Goal: Task Accomplishment & Management: Manage account settings

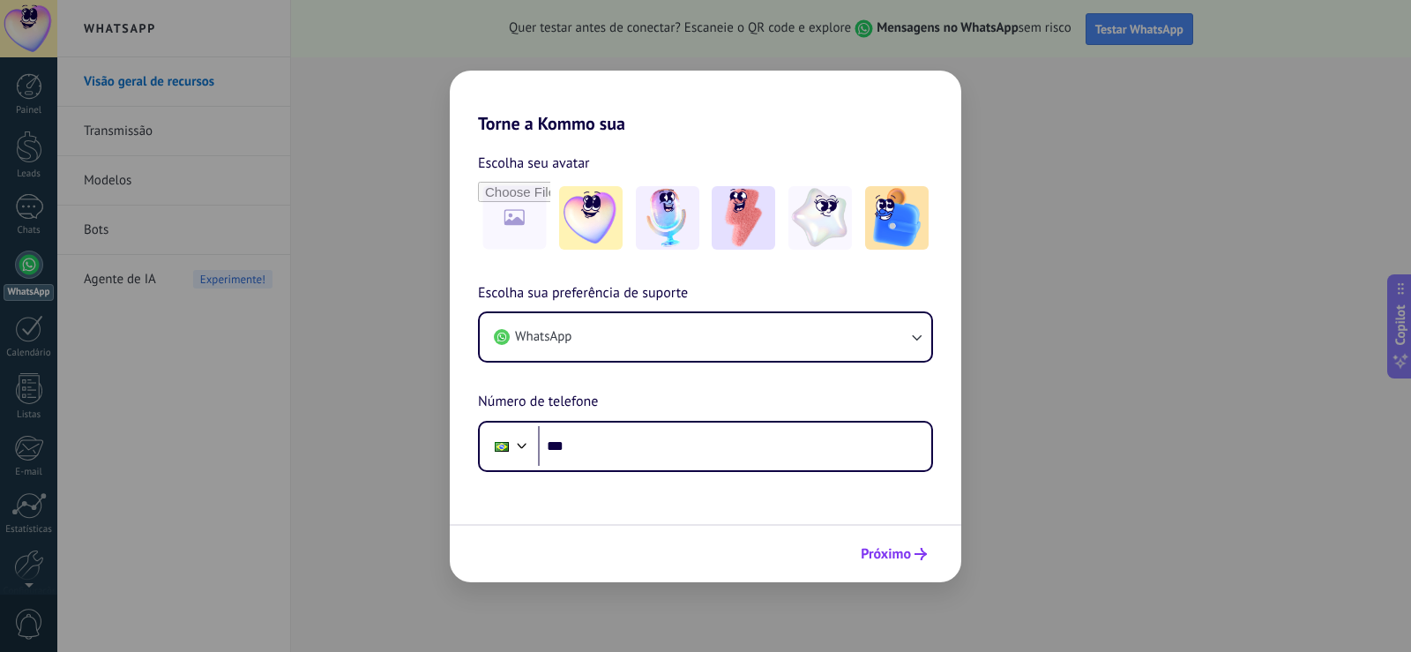
click at [868, 548] on span "Próximo" at bounding box center [886, 554] width 50 height 12
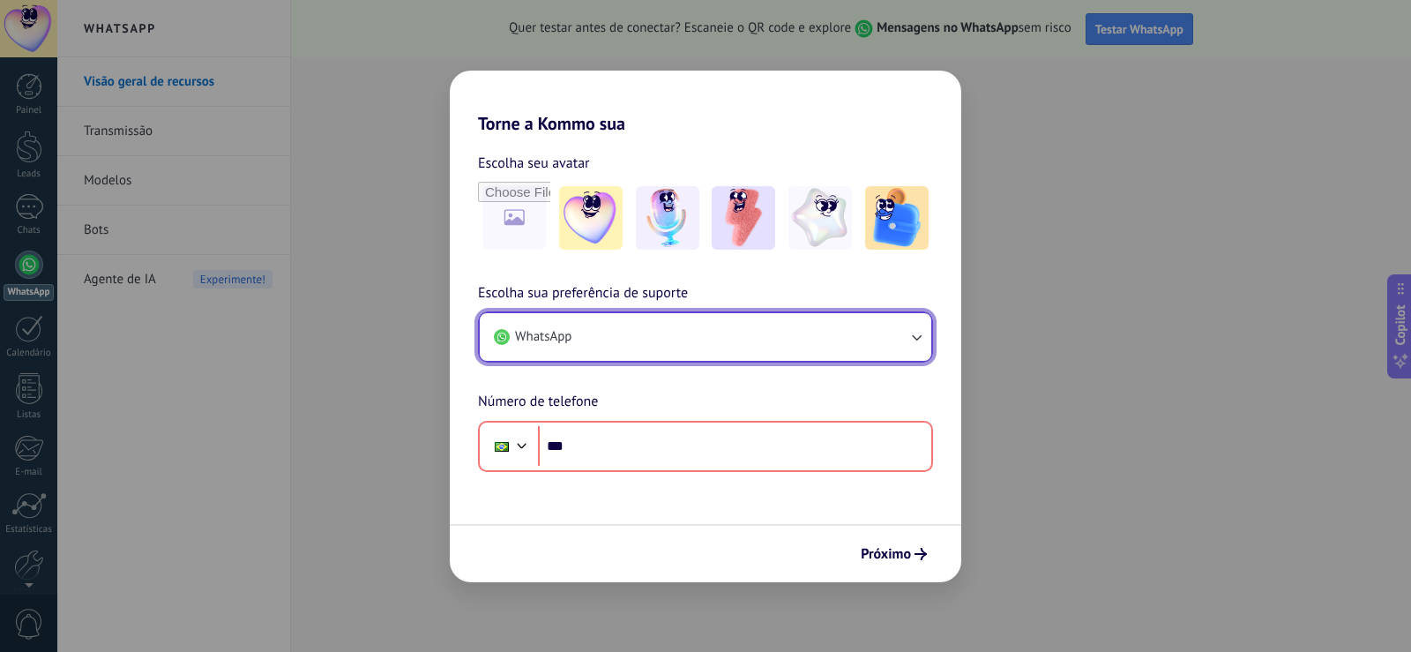
click at [754, 341] on button "WhatsApp" at bounding box center [706, 337] width 452 height 48
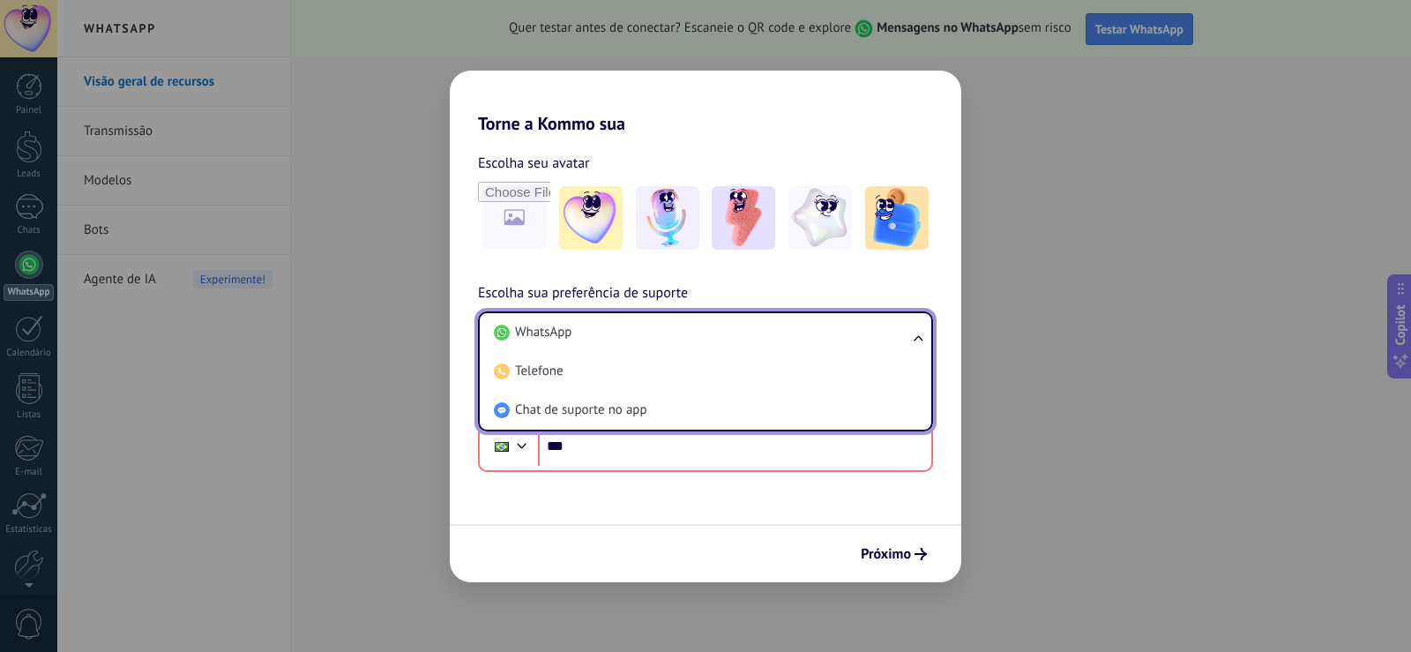
click at [898, 118] on h2 "Torne a Kommo sua" at bounding box center [706, 103] width 512 height 64
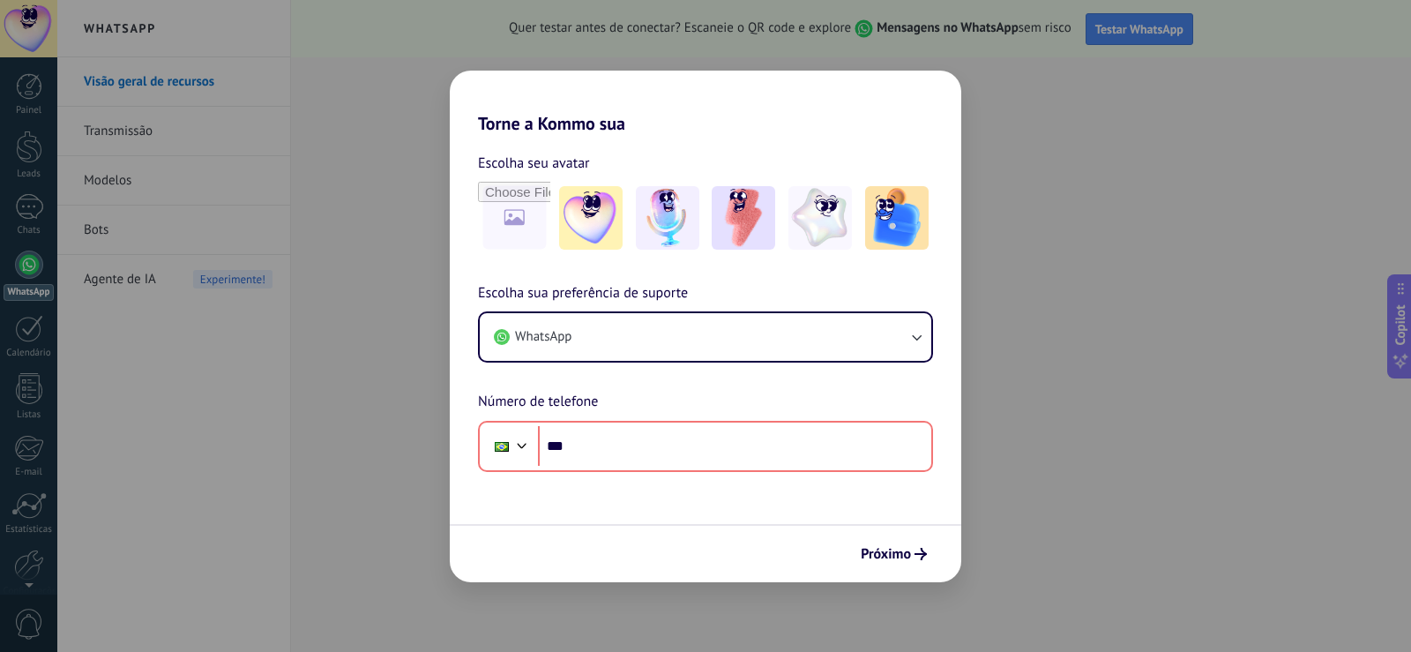
click at [1014, 131] on div "Torne a Kommo sua Escolha seu avatar Escolha sua preferência de suporte WhatsAp…" at bounding box center [705, 326] width 1411 height 652
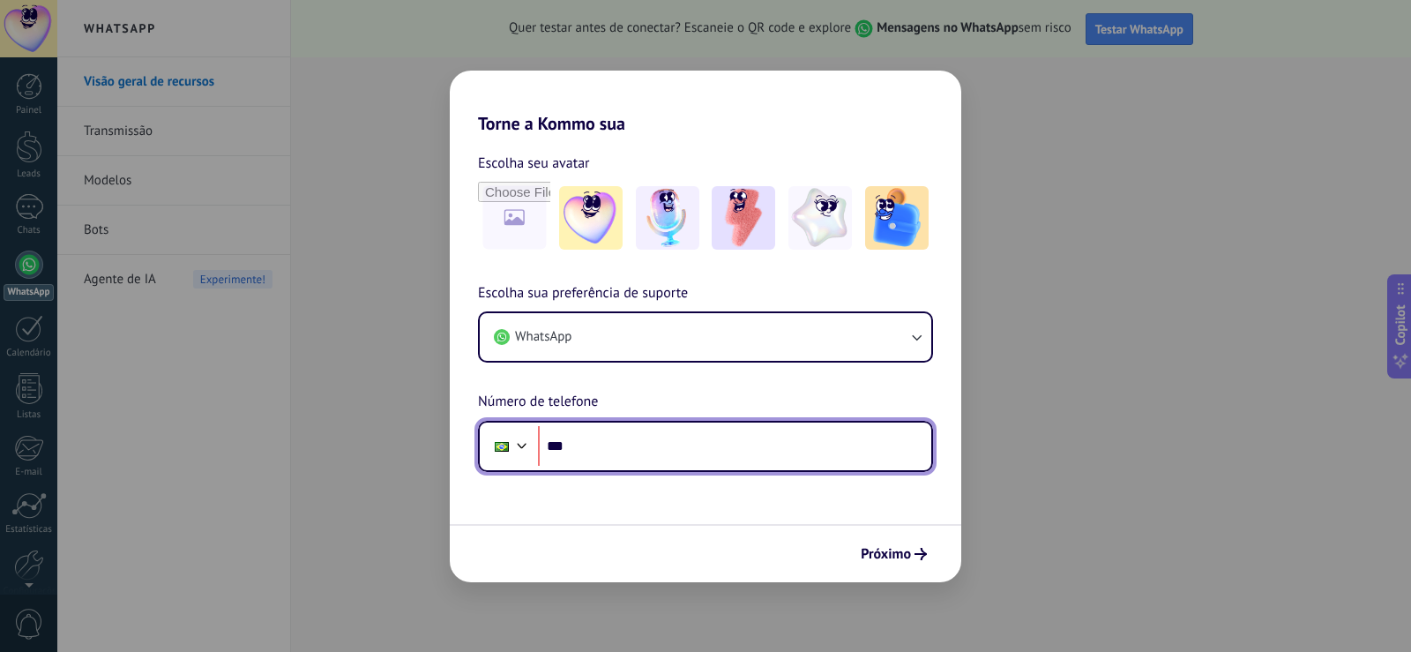
click at [530, 448] on div at bounding box center [522, 443] width 21 height 21
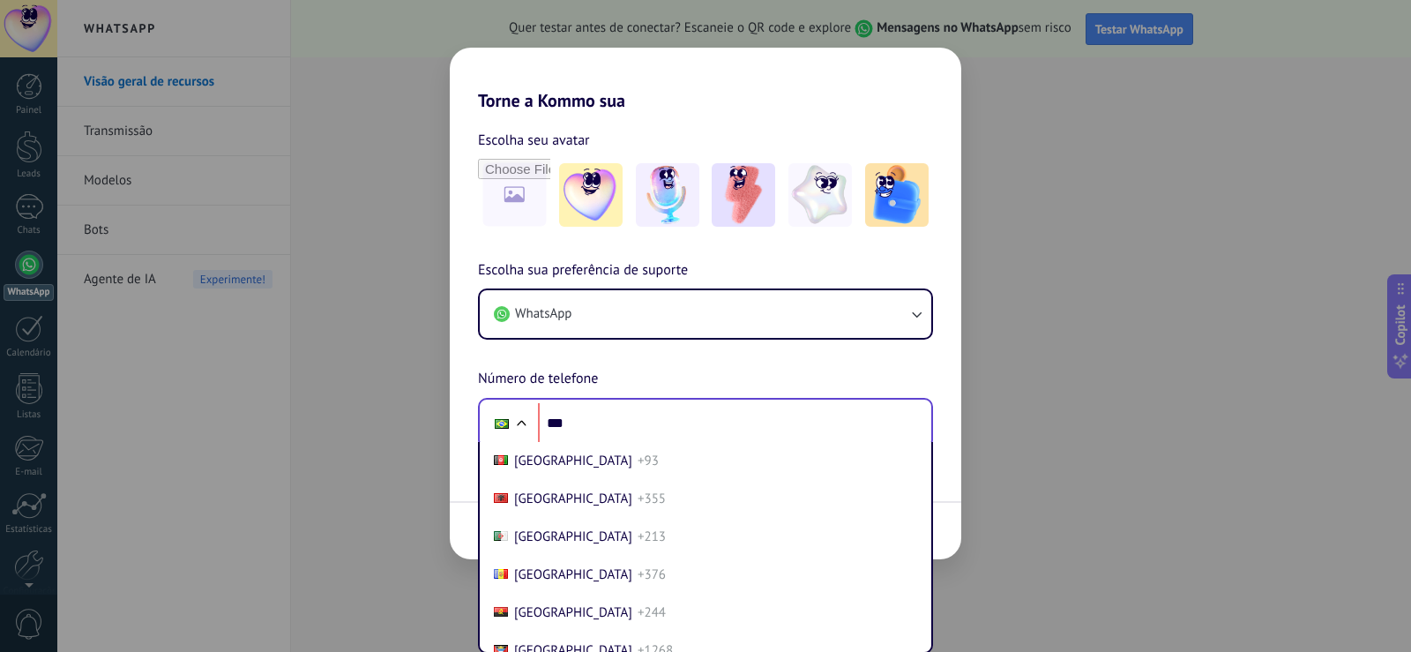
scroll to position [737, 0]
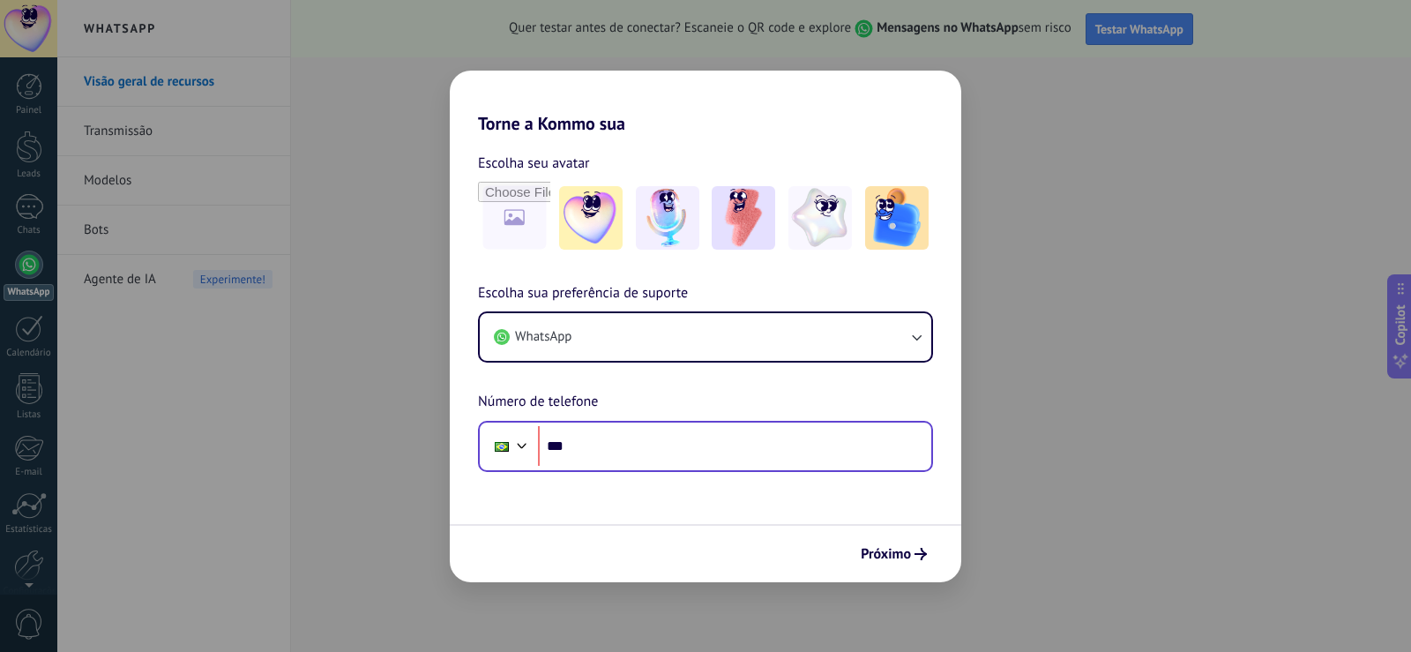
click at [537, 408] on div "Escolha sua preferência de suporte WhatsApp Número de telefone Phone ***" at bounding box center [706, 377] width 512 height 190
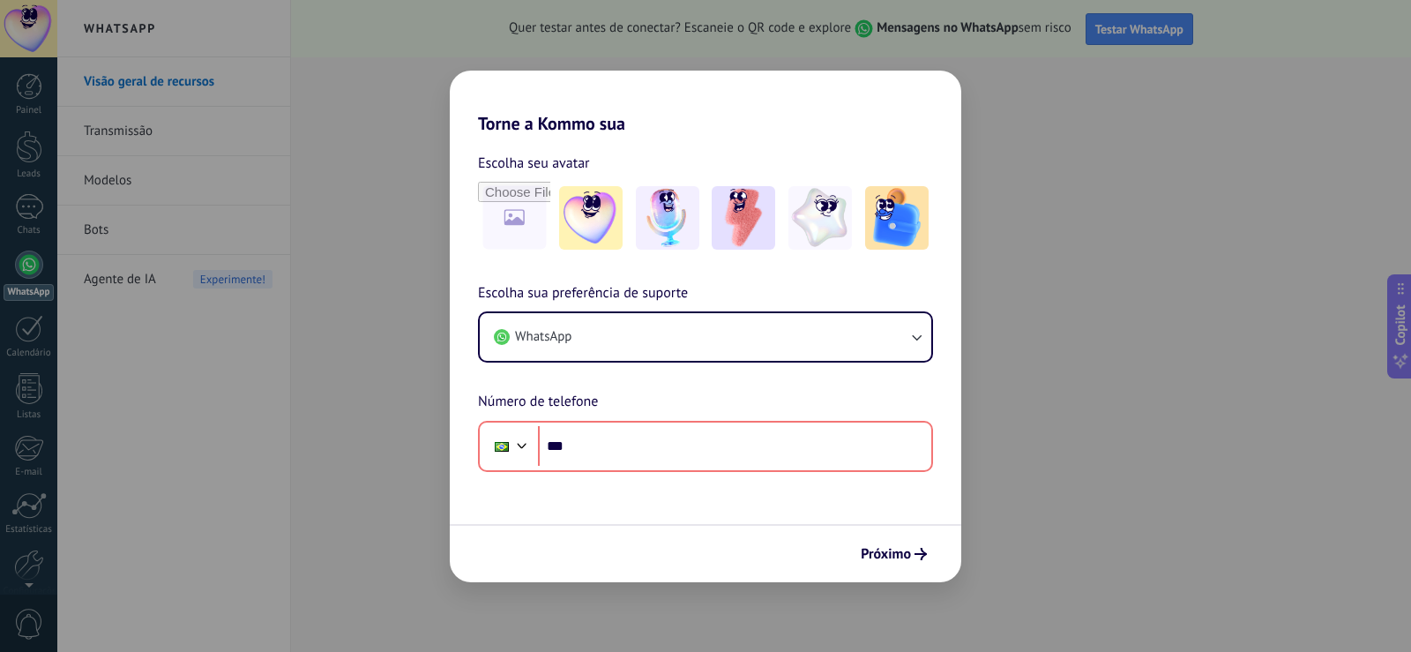
click at [549, 382] on div "Escolha sua preferência de suporte WhatsApp Número de telefone Phone ***" at bounding box center [706, 377] width 512 height 190
click at [603, 239] on img at bounding box center [591, 218] width 64 height 64
click at [667, 221] on img at bounding box center [668, 218] width 64 height 64
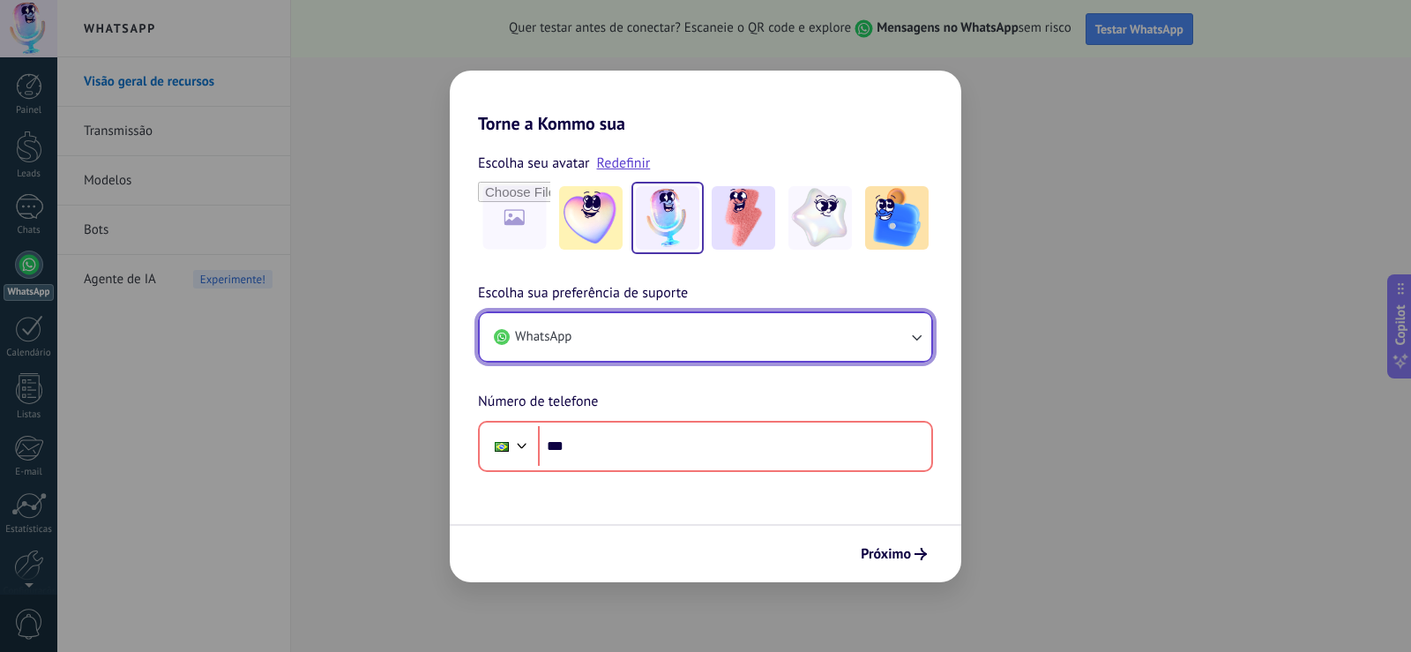
click at [551, 338] on span "WhatsApp" at bounding box center [543, 337] width 56 height 18
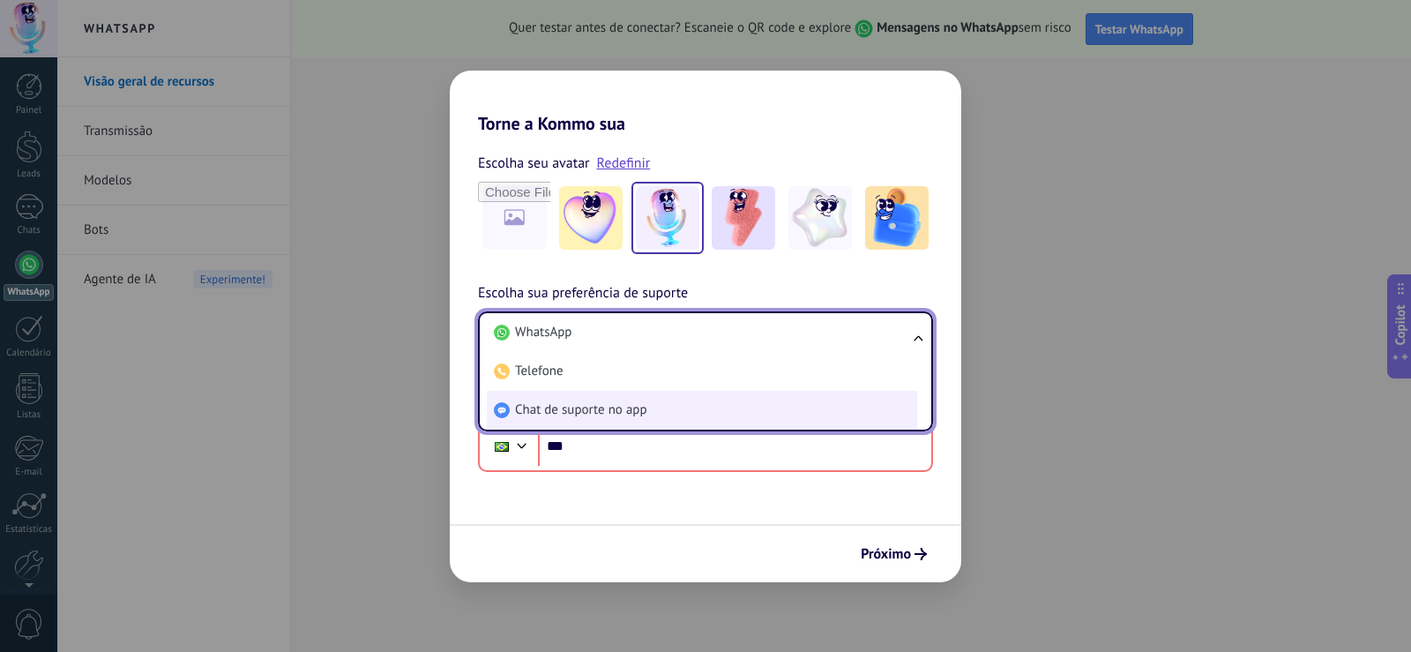
click at [607, 419] on span "Chat de suporte no app" at bounding box center [581, 410] width 132 height 18
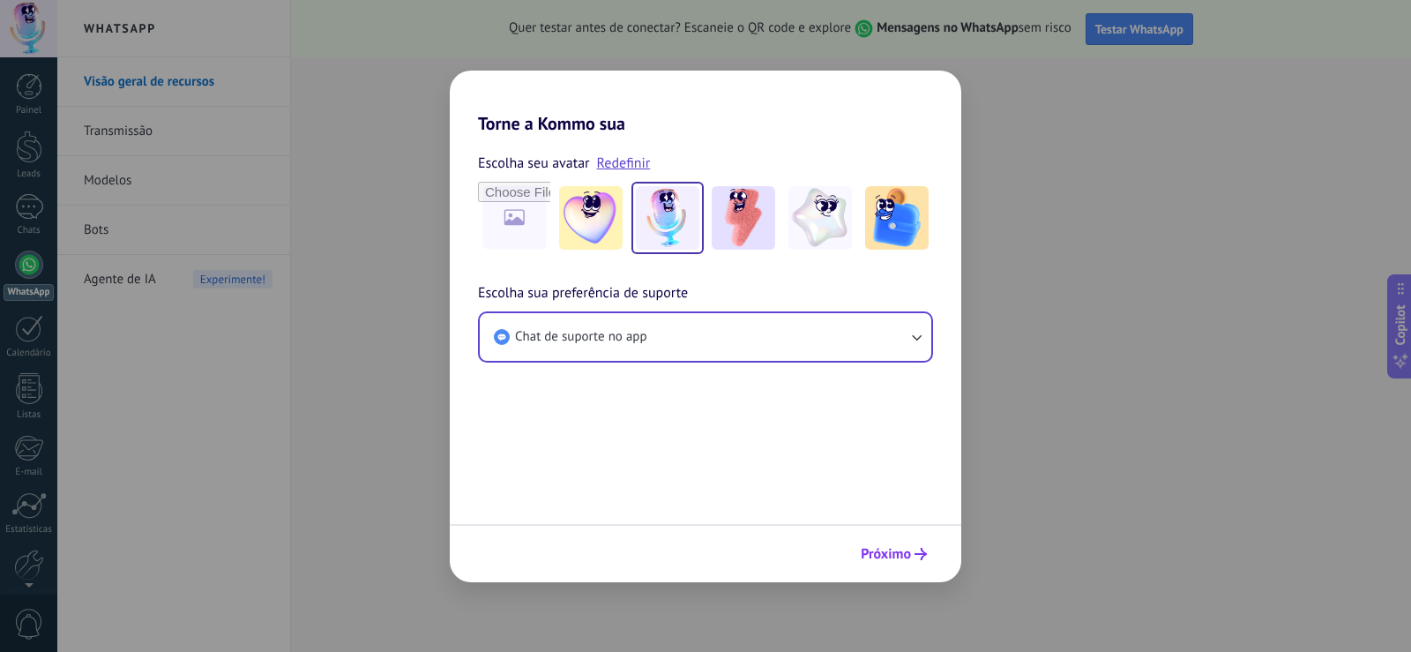
click at [903, 548] on span "Próximo" at bounding box center [886, 554] width 50 height 12
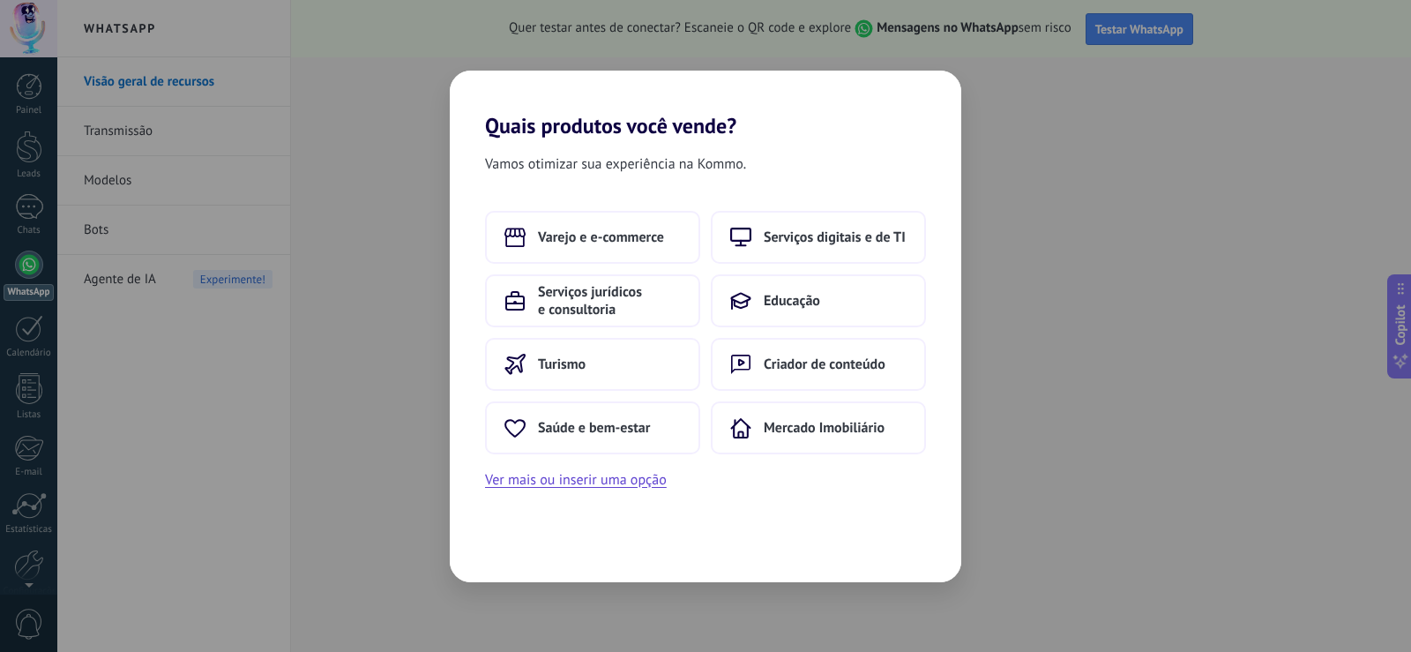
click at [853, 511] on div "Vamos otimizar sua experiência na Kommo. Varejo e e-commerce Serviços digitais …" at bounding box center [706, 361] width 512 height 444
click at [595, 496] on div "Vamos otimizar sua experiência na Kommo. Varejo e e-commerce Serviços digitais …" at bounding box center [706, 361] width 512 height 444
click at [608, 476] on button "Ver mais ou inserir uma opção" at bounding box center [576, 479] width 182 height 23
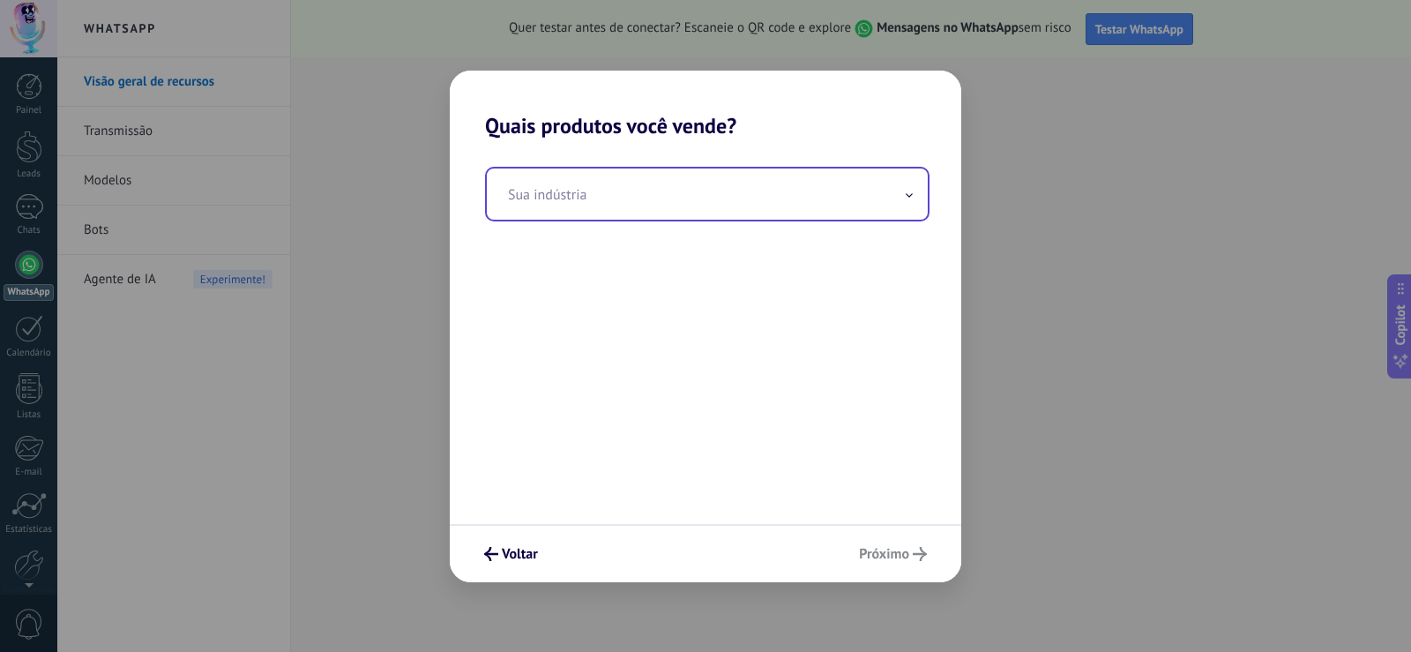
click at [709, 213] on input "text" at bounding box center [707, 193] width 441 height 51
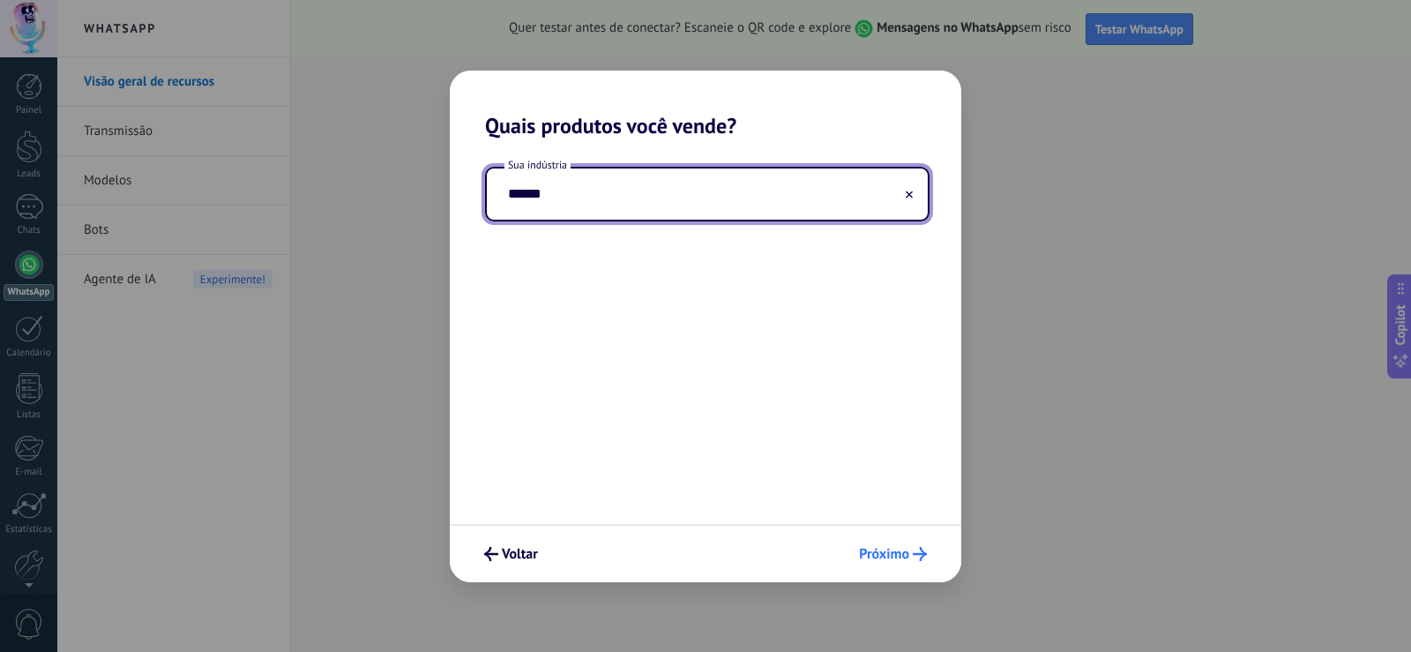
type input "******"
click at [915, 556] on icon "submit" at bounding box center [920, 554] width 14 height 14
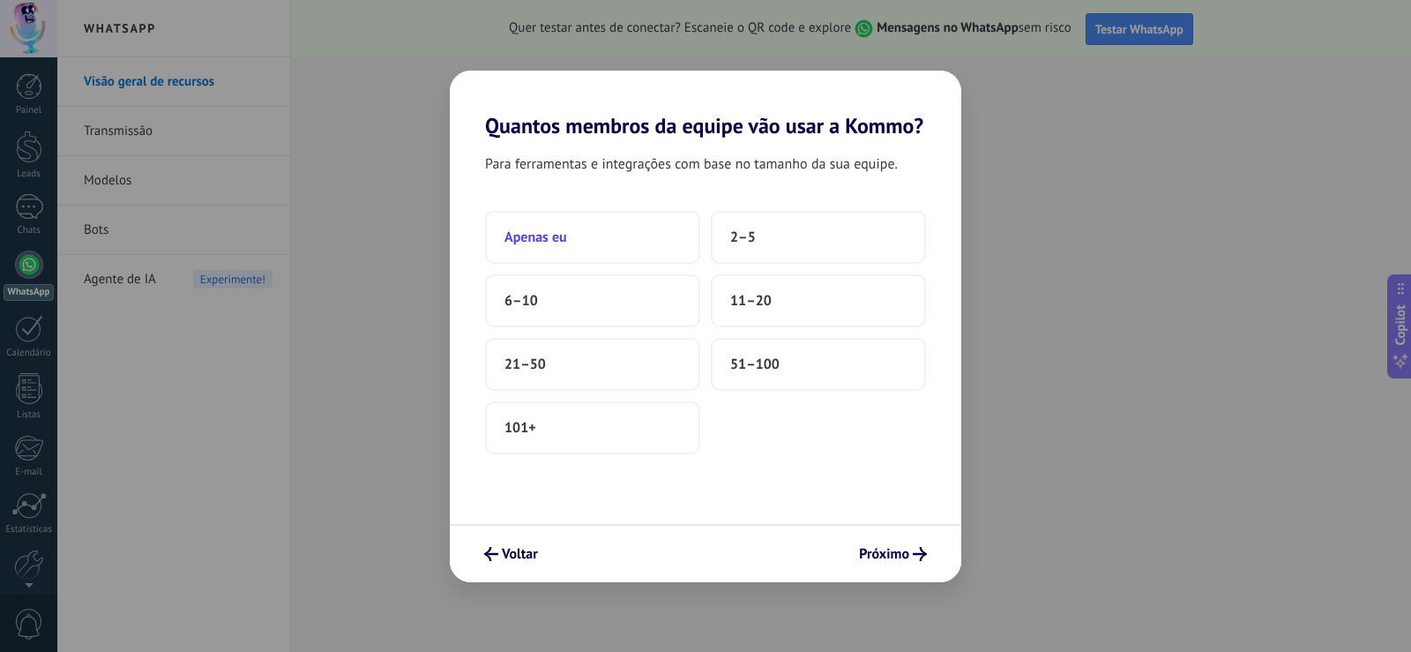
click at [622, 221] on button "Apenas eu" at bounding box center [592, 237] width 215 height 53
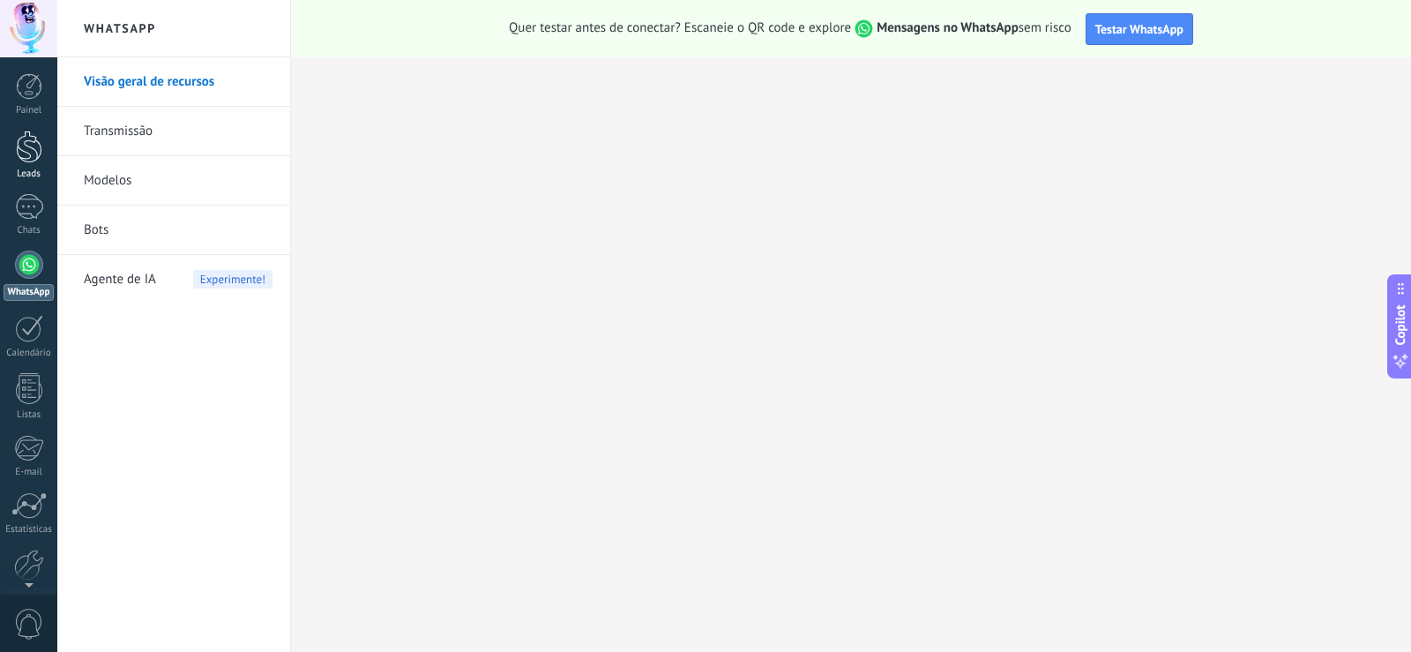
click at [25, 136] on div at bounding box center [29, 147] width 26 height 33
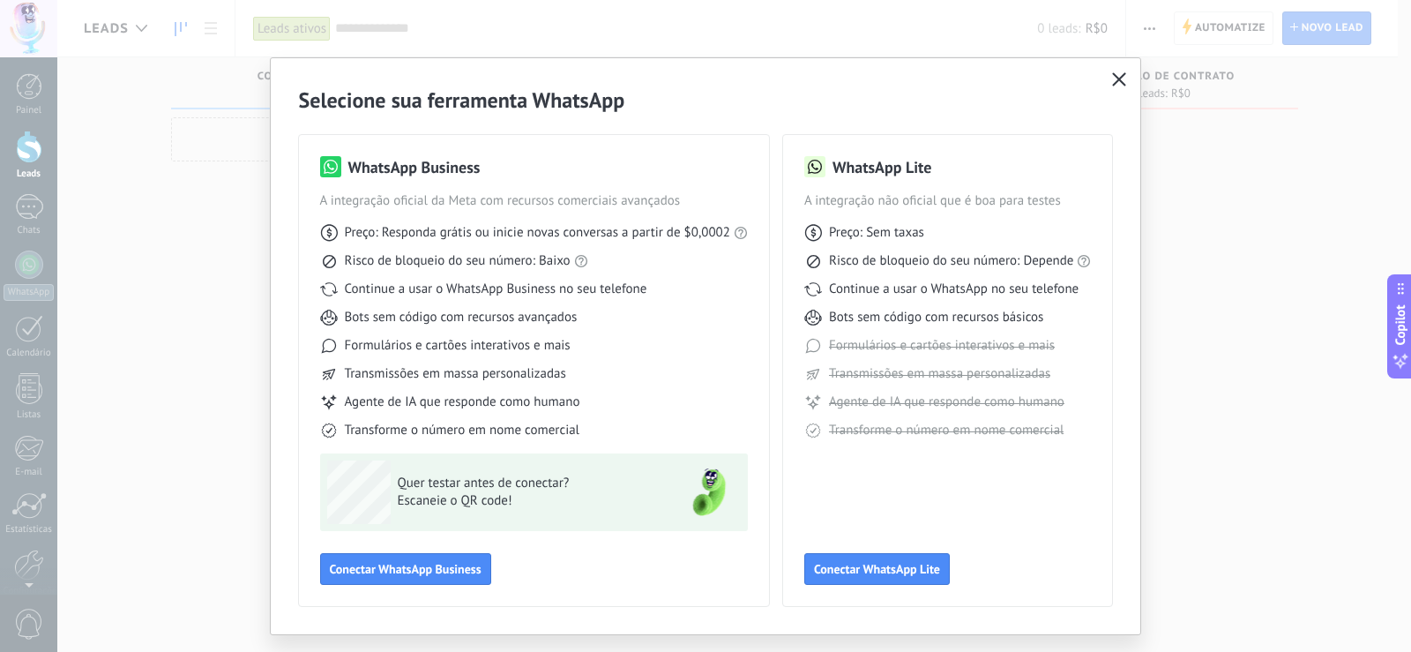
click at [1109, 88] on button "button" at bounding box center [1119, 80] width 23 height 25
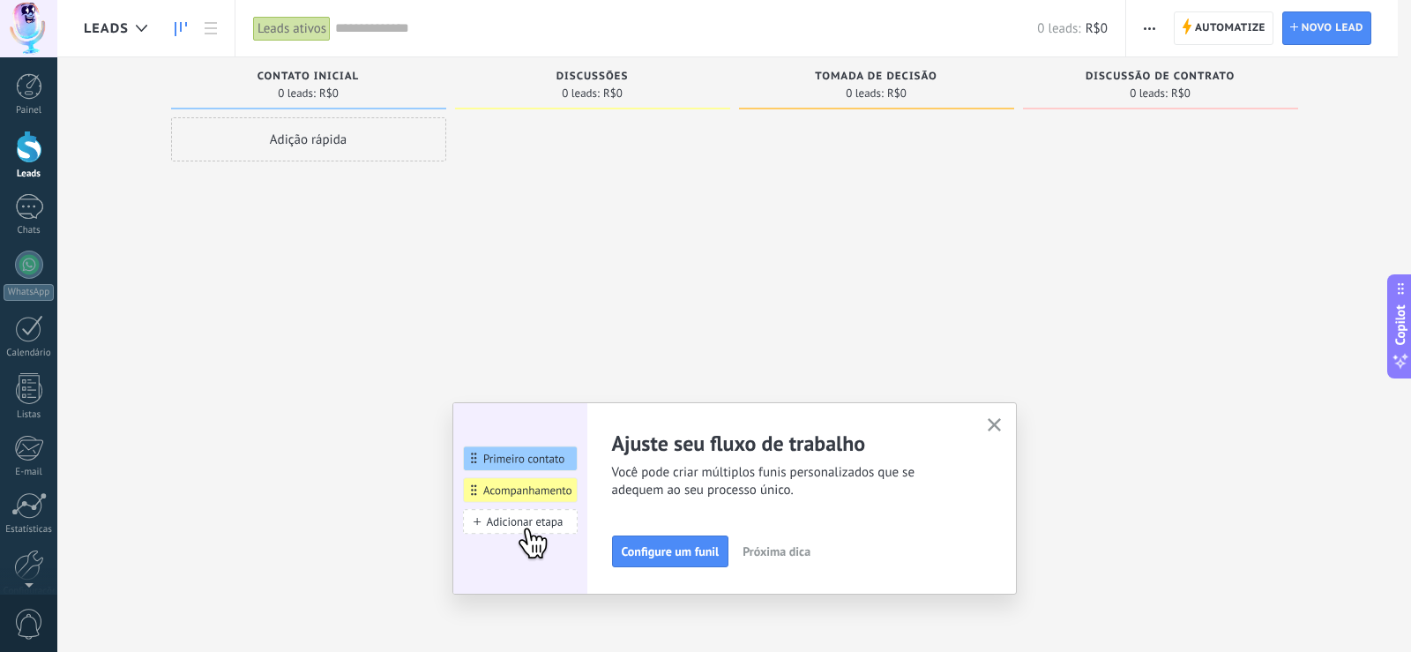
scroll to position [82, 0]
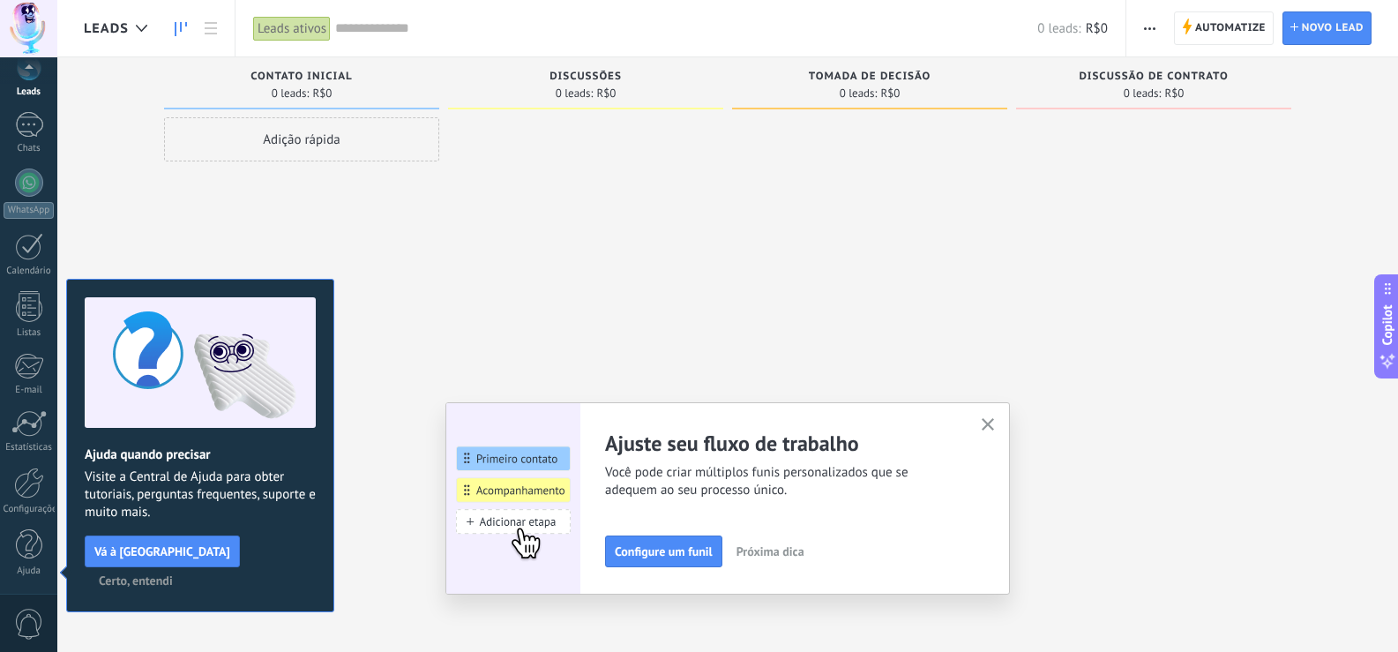
click at [889, 248] on div at bounding box center [869, 328] width 275 height 422
click at [984, 421] on button "button" at bounding box center [988, 426] width 22 height 24
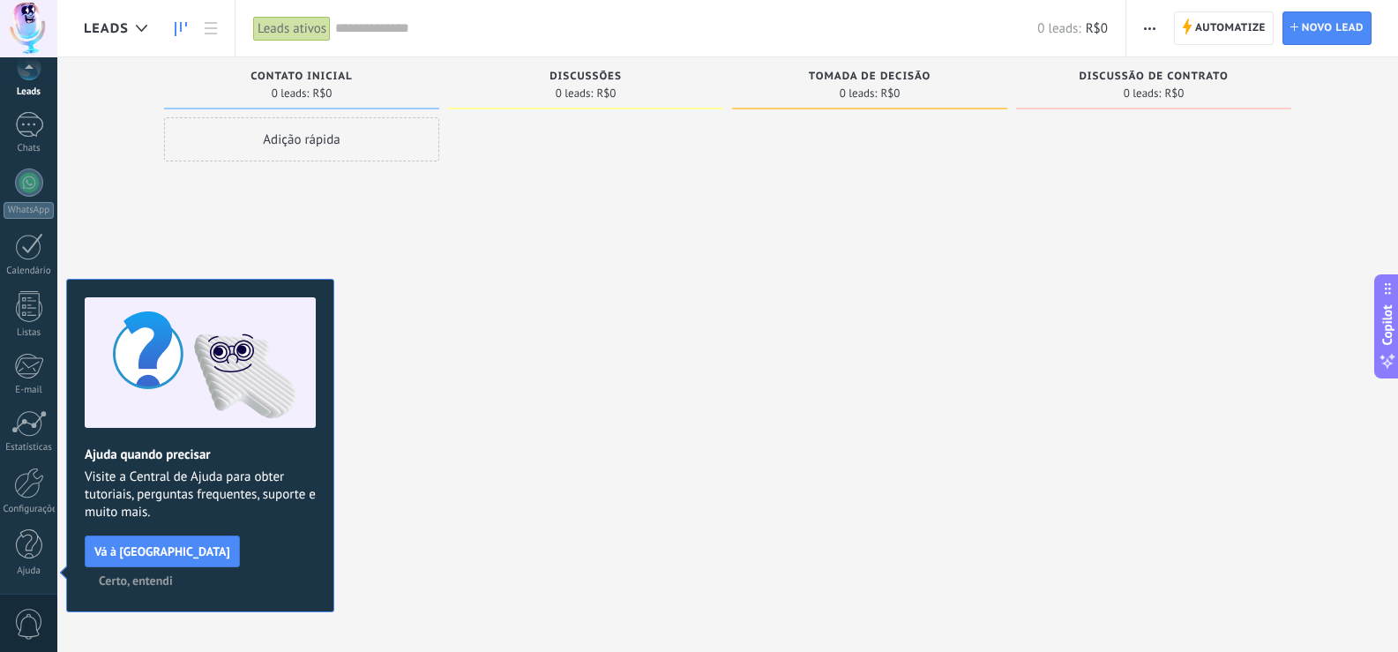
click at [455, 304] on div at bounding box center [585, 328] width 275 height 422
click at [31, 137] on div at bounding box center [29, 125] width 28 height 26
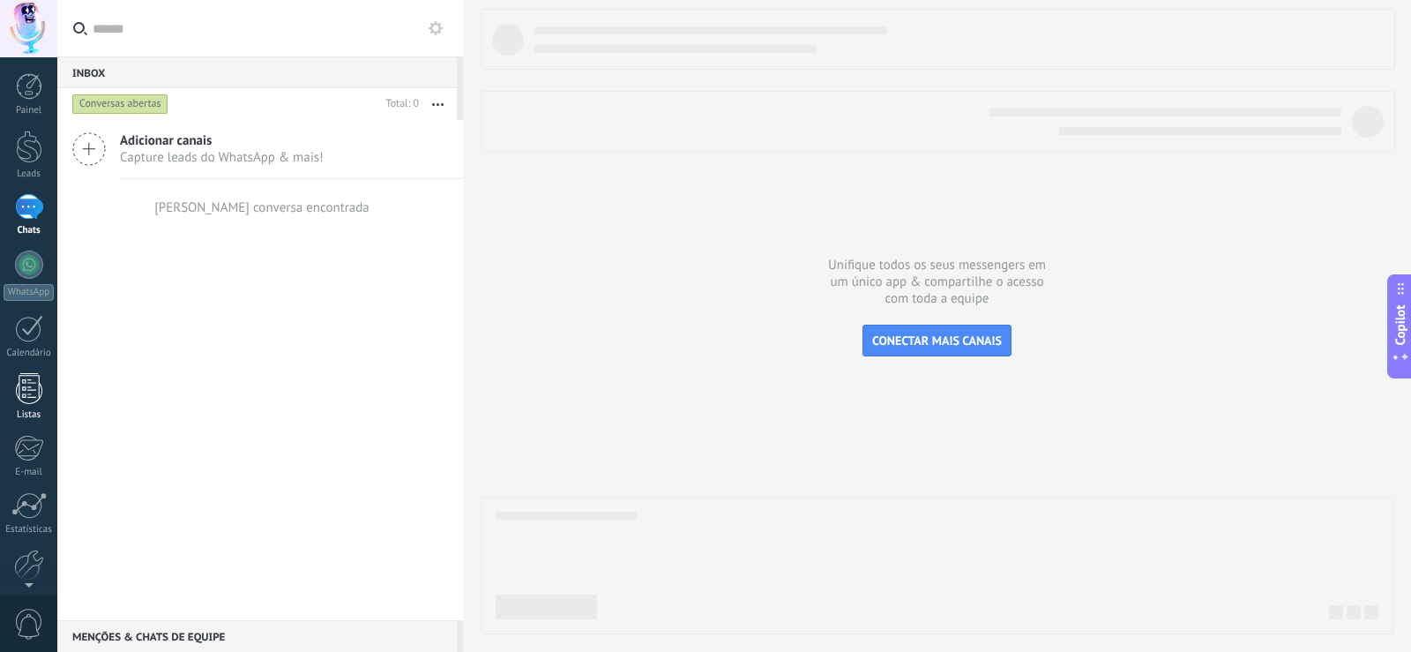
click at [35, 398] on div at bounding box center [29, 388] width 26 height 31
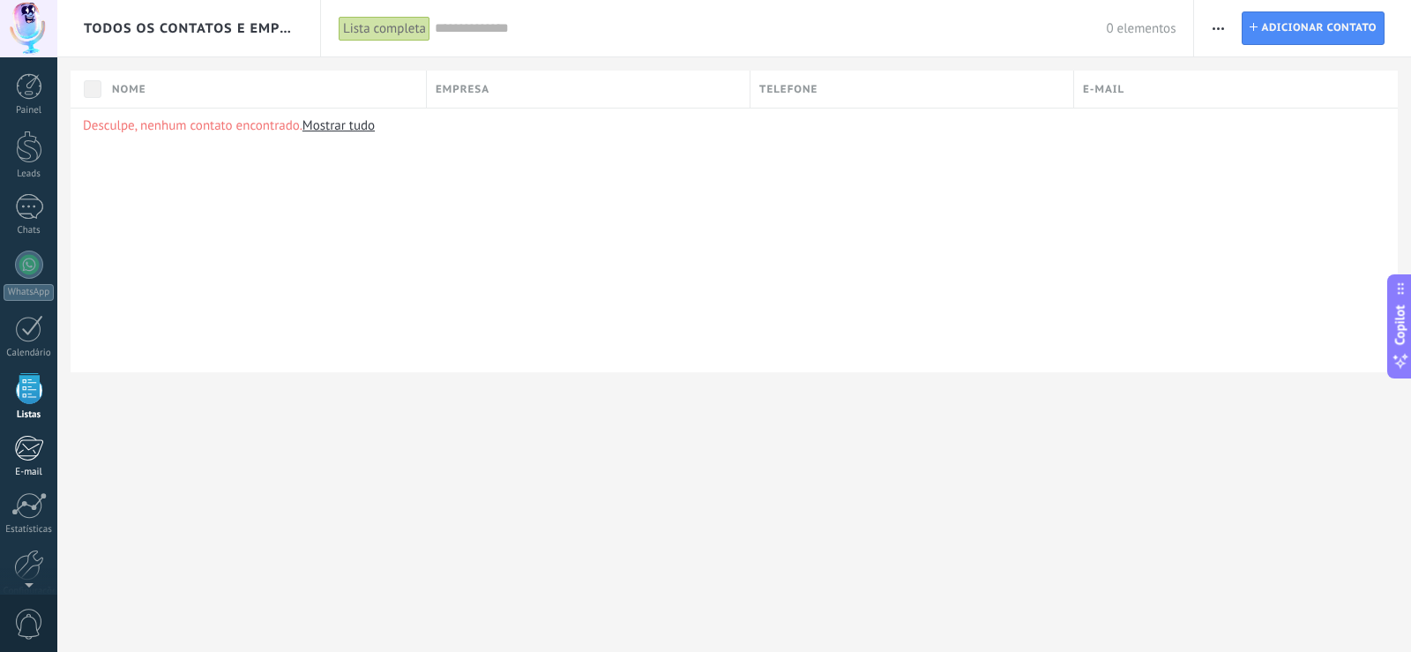
click at [19, 435] on div "Painel Leads Chats WhatsApp Clientes" at bounding box center [28, 374] width 57 height 603
click at [18, 497] on div at bounding box center [29, 483] width 30 height 31
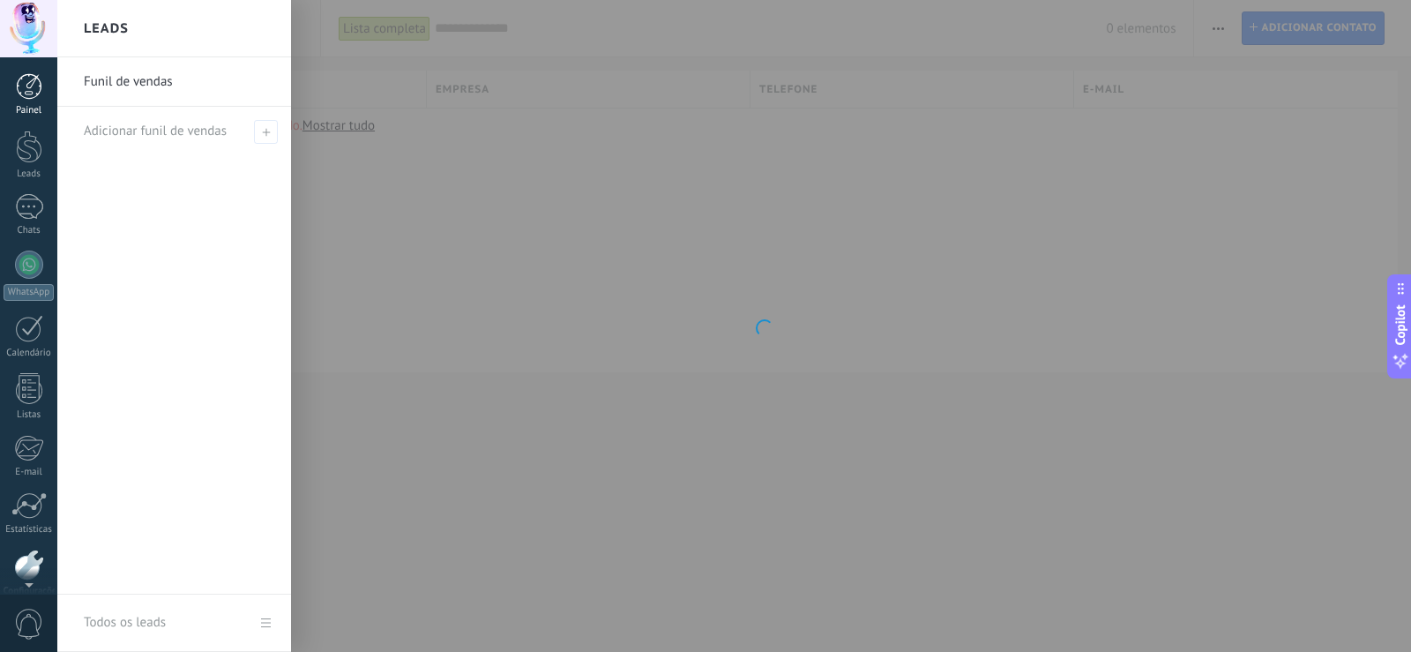
click at [41, 80] on div at bounding box center [29, 86] width 26 height 26
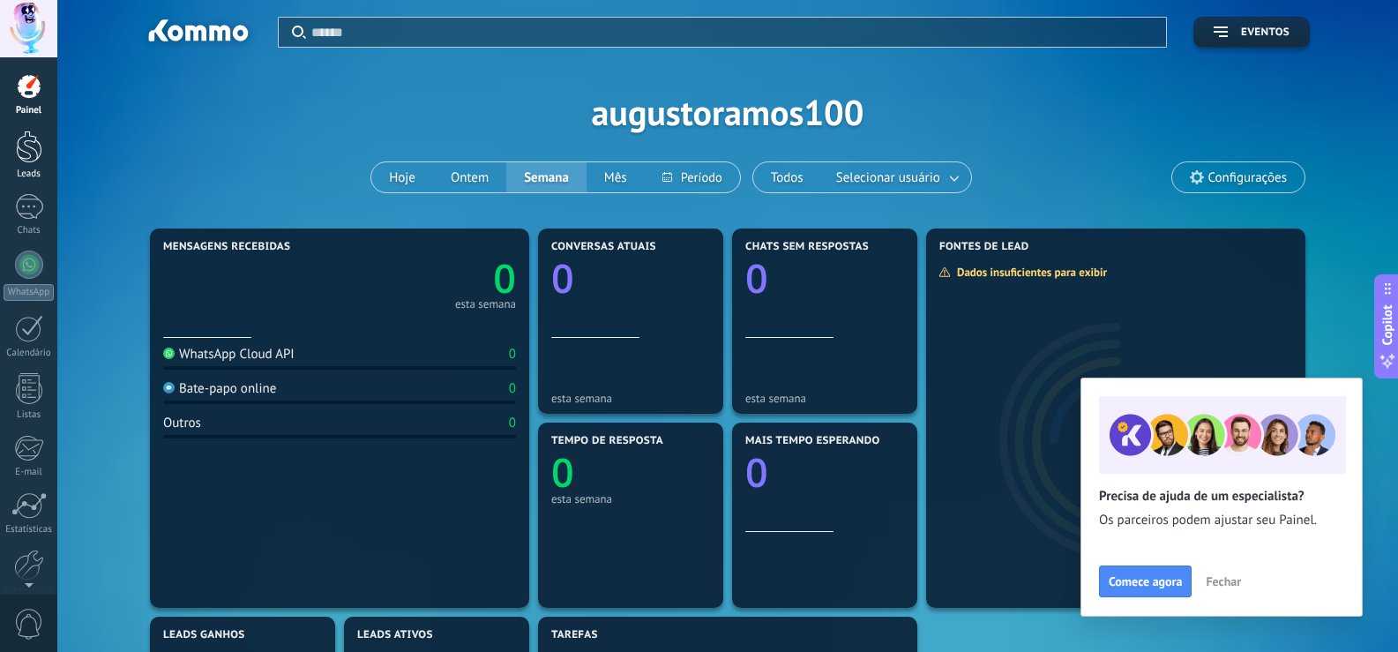
click at [21, 144] on div at bounding box center [29, 147] width 26 height 33
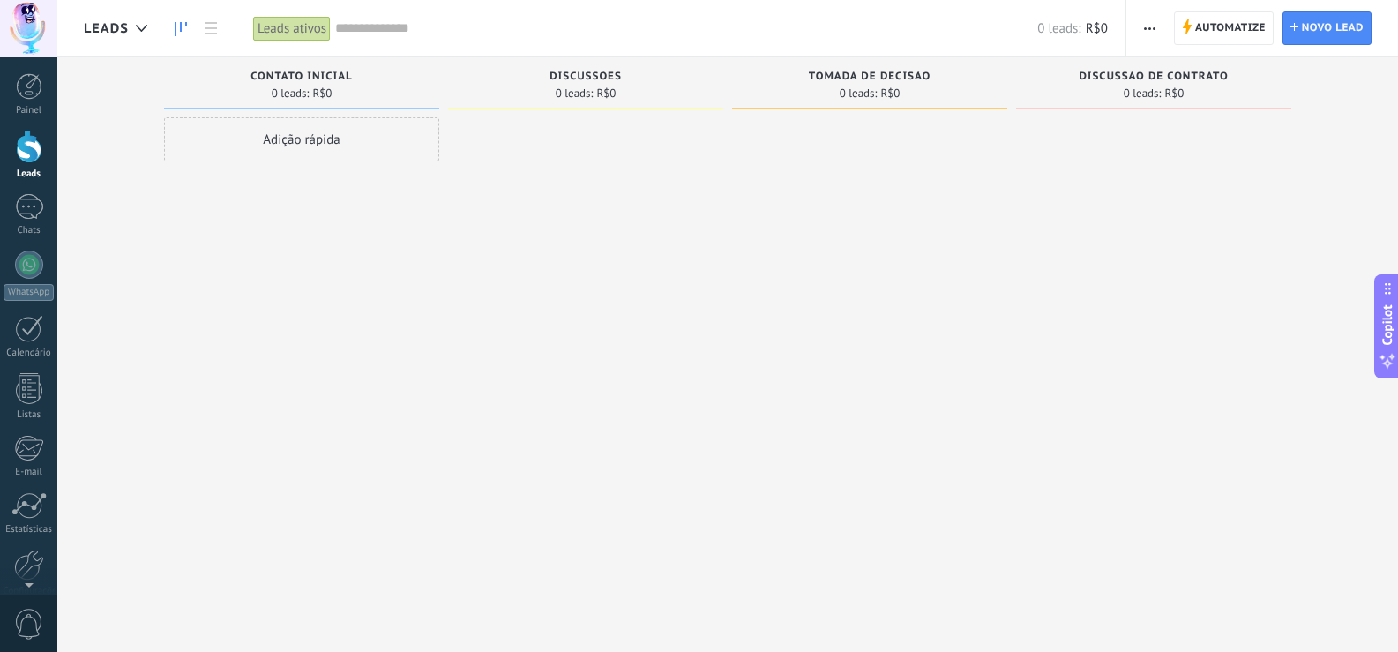
click at [379, 128] on div "Adição rápida" at bounding box center [301, 139] width 275 height 44
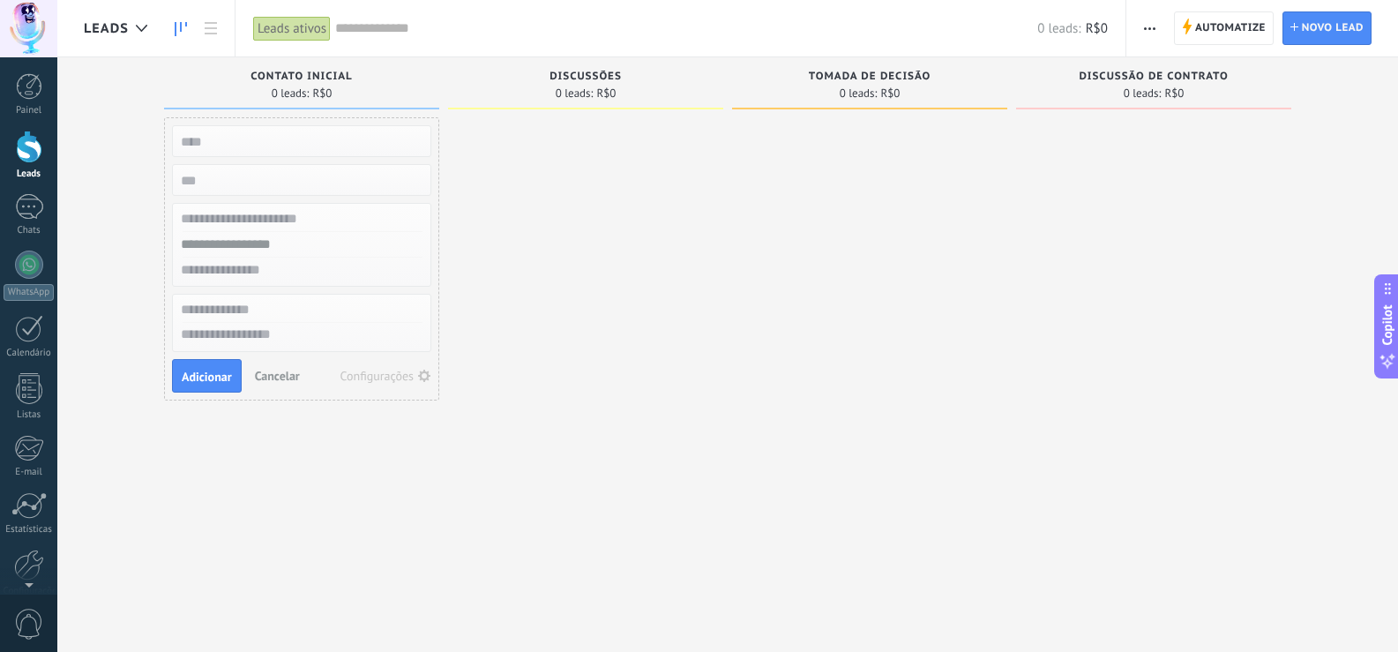
click at [310, 222] on input "text" at bounding box center [300, 219] width 258 height 26
click at [340, 247] on input "text" at bounding box center [300, 245] width 258 height 26
click at [328, 274] on input "text" at bounding box center [300, 271] width 258 height 26
click at [311, 339] on textarea at bounding box center [302, 336] width 258 height 26
click at [844, 112] on div "Tomada de decisão 0 leads: R$0" at bounding box center [869, 87] width 275 height 60
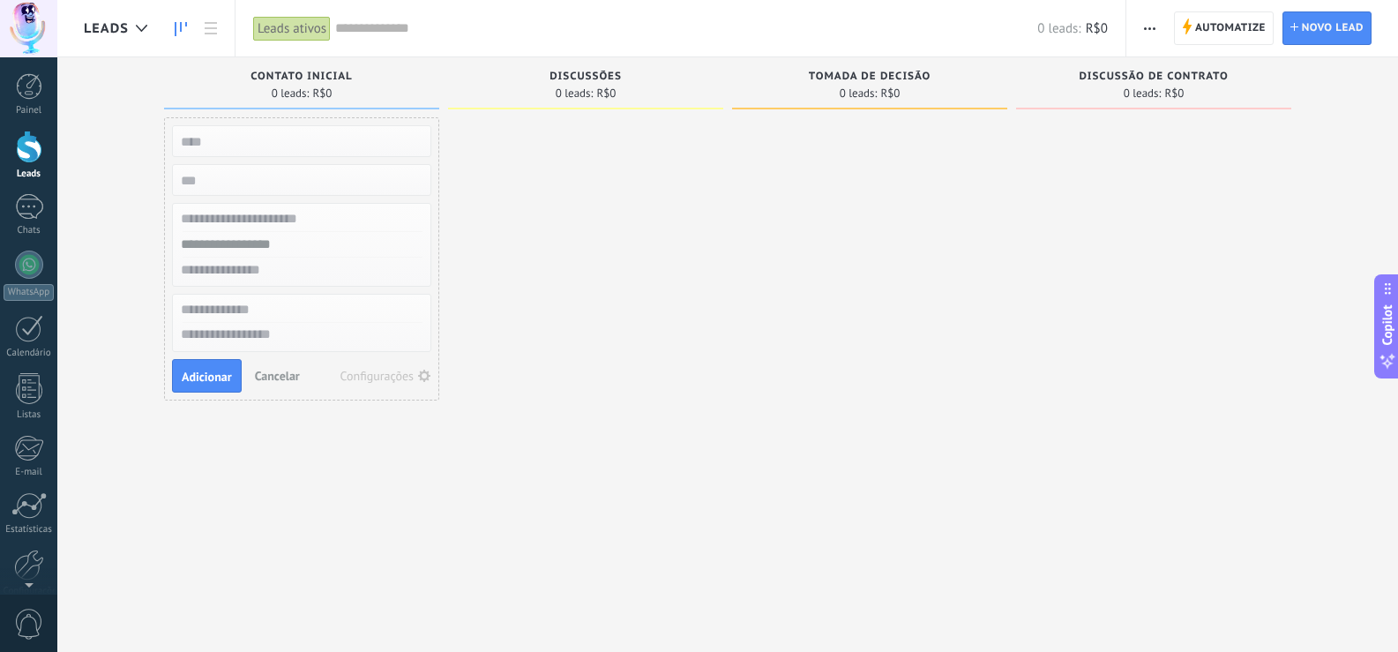
click at [687, 98] on div "0 leads: R$0" at bounding box center [586, 93] width 258 height 15
click at [1306, 34] on span "Novo lead" at bounding box center [1333, 28] width 62 height 32
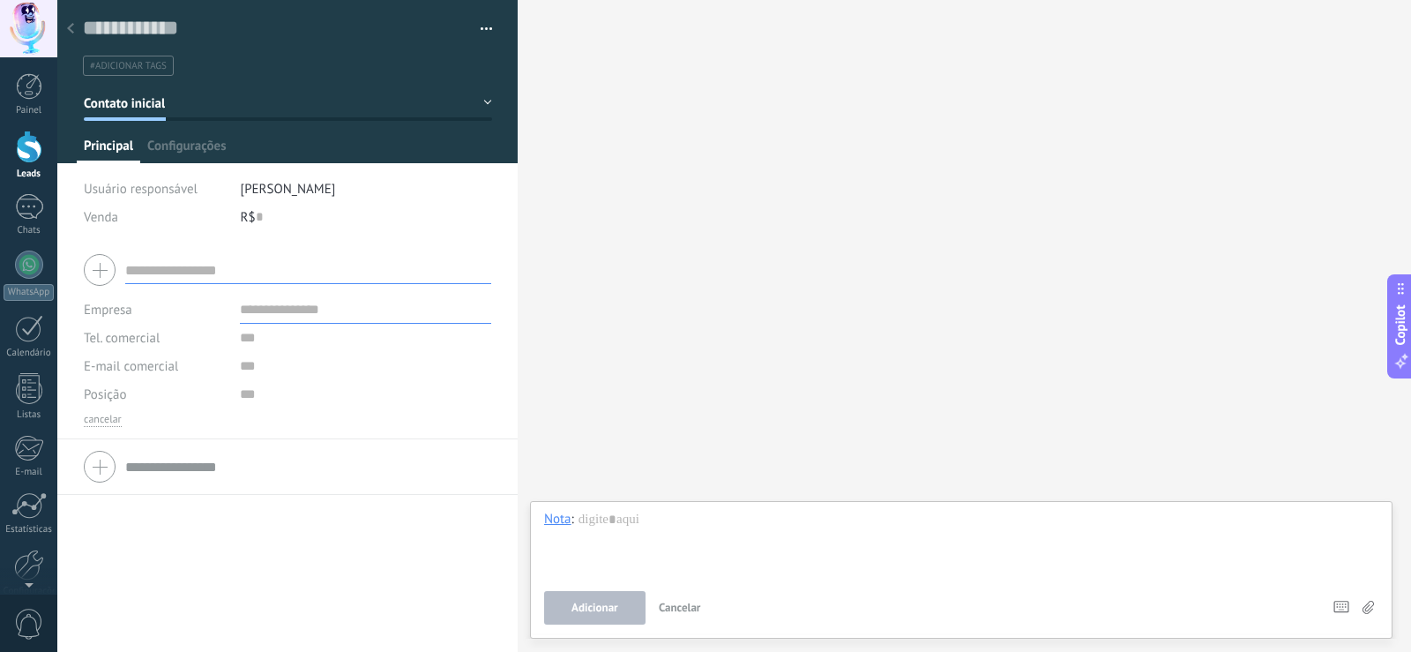
click at [482, 26] on button "button" at bounding box center [481, 29] width 26 height 26
click at [88, 26] on input "text" at bounding box center [275, 28] width 385 height 26
click at [81, 26] on div at bounding box center [70, 29] width 25 height 34
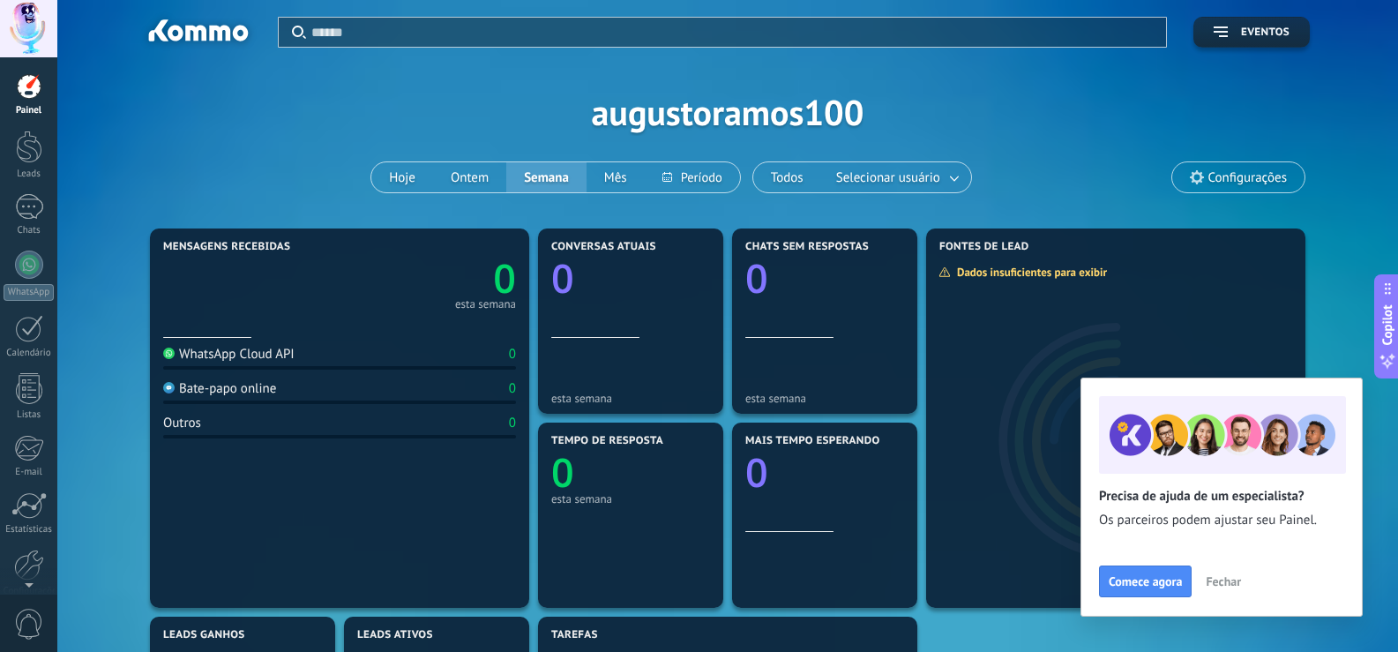
click at [1211, 585] on span "Fechar" at bounding box center [1223, 581] width 35 height 12
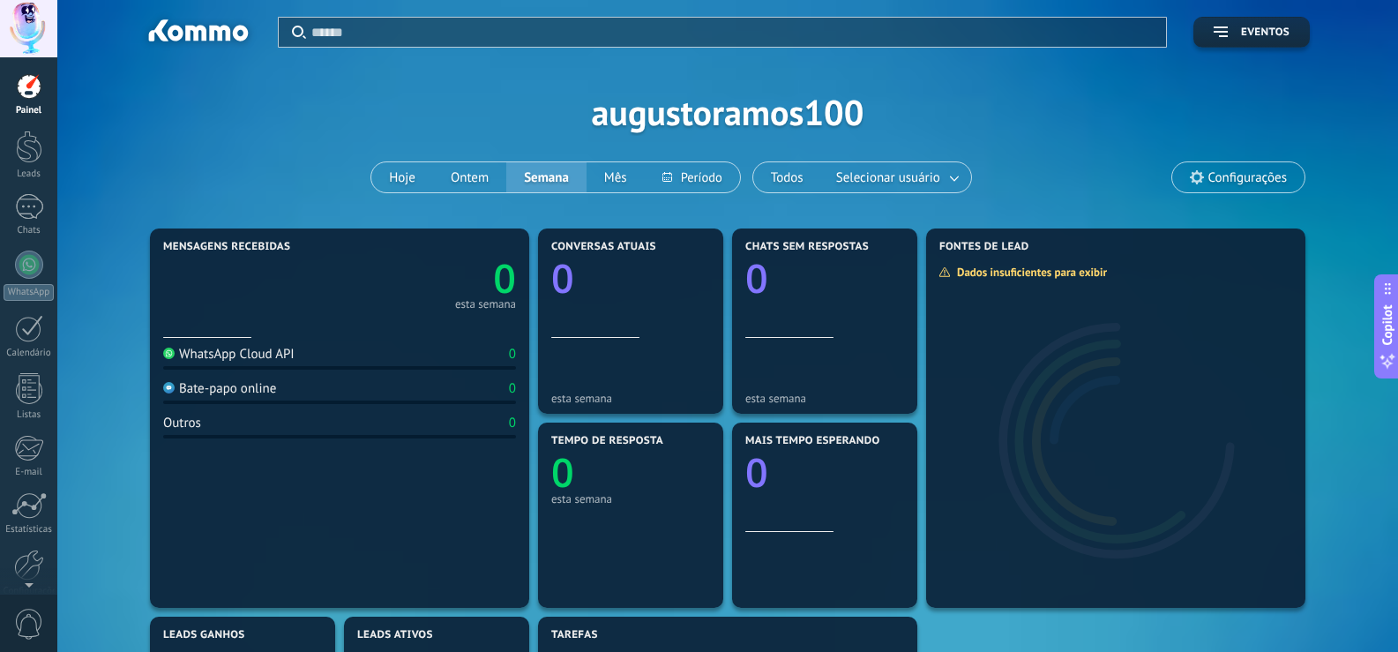
click at [598, 45] on div at bounding box center [733, 32] width 844 height 29
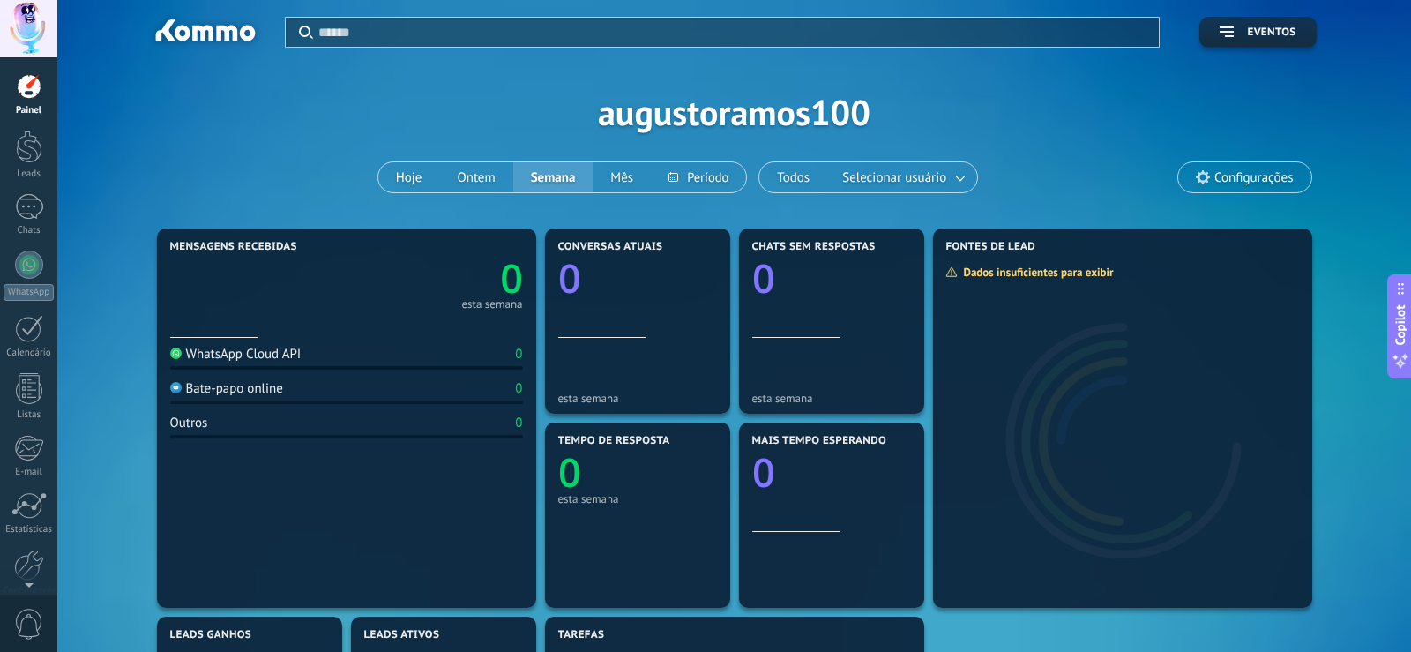
click at [603, 31] on input "text" at bounding box center [733, 32] width 831 height 19
click at [949, 86] on div at bounding box center [705, 326] width 1411 height 652
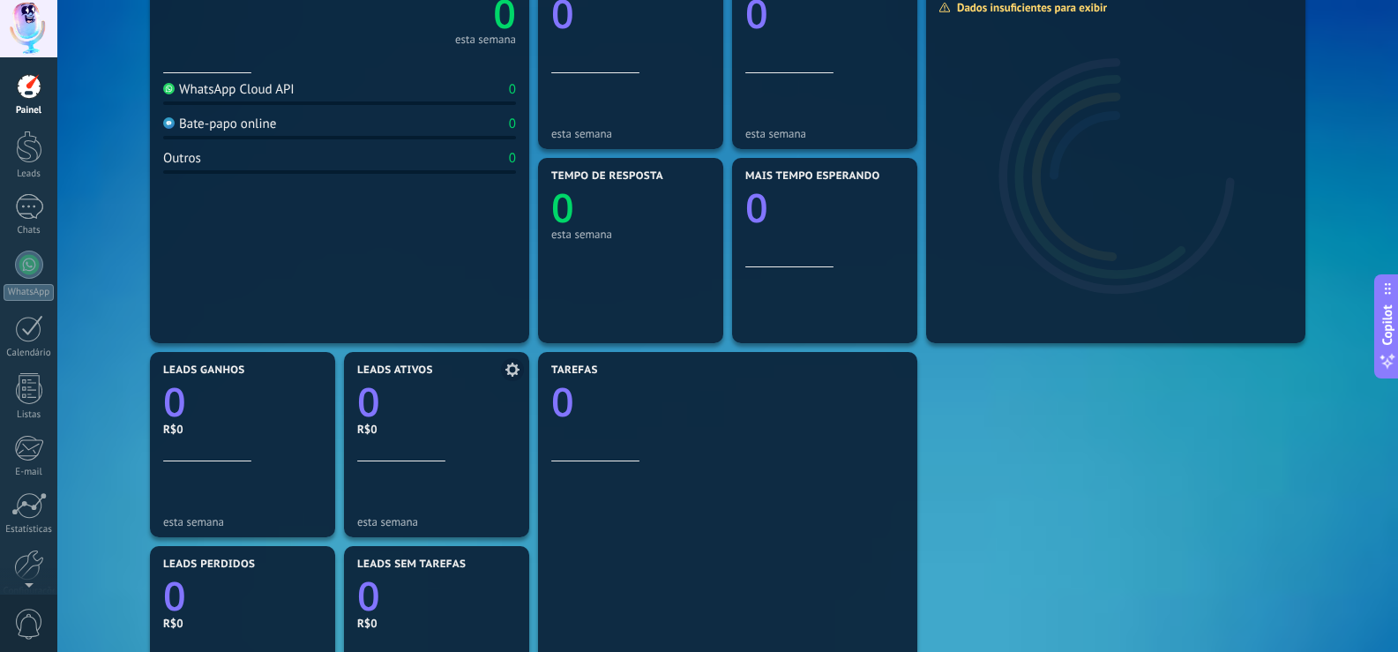
scroll to position [353, 0]
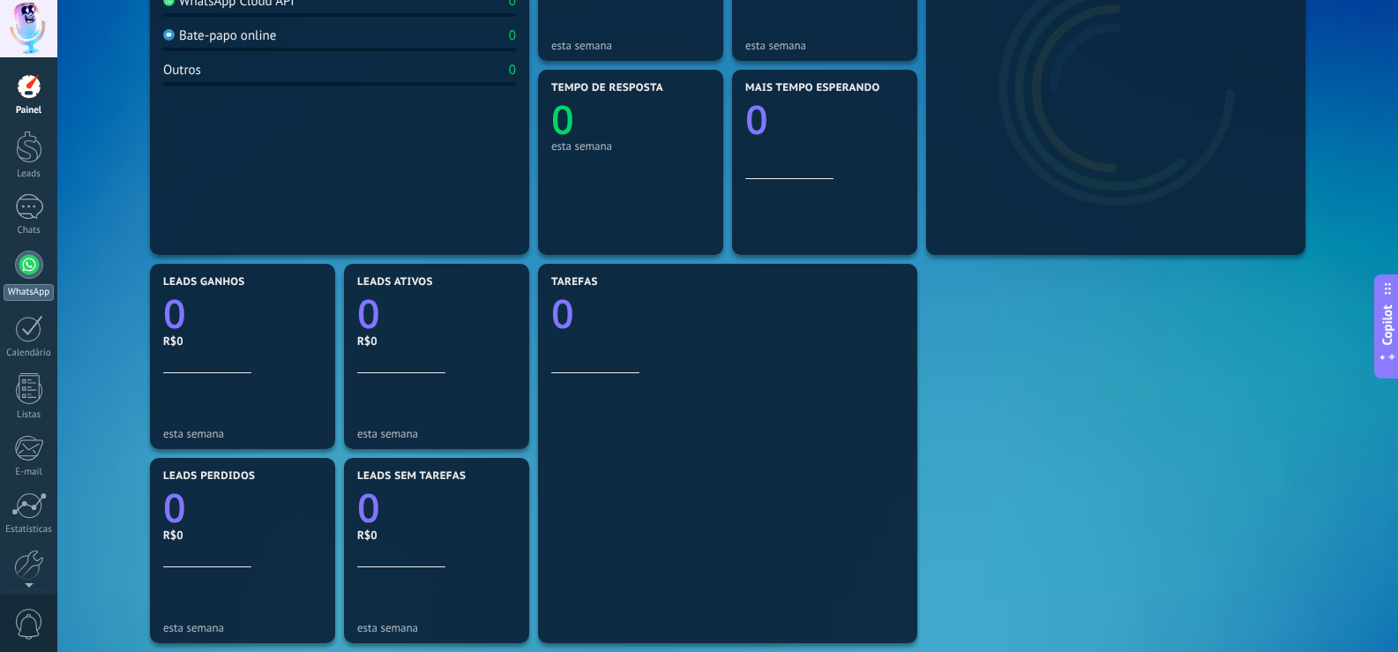
click at [32, 280] on link "WhatsApp" at bounding box center [28, 276] width 57 height 50
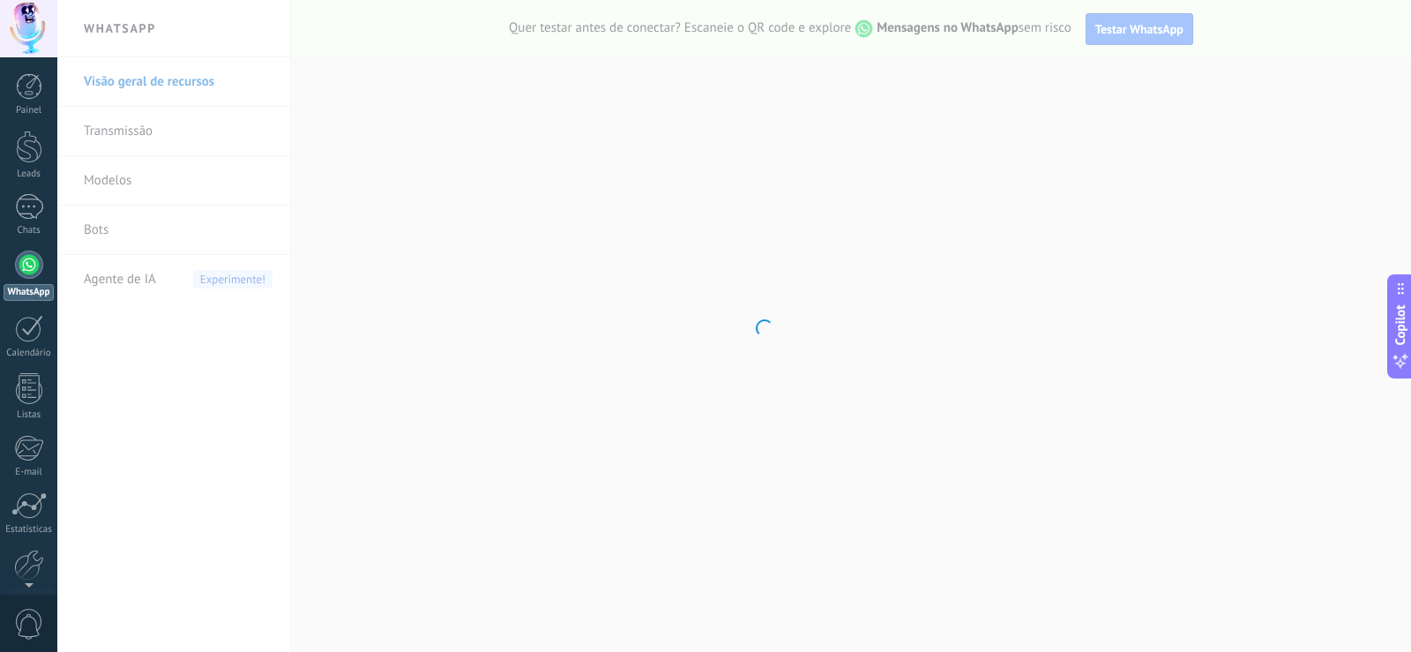
click at [29, 121] on div "Painel Leads Chats WhatsApp Clientes" at bounding box center [28, 374] width 57 height 603
click at [33, 149] on div at bounding box center [29, 147] width 26 height 33
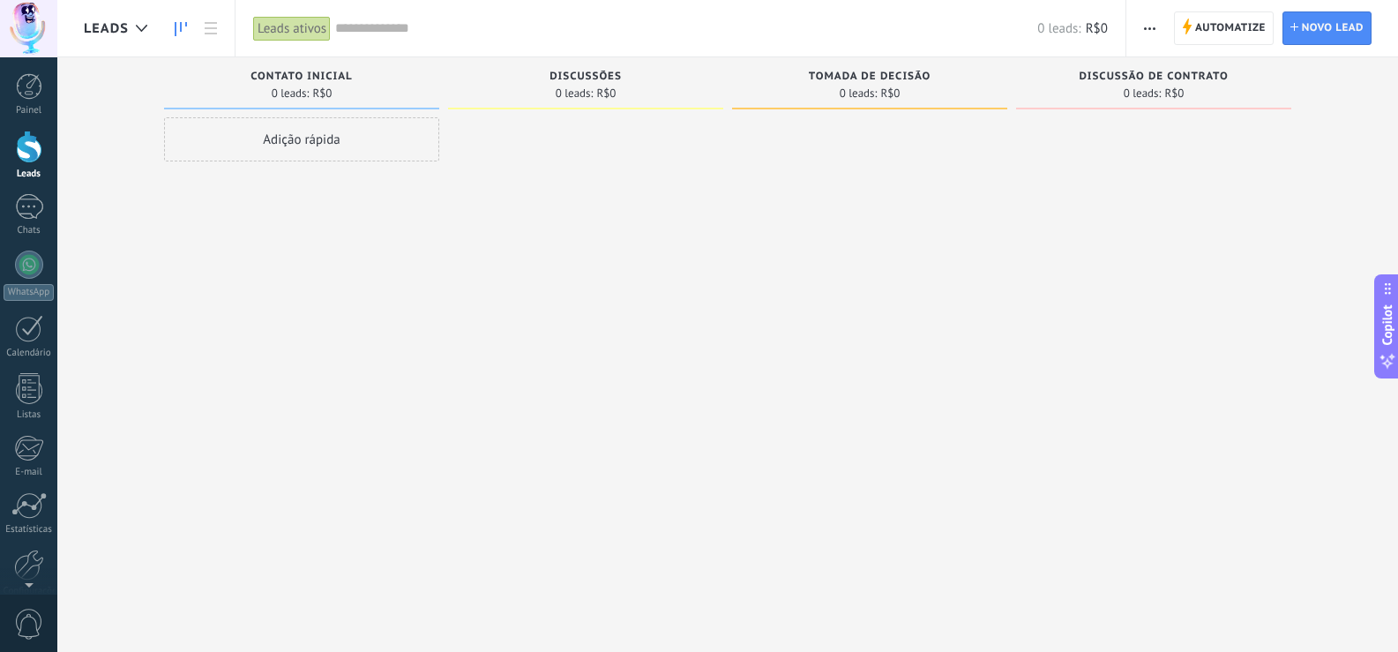
click at [120, 33] on span "Leads" at bounding box center [106, 28] width 45 height 17
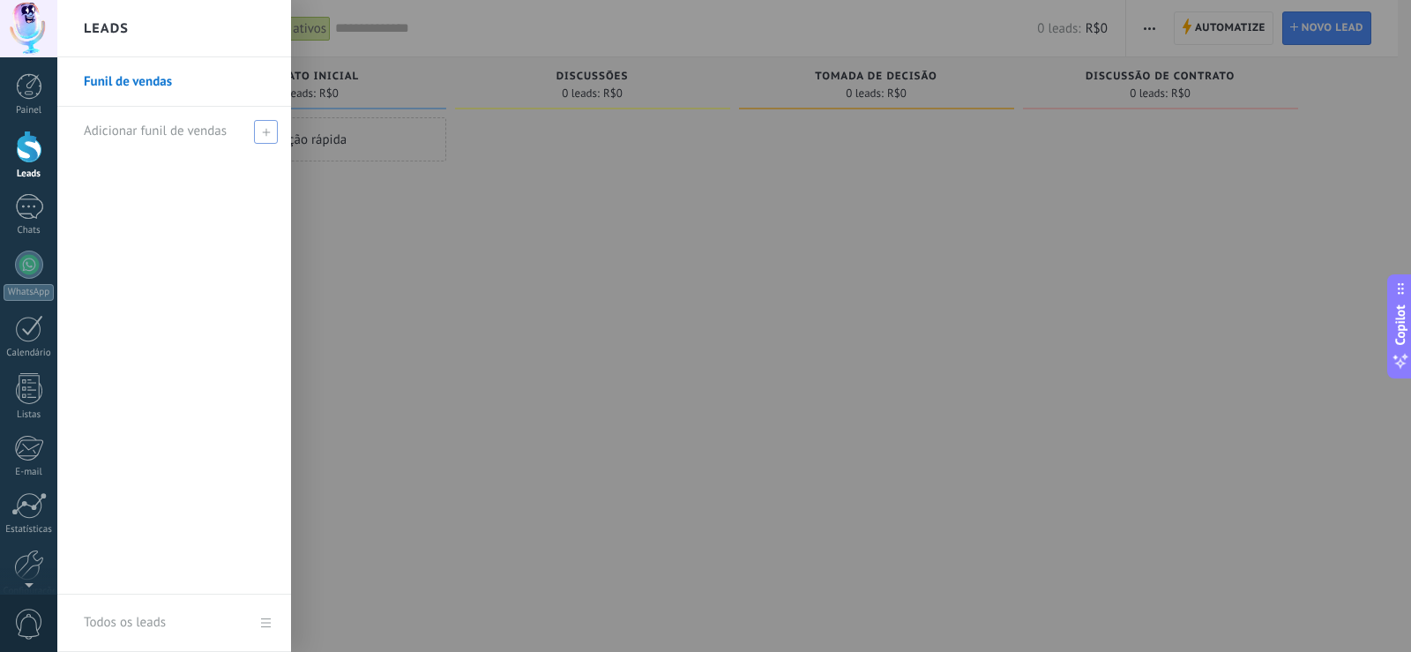
click at [200, 129] on span "Adicionar funil de vendas" at bounding box center [155, 131] width 143 height 17
click at [357, 525] on div at bounding box center [762, 326] width 1411 height 652
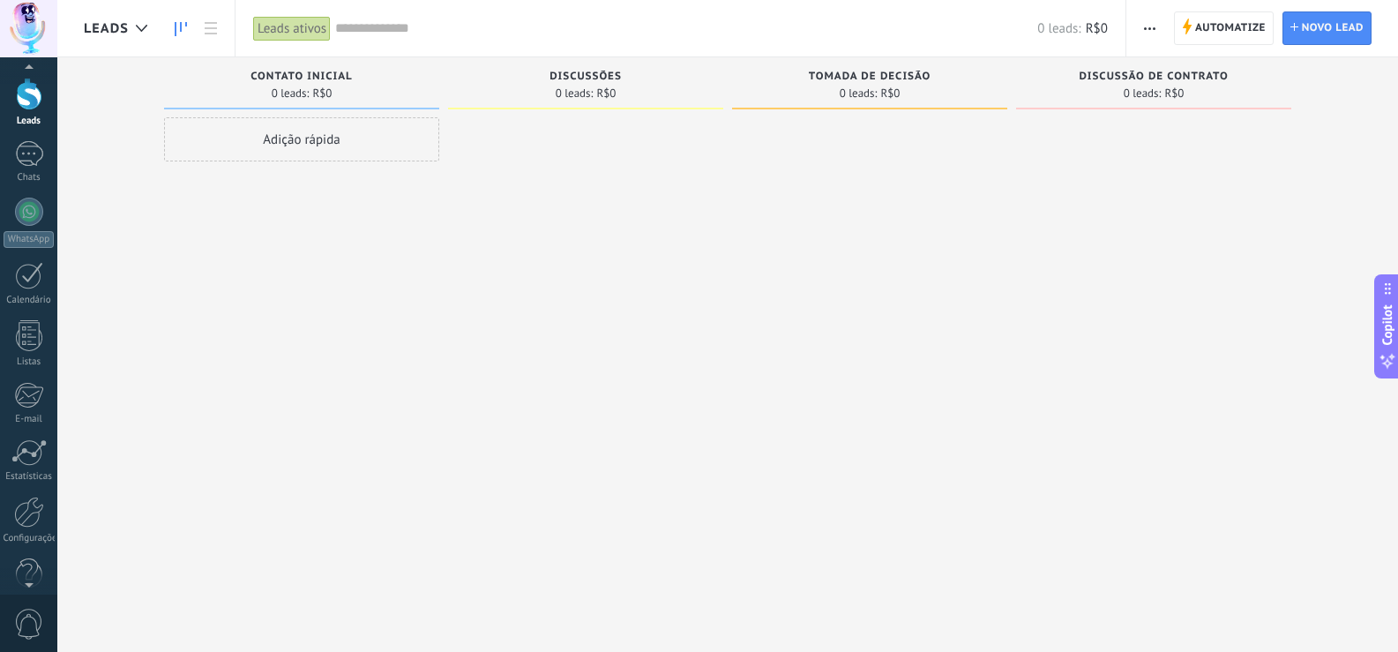
scroll to position [82, 0]
click at [47, 500] on link "Configurações" at bounding box center [28, 492] width 57 height 48
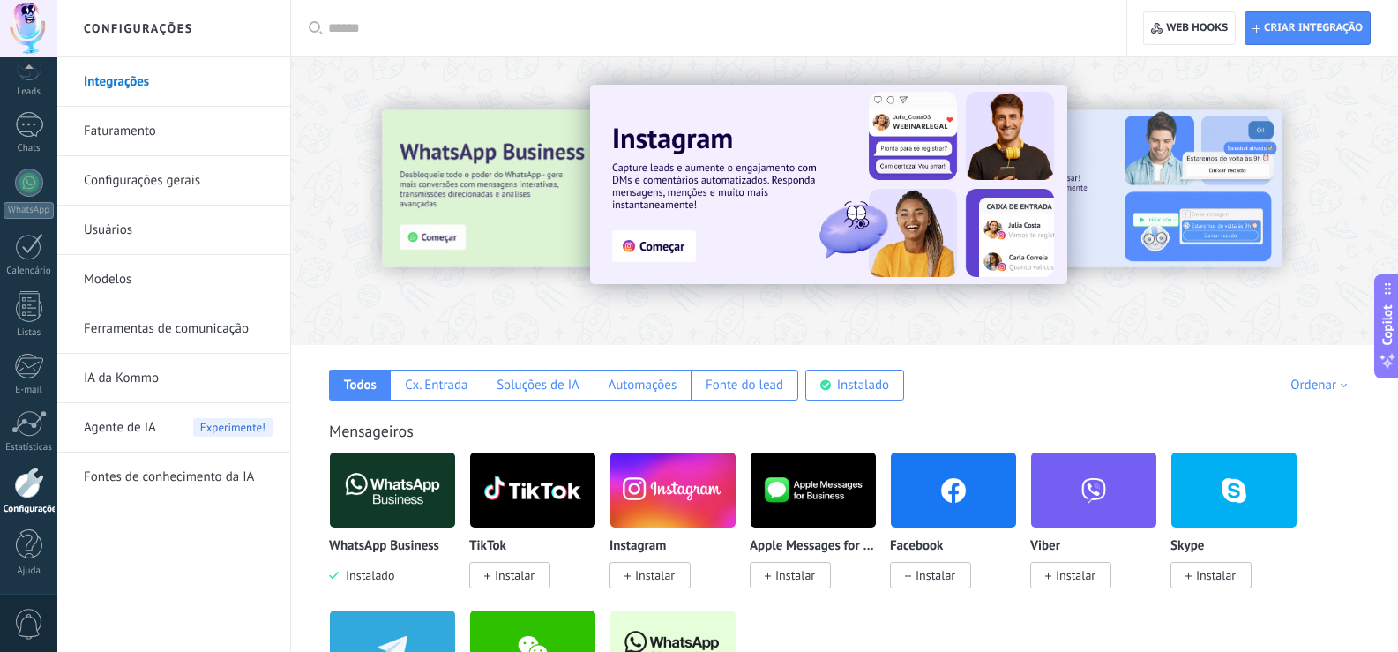
click at [992, 360] on div "Todos Cx. Entrada Soluções de IA Automações Fonte do lead Instalado Minhas insc…" at bounding box center [845, 373] width 1072 height 56
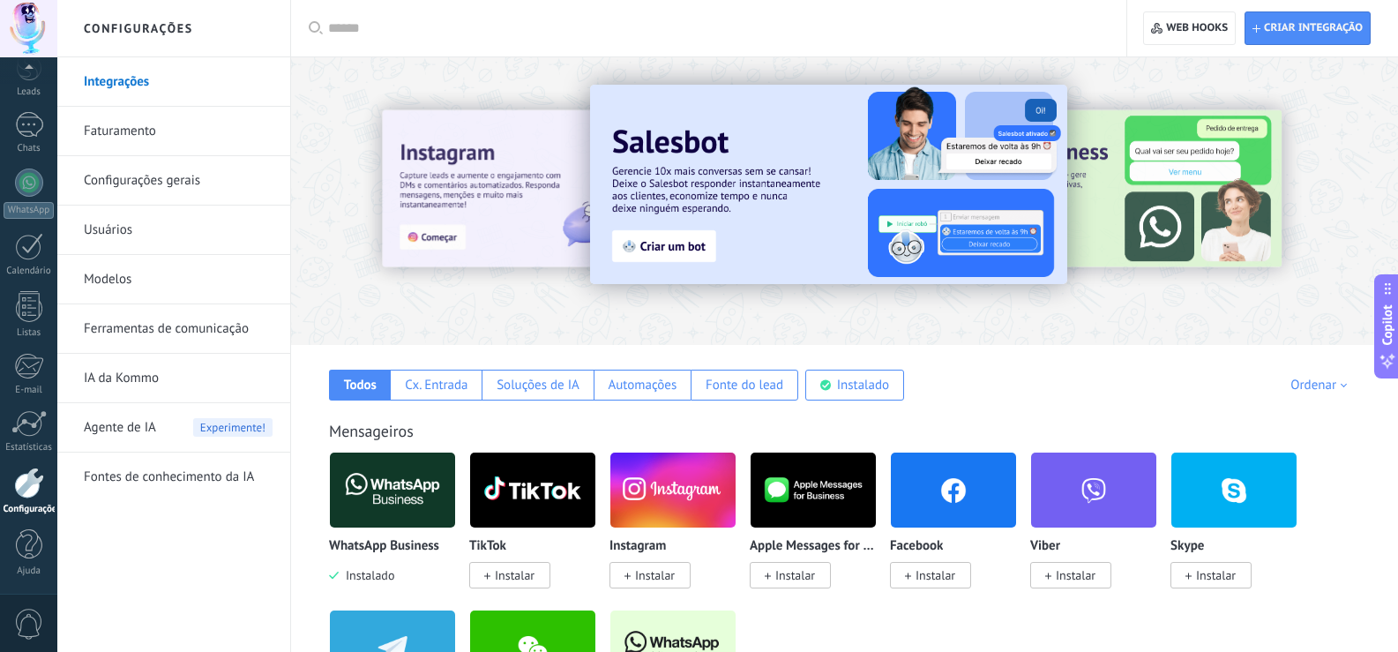
scroll to position [176, 0]
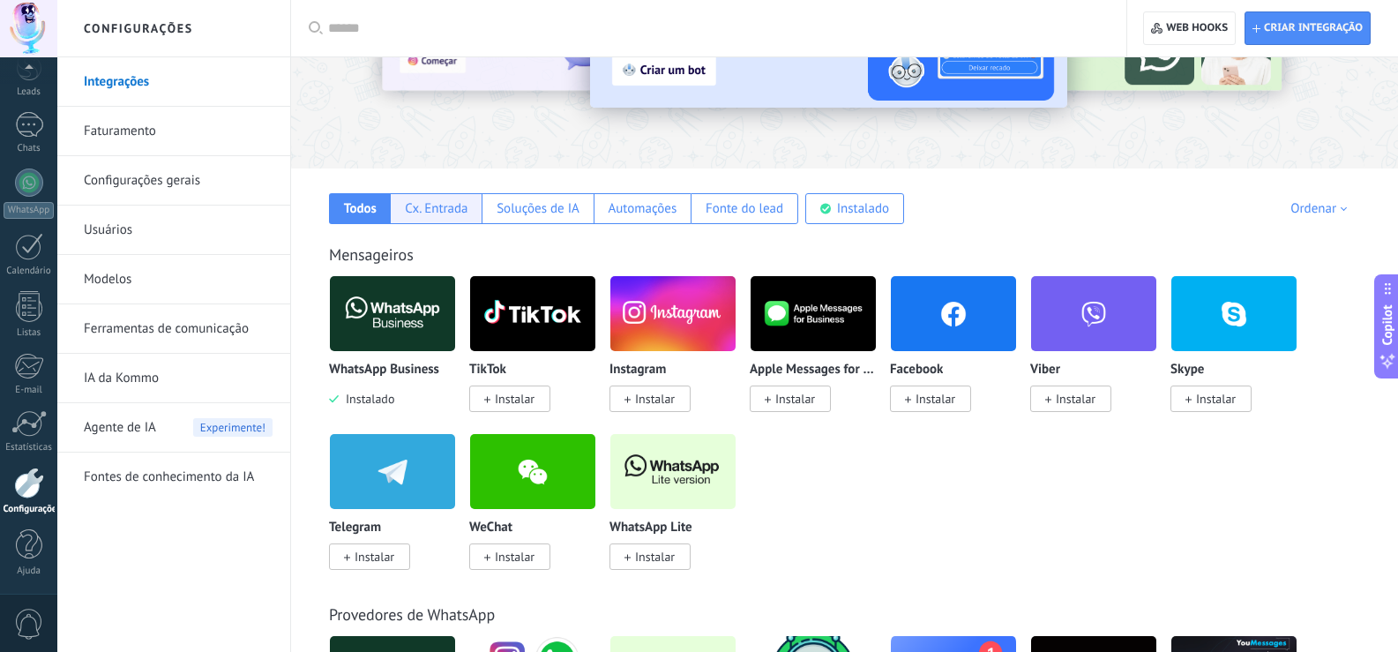
click at [401, 212] on div "Cx. Entrada" at bounding box center [436, 208] width 92 height 31
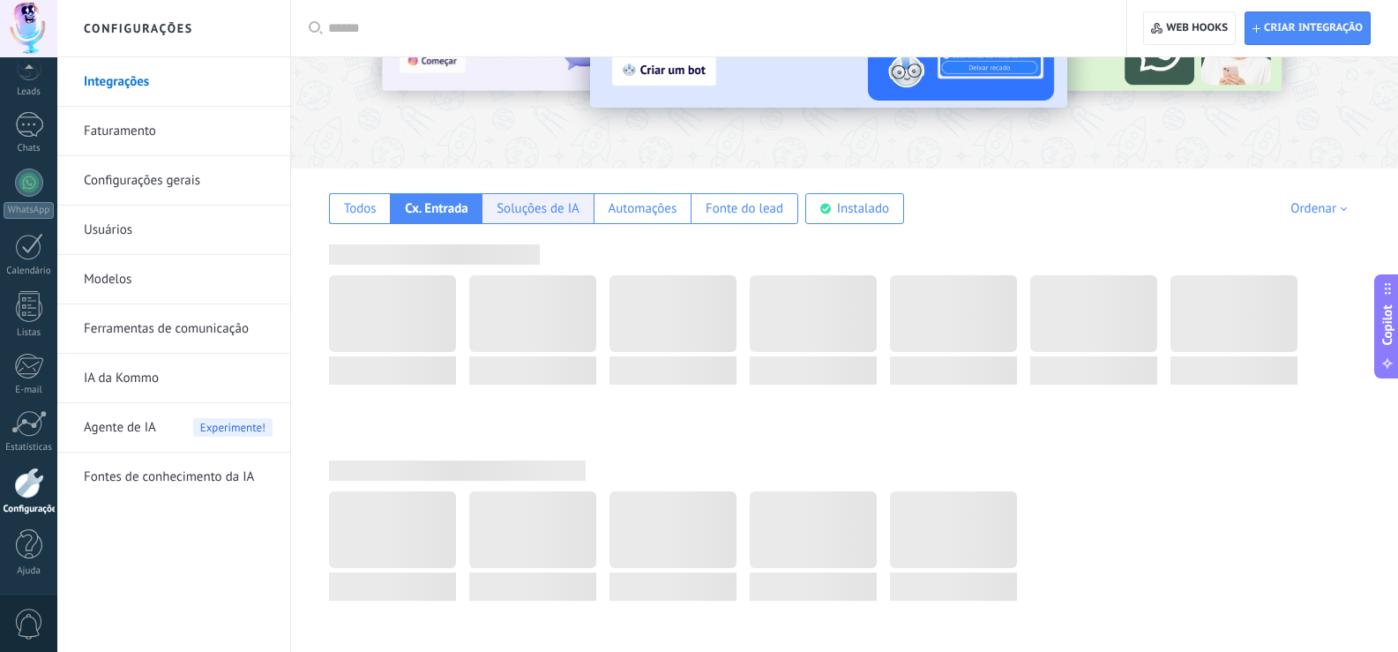
click at [586, 212] on div "Soluções de IA" at bounding box center [537, 208] width 111 height 31
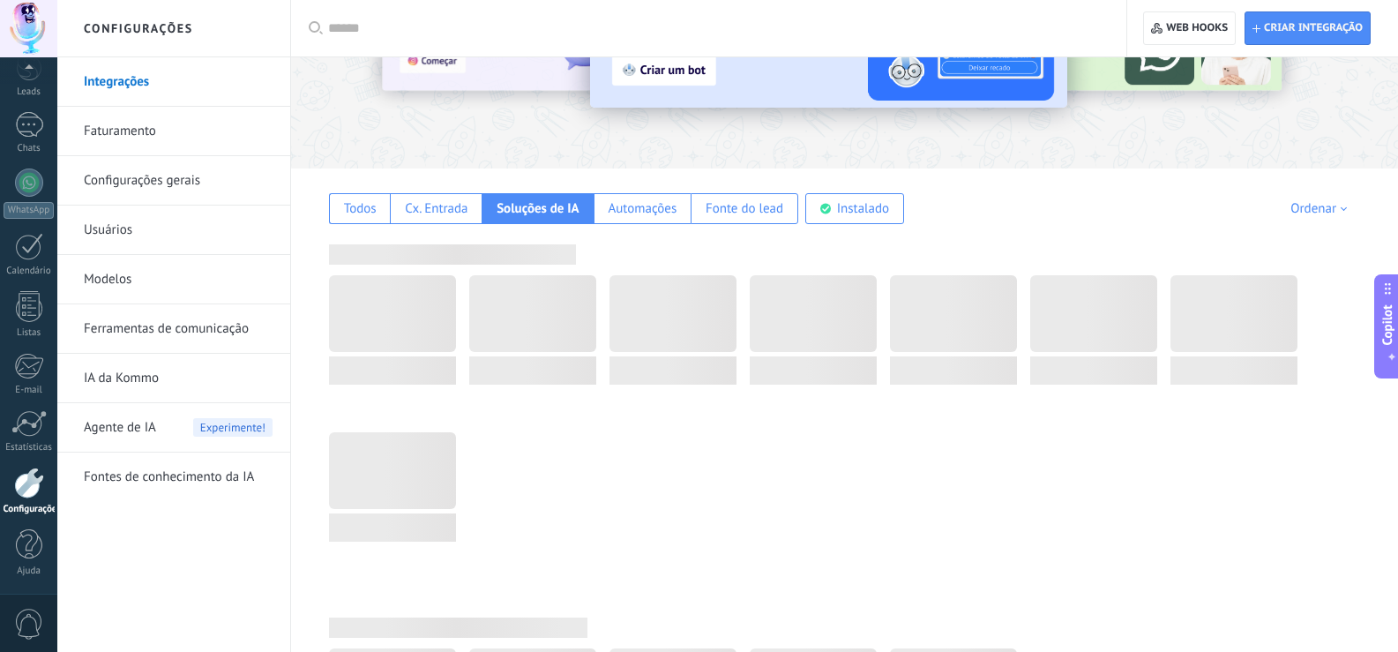
click at [586, 212] on div "Soluções de IA" at bounding box center [537, 208] width 111 height 31
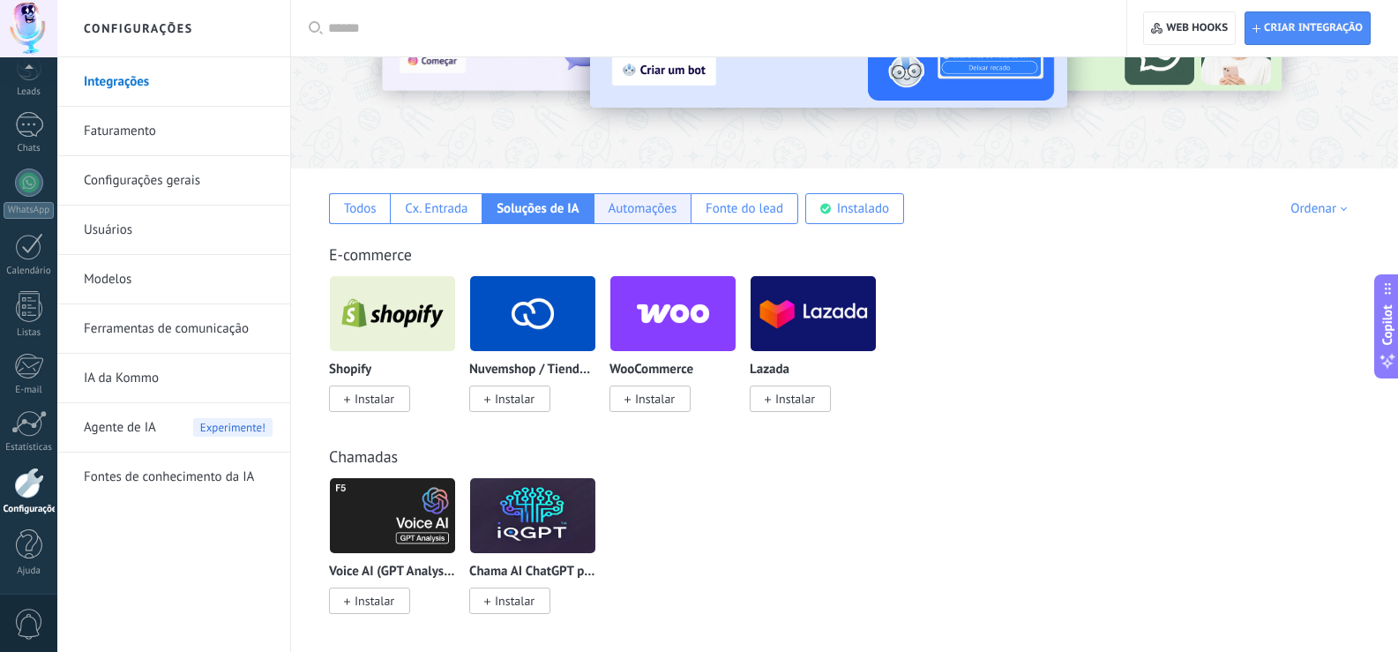
click at [621, 207] on div "Automações" at bounding box center [642, 208] width 69 height 17
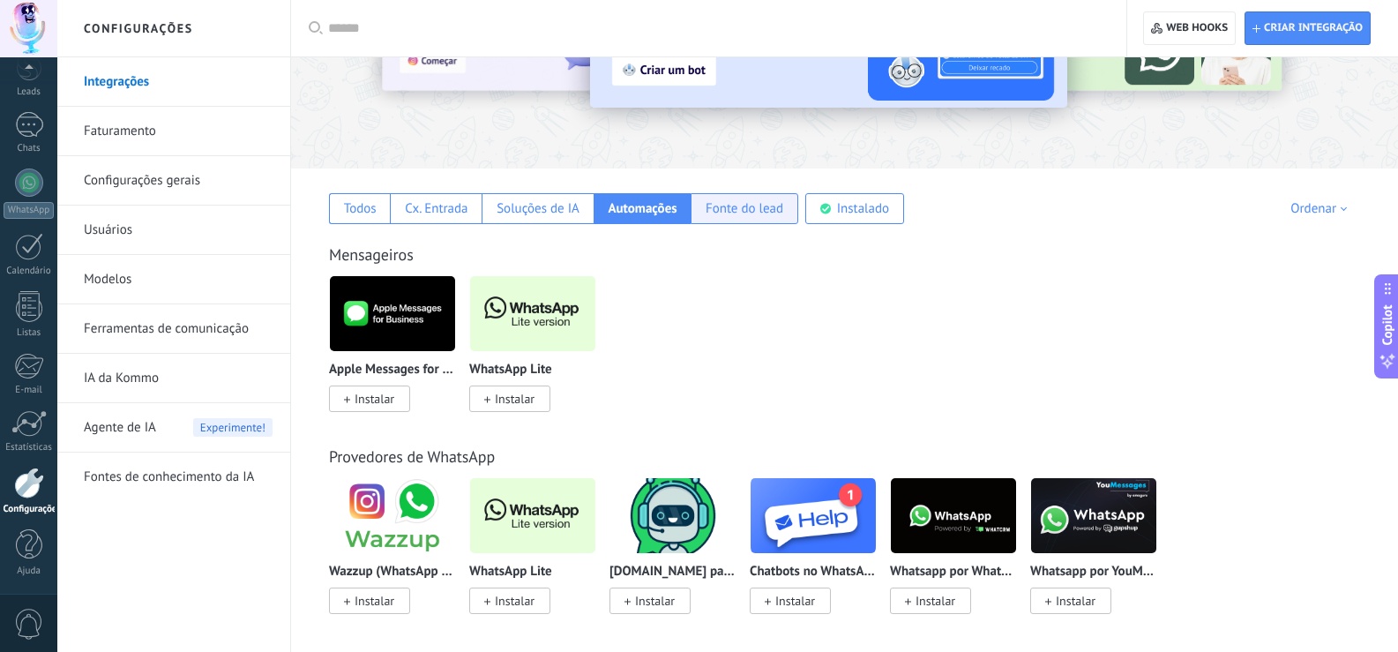
click at [723, 209] on div "Fonte do lead" at bounding box center [745, 208] width 78 height 17
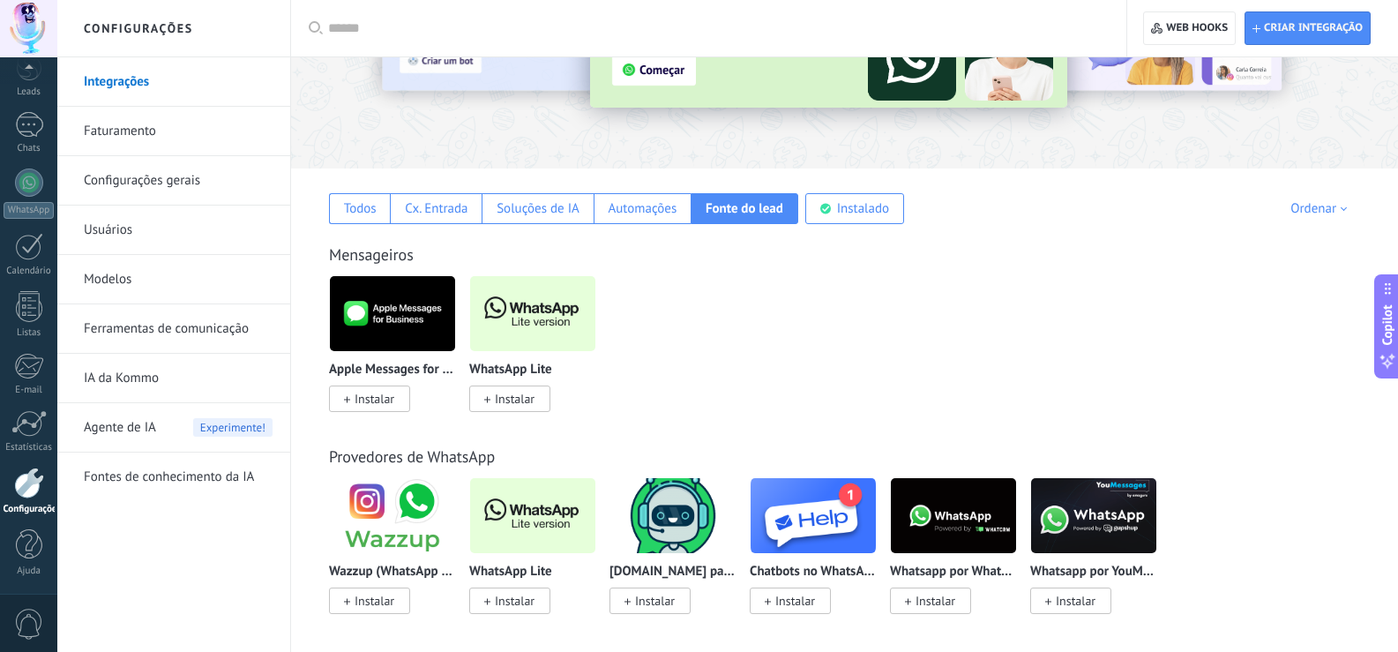
scroll to position [353, 0]
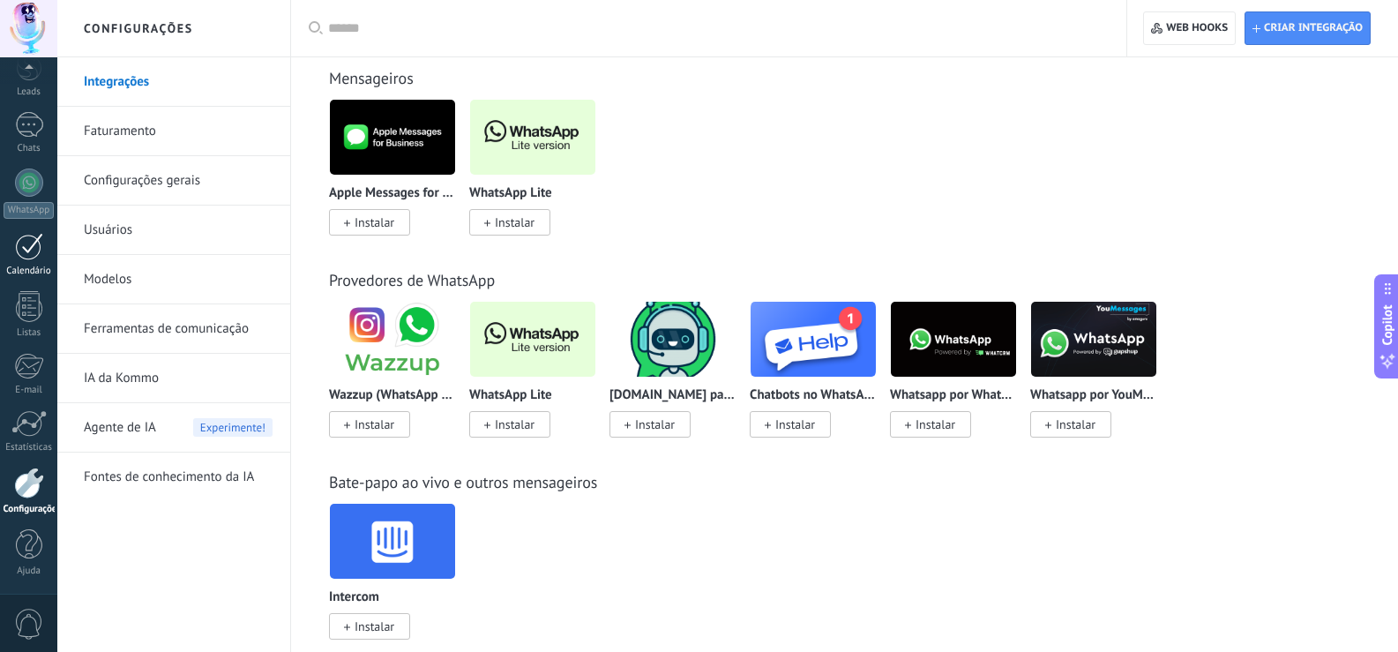
click at [27, 247] on div at bounding box center [29, 246] width 28 height 27
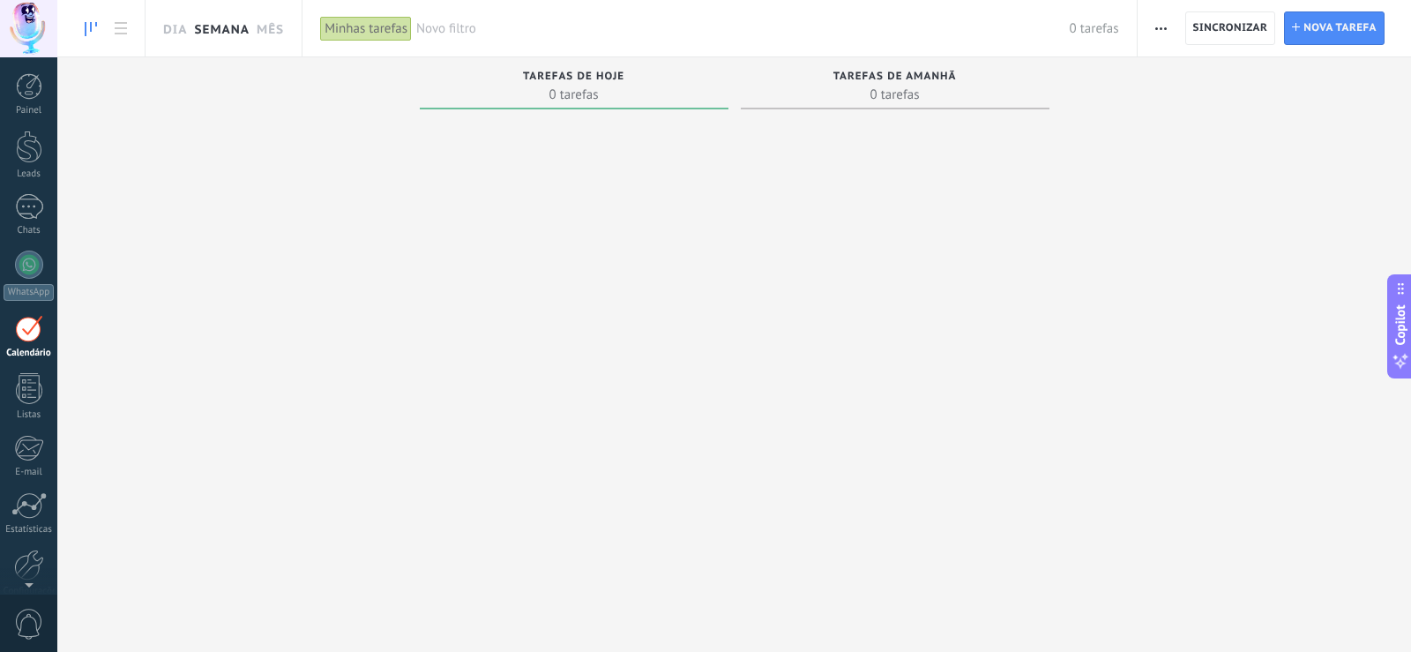
click at [228, 39] on link "Semana" at bounding box center [222, 28] width 56 height 56
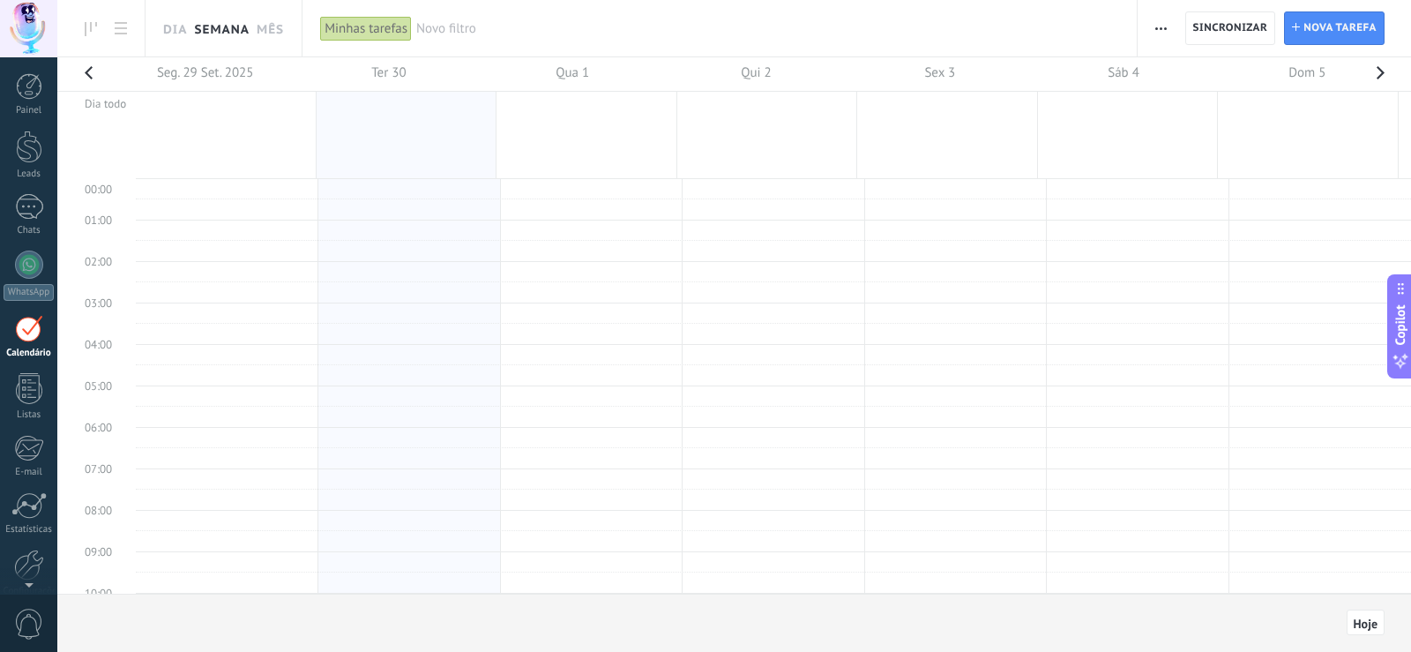
scroll to position [333, 0]
click at [276, 28] on link "Mês" at bounding box center [270, 28] width 27 height 56
click at [176, 30] on link "Dia" at bounding box center [175, 28] width 24 height 56
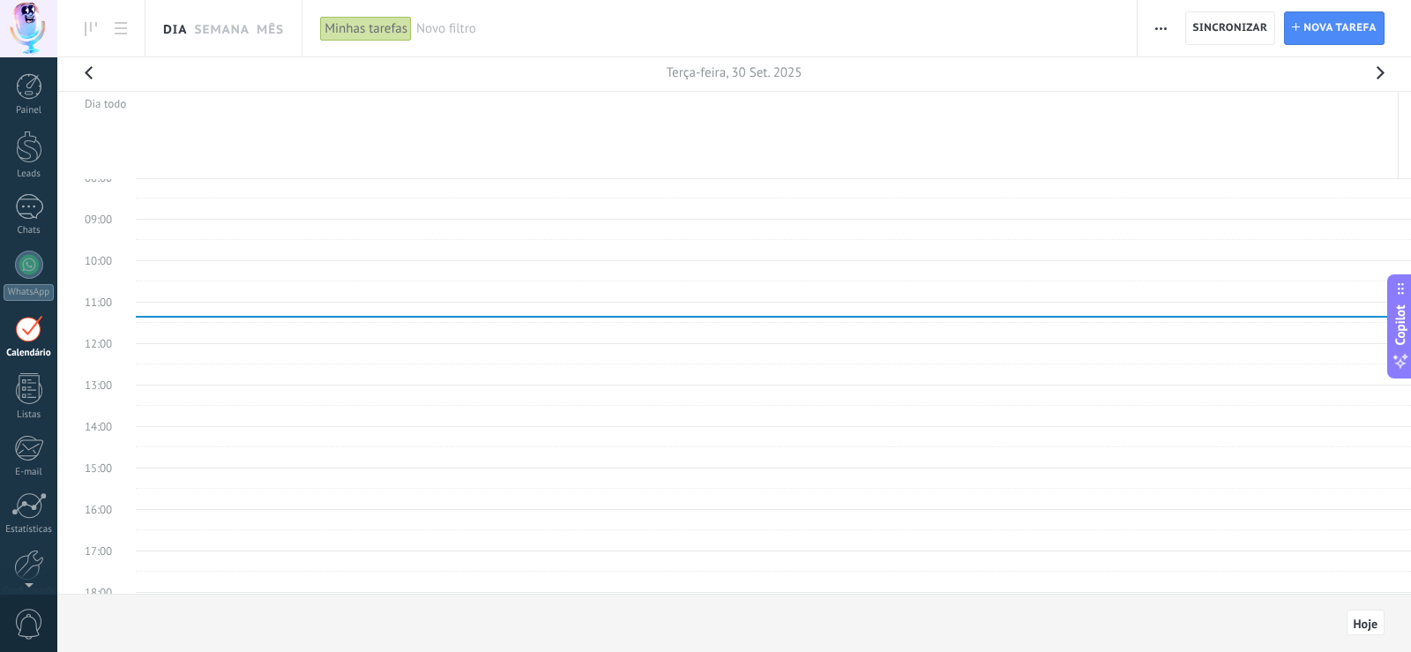
click at [87, 69] on button "button" at bounding box center [88, 77] width 35 height 41
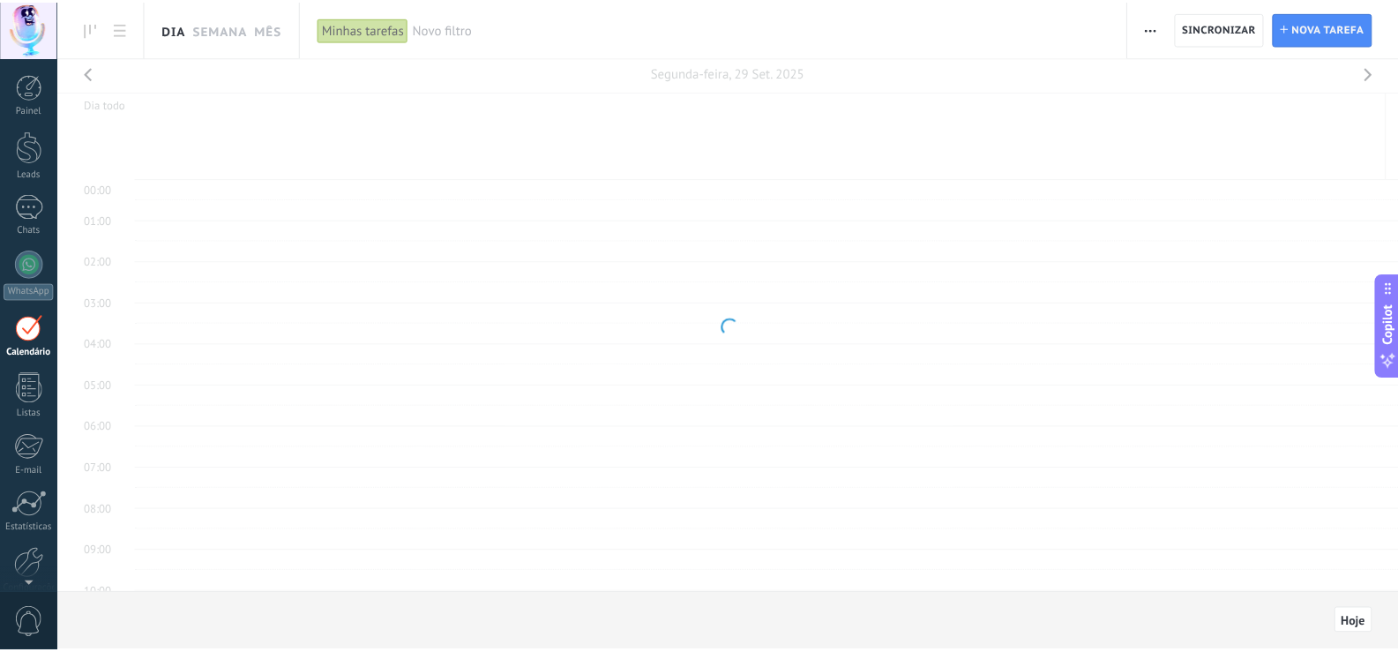
scroll to position [333, 0]
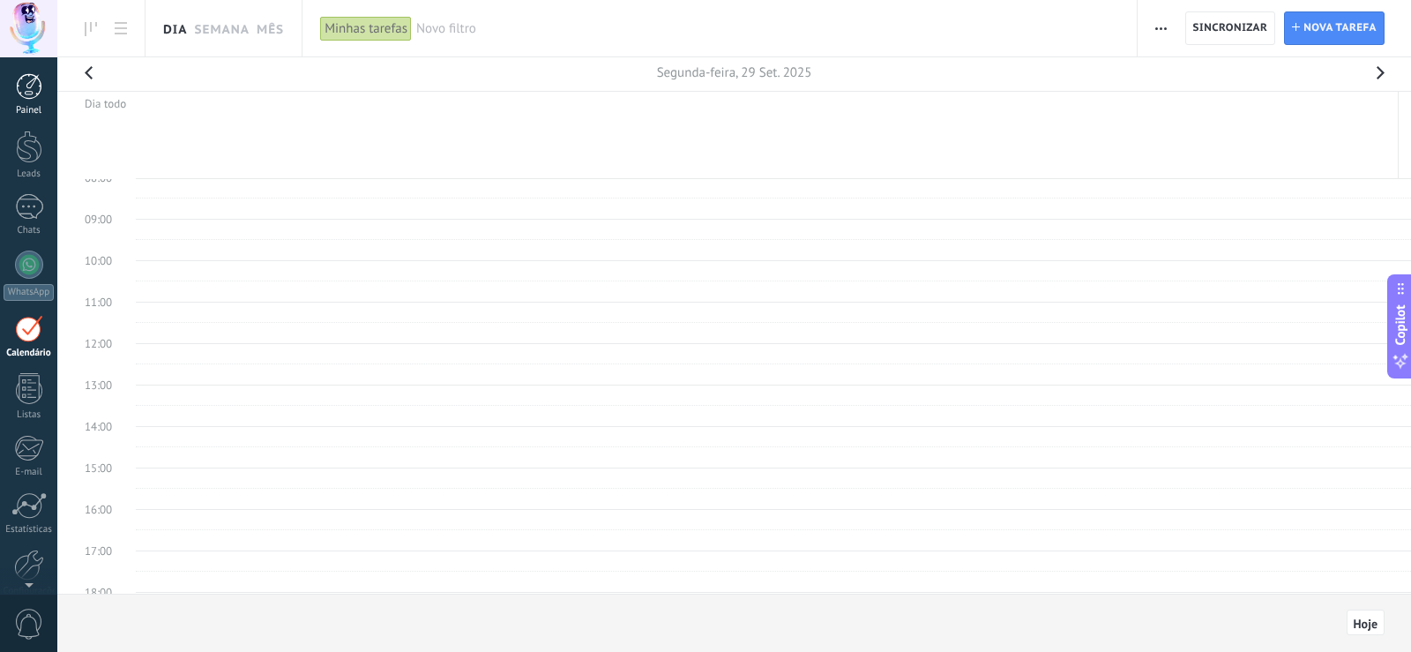
click at [45, 109] on div "Painel" at bounding box center [29, 110] width 51 height 11
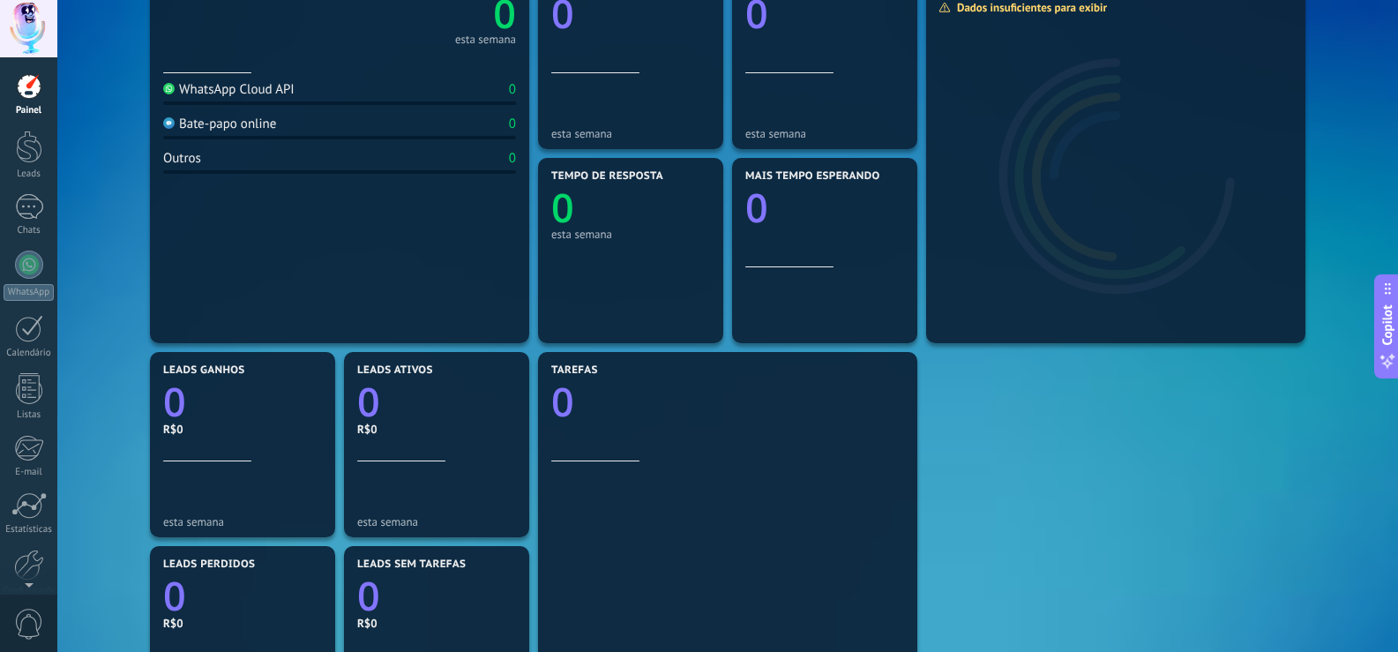
scroll to position [529, 0]
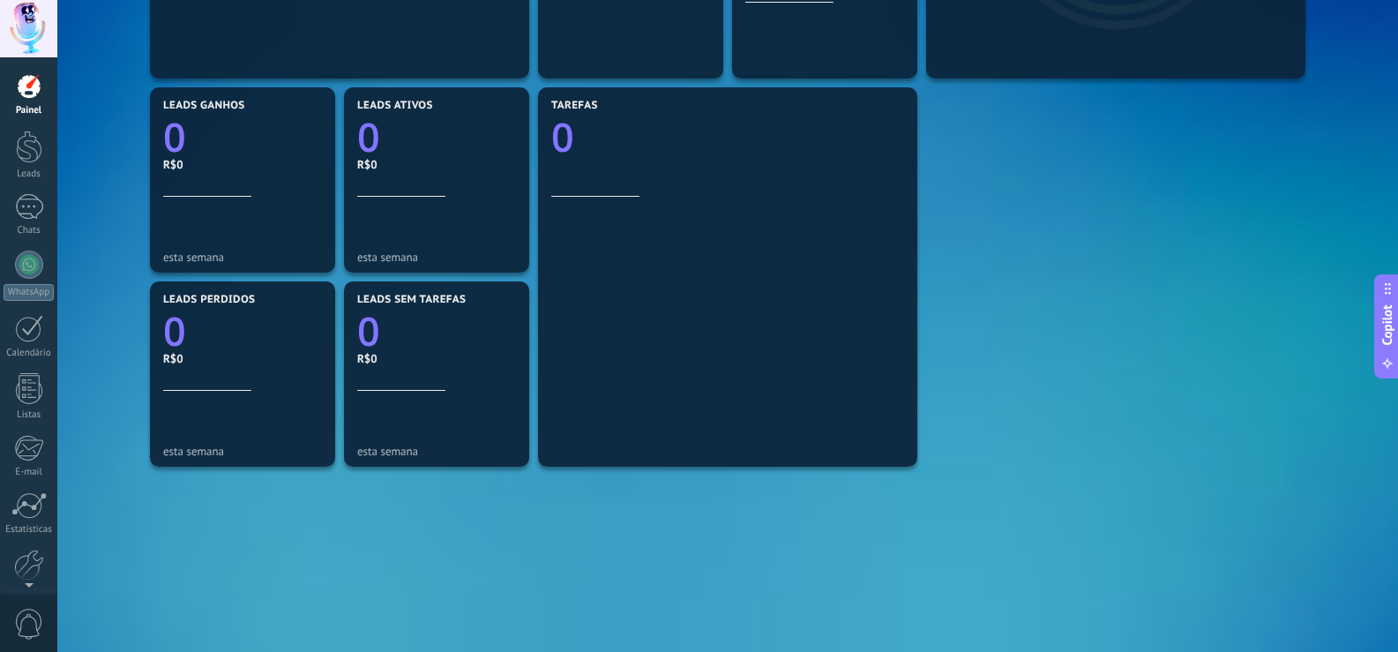
click at [1384, 334] on span "Copilot" at bounding box center [1388, 324] width 18 height 41
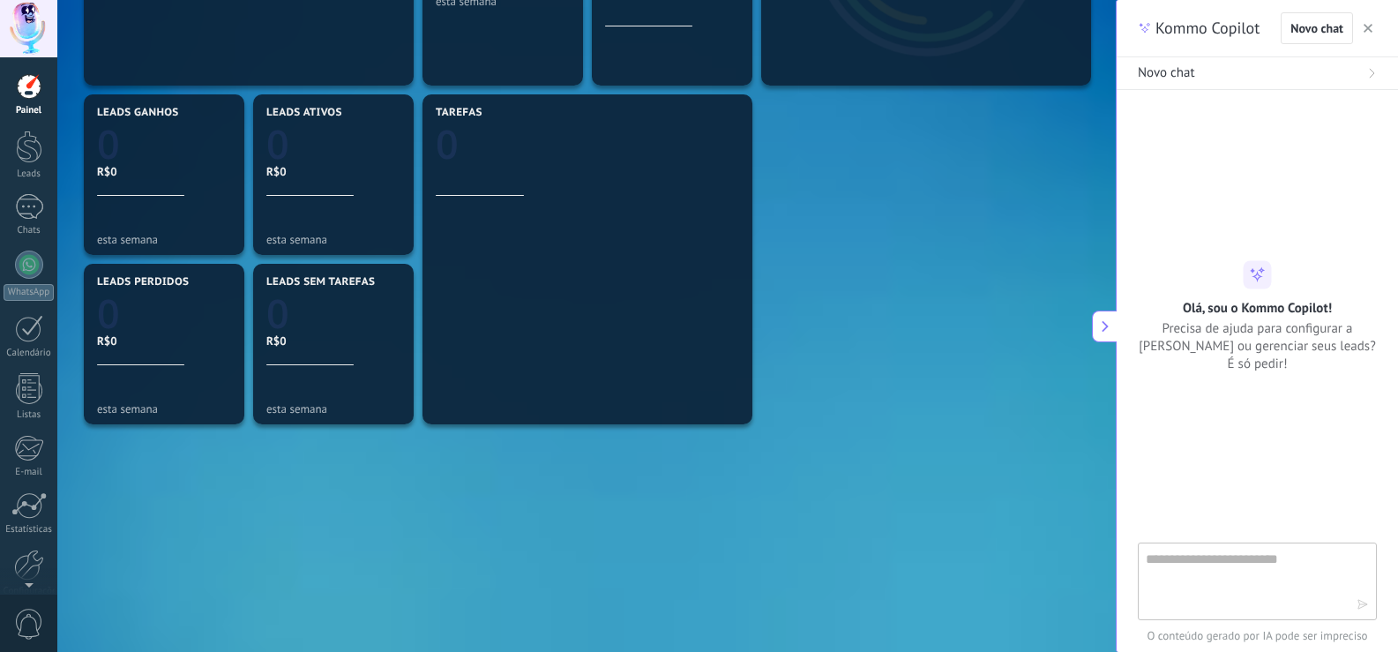
scroll to position [473, 0]
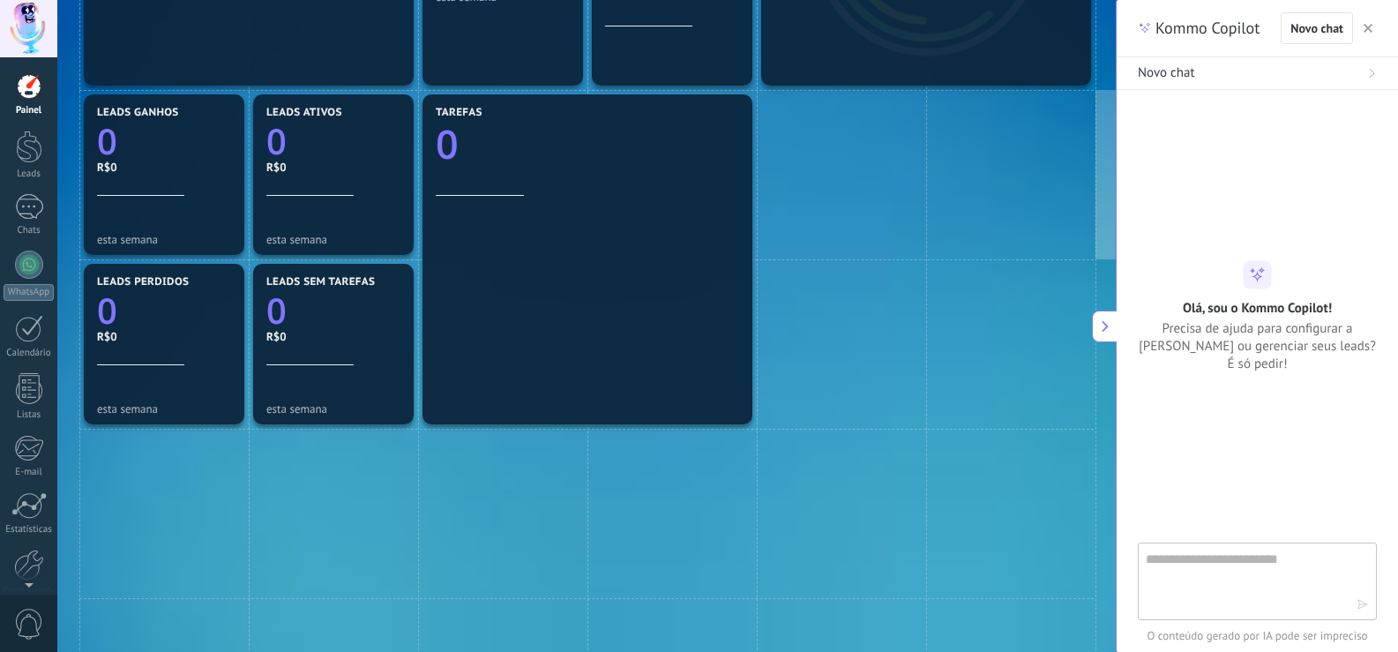
click at [1366, 30] on use "button" at bounding box center [1368, 28] width 9 height 9
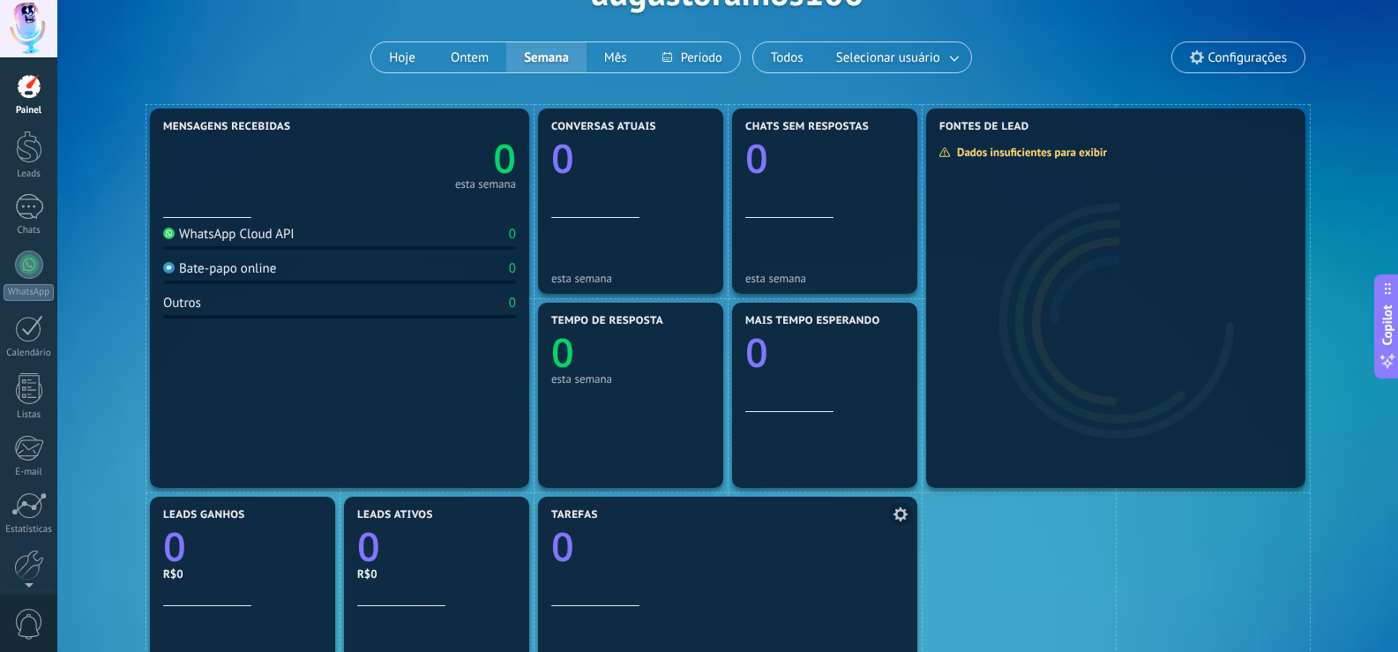
scroll to position [0, 0]
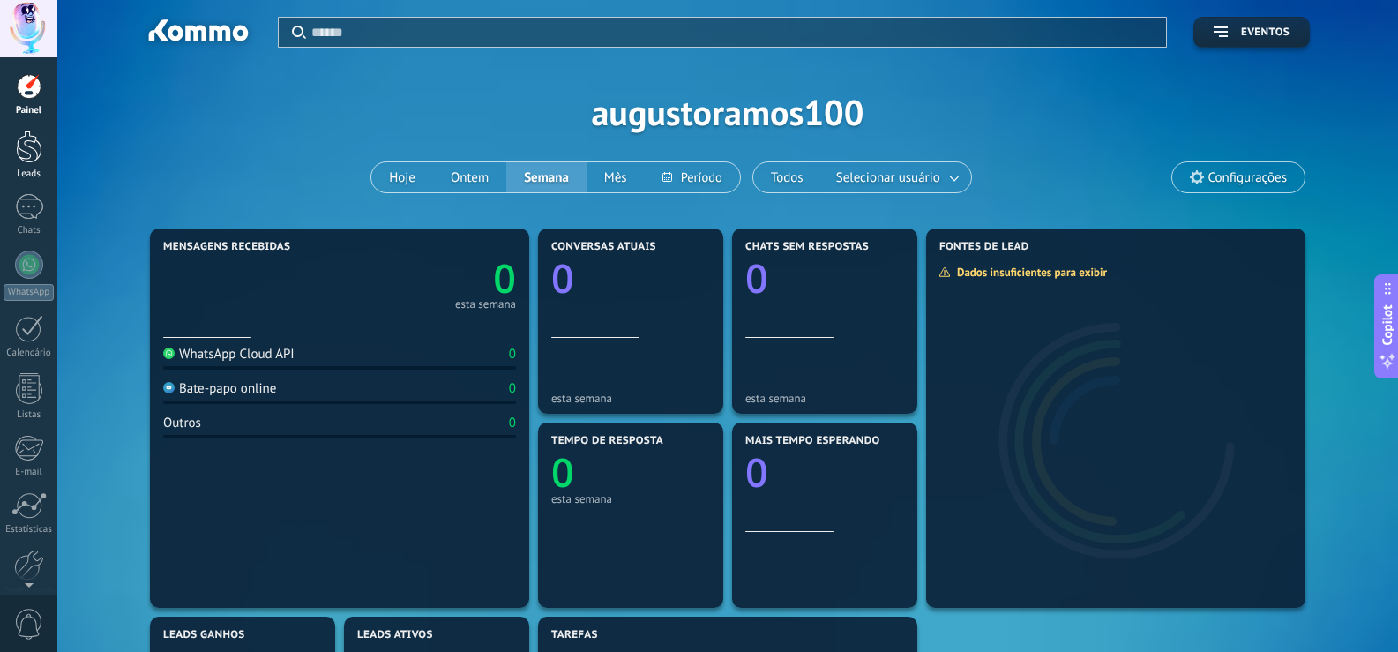
click at [25, 150] on div at bounding box center [29, 147] width 26 height 33
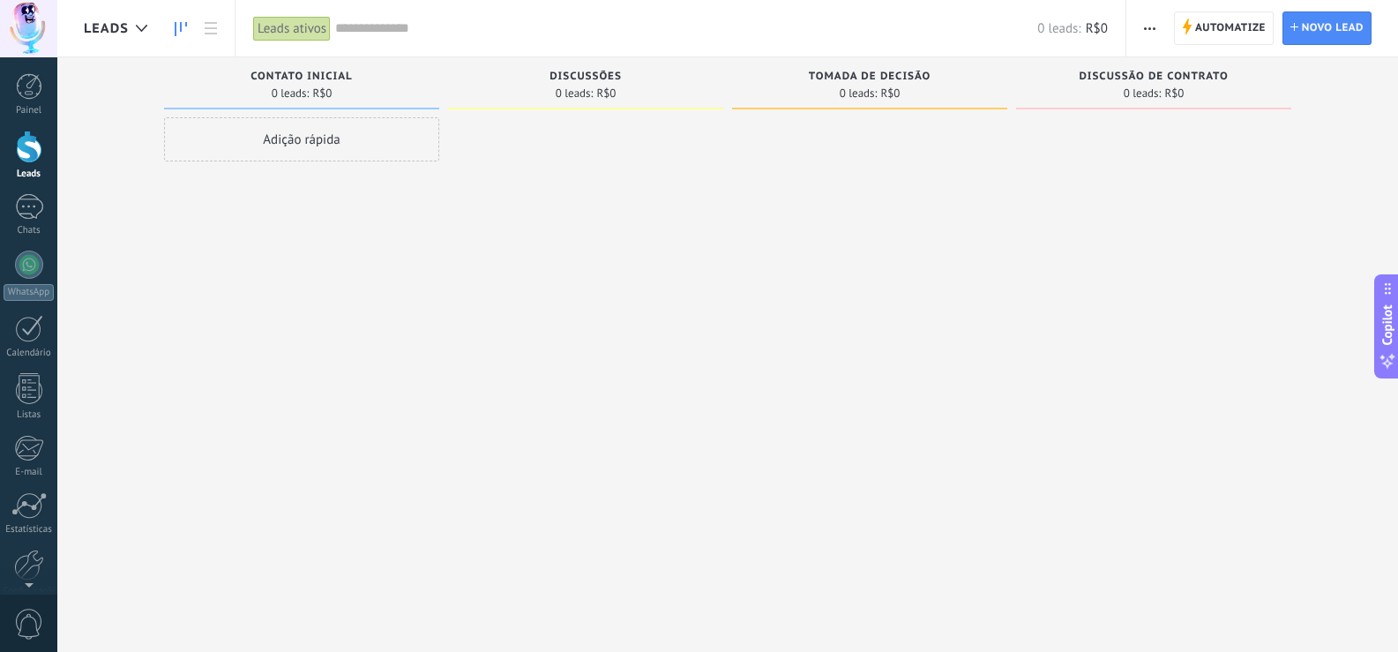
click at [384, 146] on div "Adição rápida" at bounding box center [301, 139] width 275 height 44
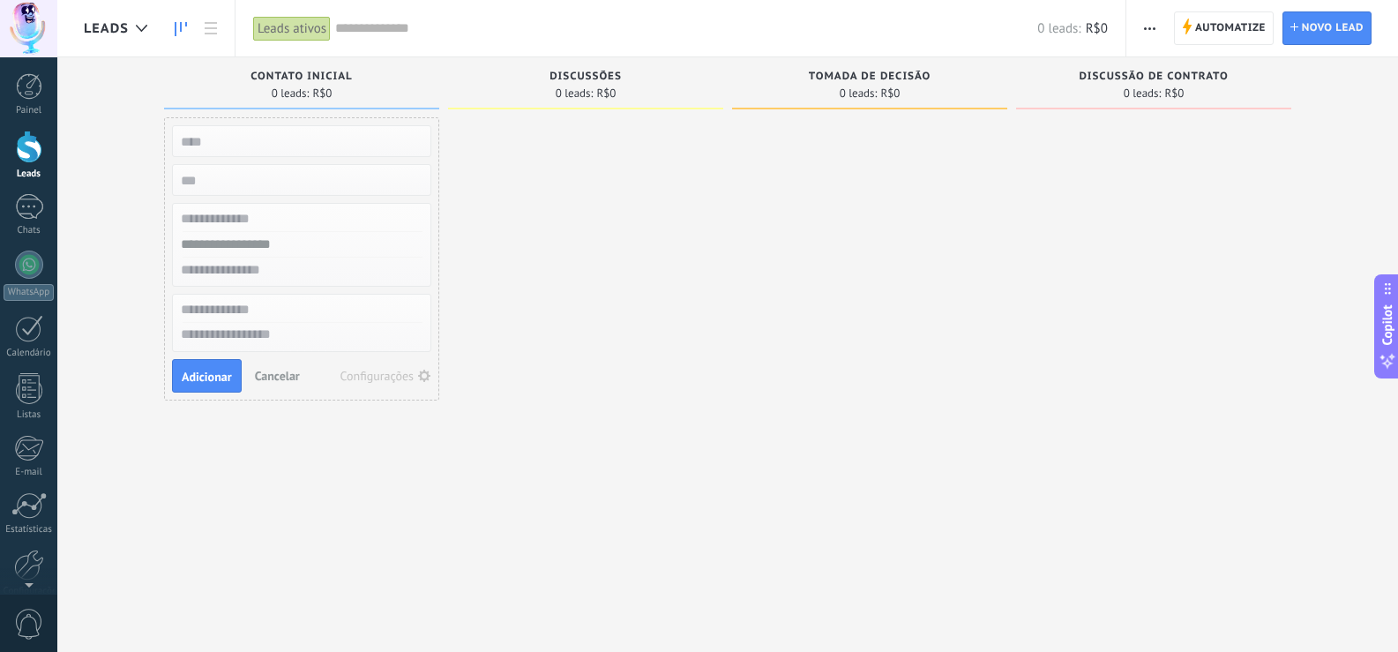
click at [384, 146] on input "text" at bounding box center [300, 141] width 258 height 25
click at [323, 179] on input "numeric" at bounding box center [300, 180] width 258 height 25
type input "****"
click at [774, 251] on div at bounding box center [869, 328] width 275 height 422
click at [225, 378] on span "Adicionar" at bounding box center [207, 377] width 50 height 12
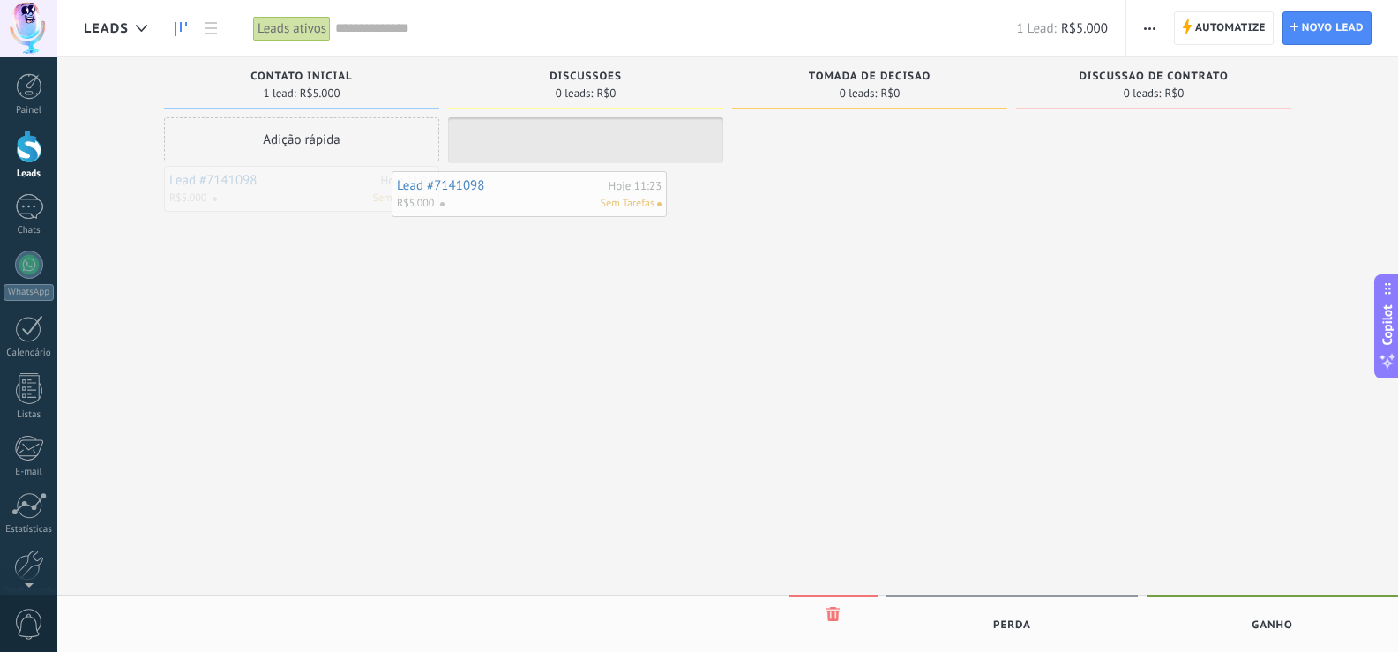
drag, startPoint x: 345, startPoint y: 197, endPoint x: 575, endPoint y: 199, distance: 230.3
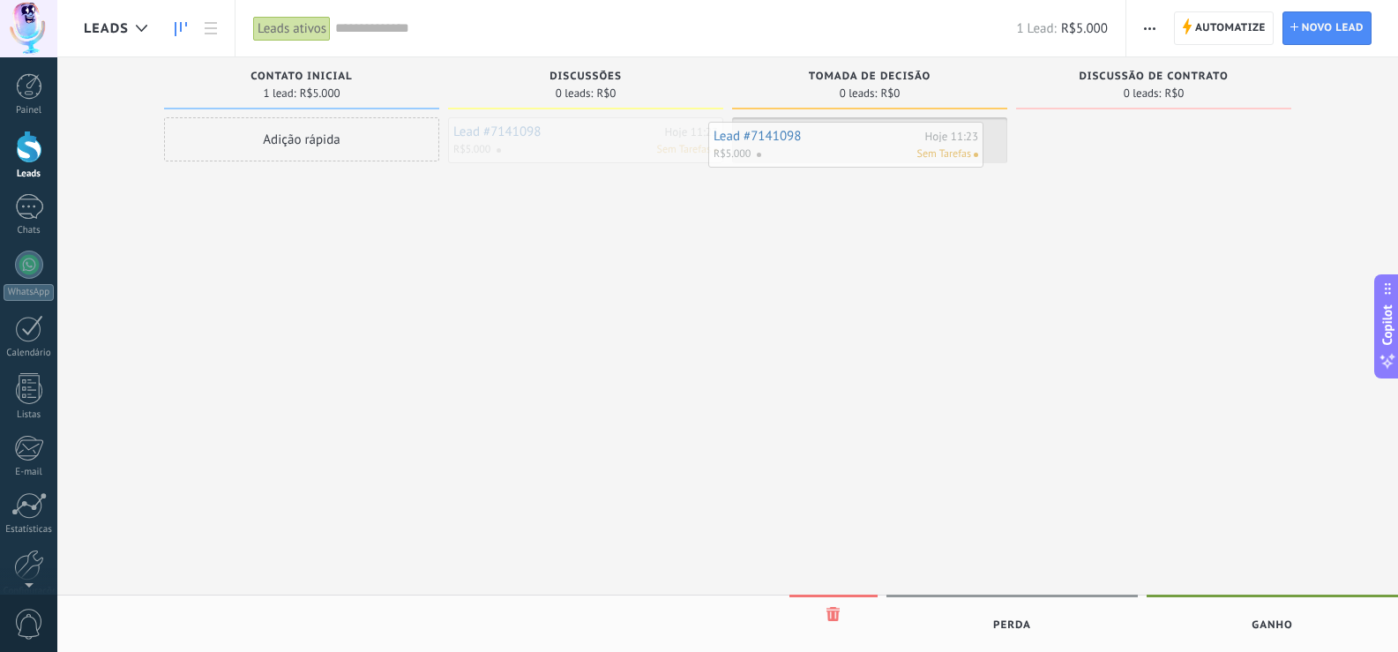
drag, startPoint x: 615, startPoint y: 157, endPoint x: 862, endPoint y: 161, distance: 247.0
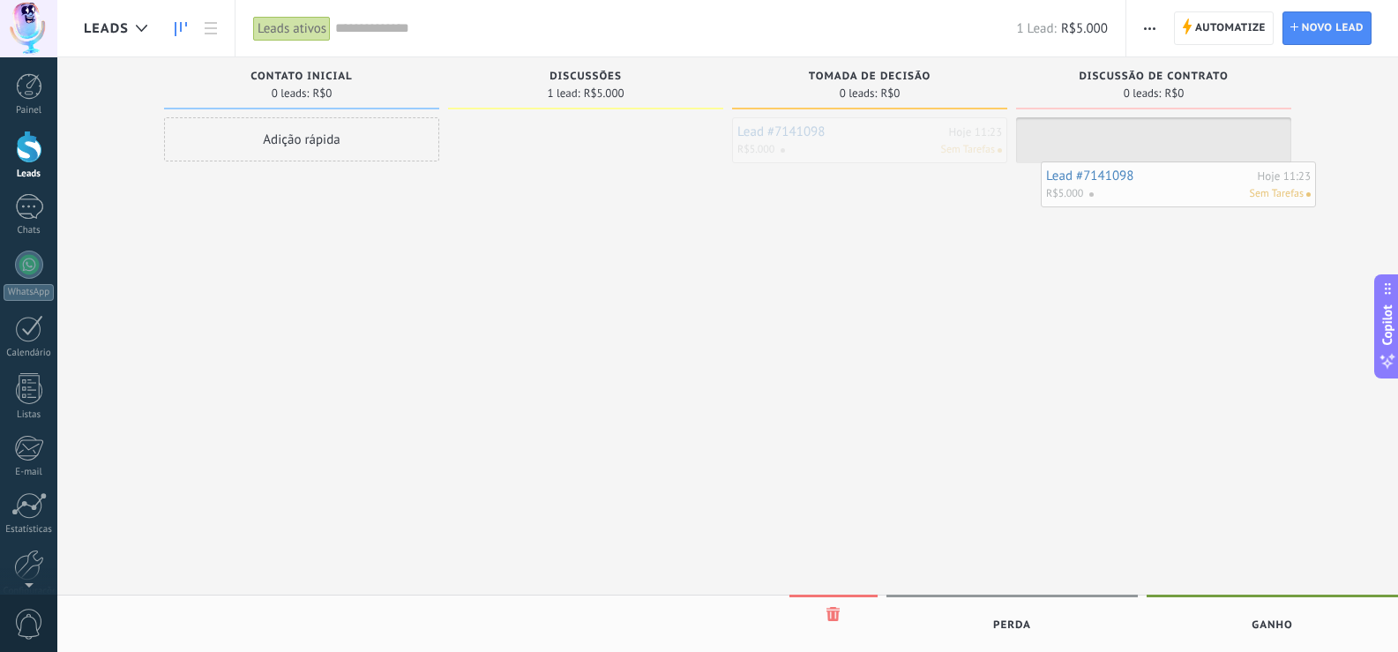
drag, startPoint x: 864, startPoint y: 159, endPoint x: 1173, endPoint y: 203, distance: 312.8
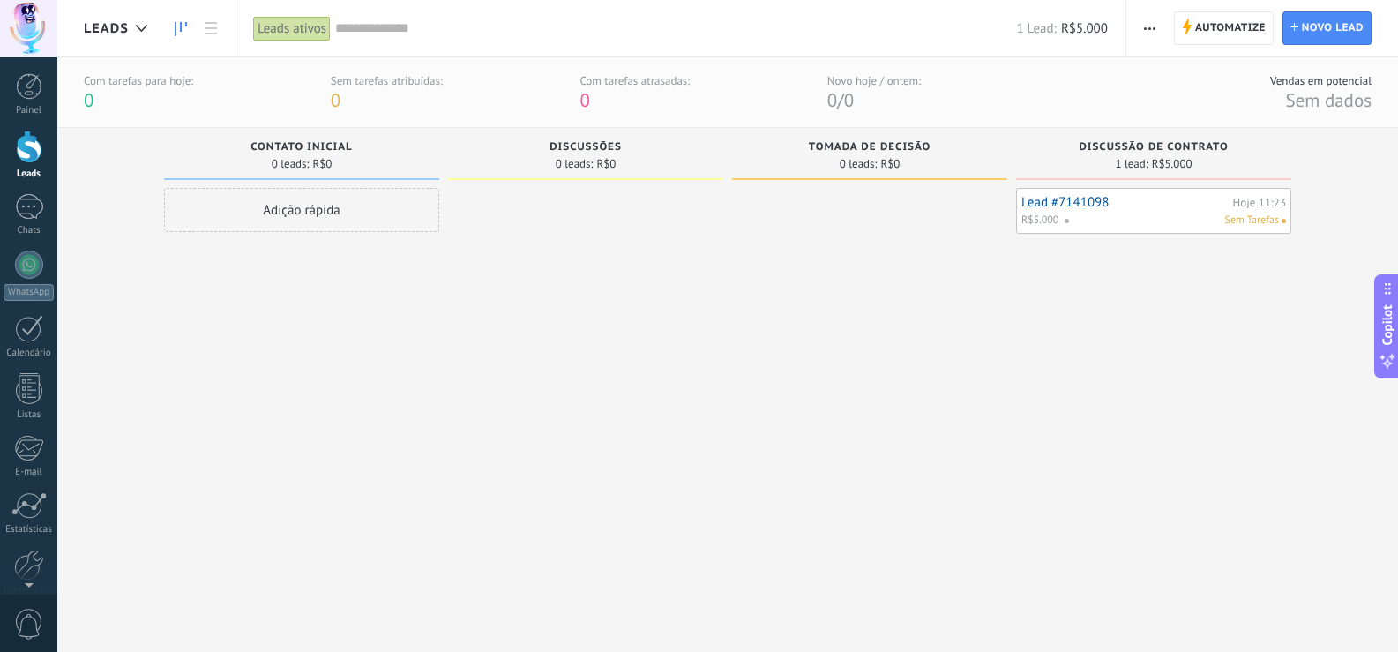
click at [1153, 216] on div "Sem Tarefas" at bounding box center [1171, 221] width 215 height 16
click at [1155, 216] on div "Sem Tarefas" at bounding box center [1171, 221] width 215 height 16
click at [1155, 215] on div "Sem Tarefas" at bounding box center [1171, 221] width 215 height 16
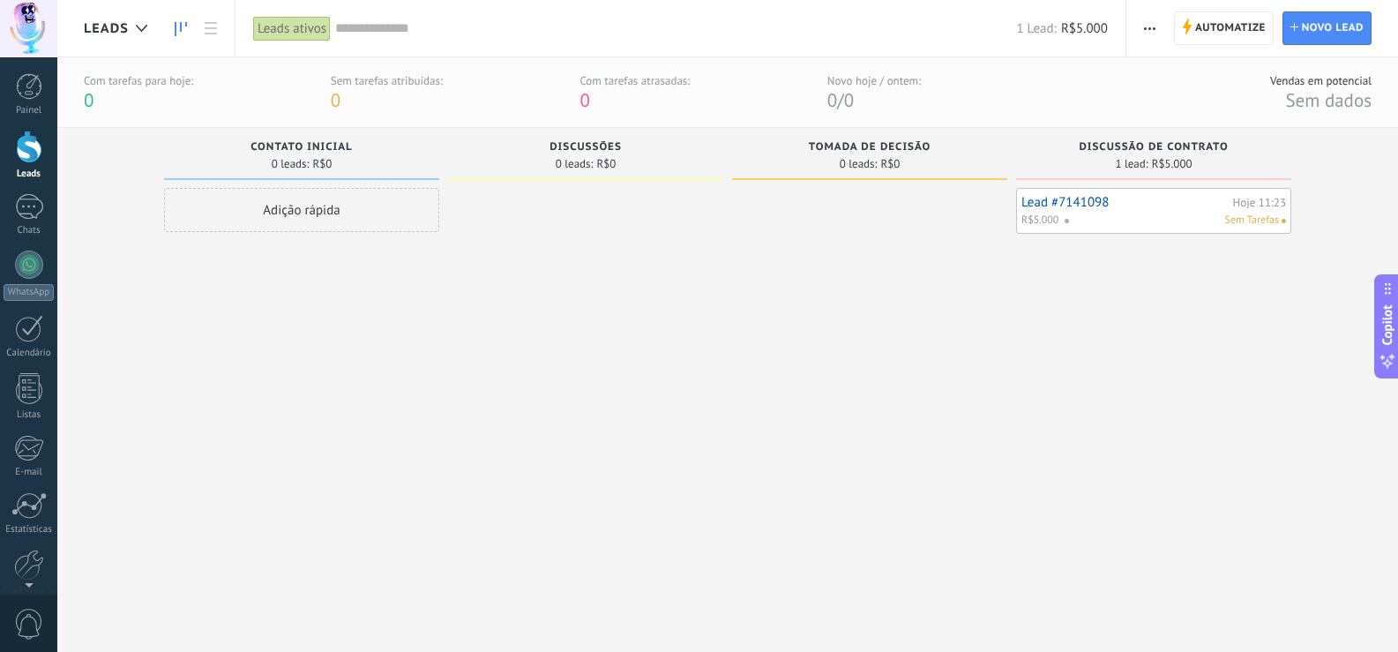
click at [1149, 254] on div "Lead #7141098 Hoje 11:23 R$5.000 Sem Tarefas" at bounding box center [1153, 399] width 275 height 422
click at [1319, 42] on span "Novo lead" at bounding box center [1333, 28] width 62 height 32
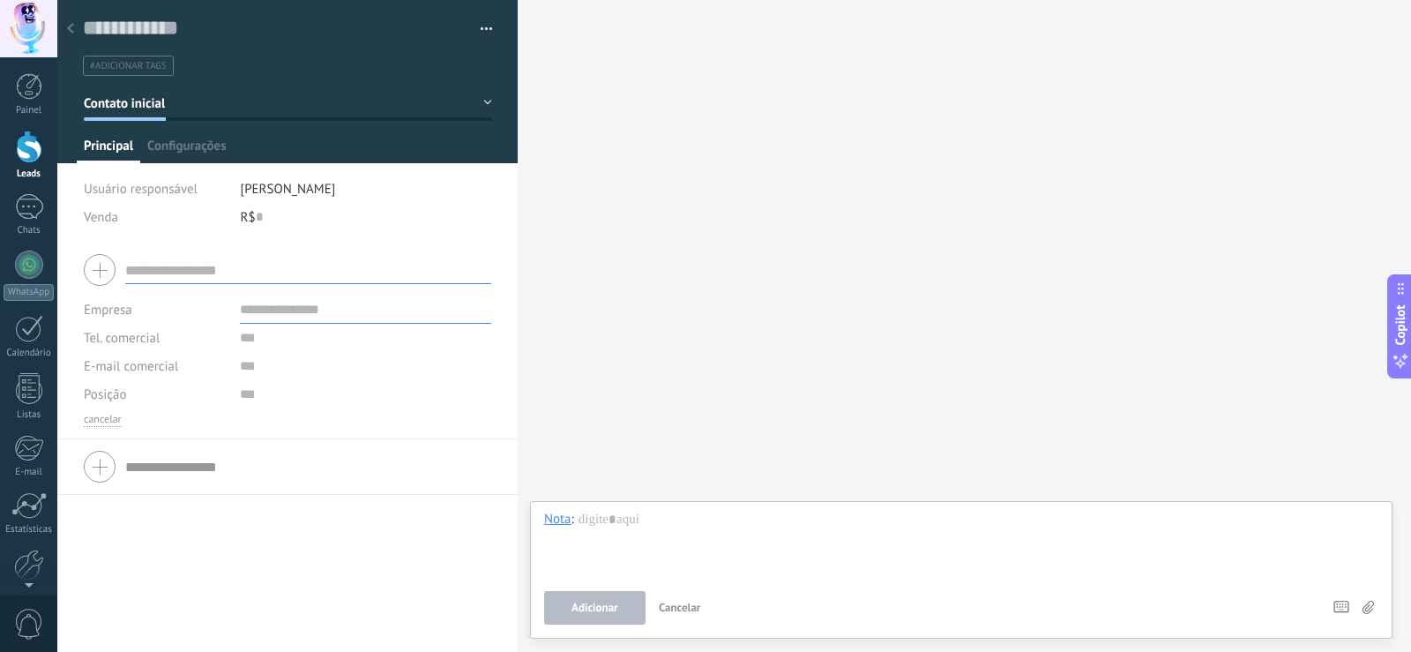
click at [274, 203] on div "R$ 0" at bounding box center [366, 217] width 251 height 28
click at [270, 214] on div "R$ 0" at bounding box center [366, 217] width 251 height 28
type input "*******"
click at [94, 628] on span "Salvar" at bounding box center [110, 624] width 33 height 12
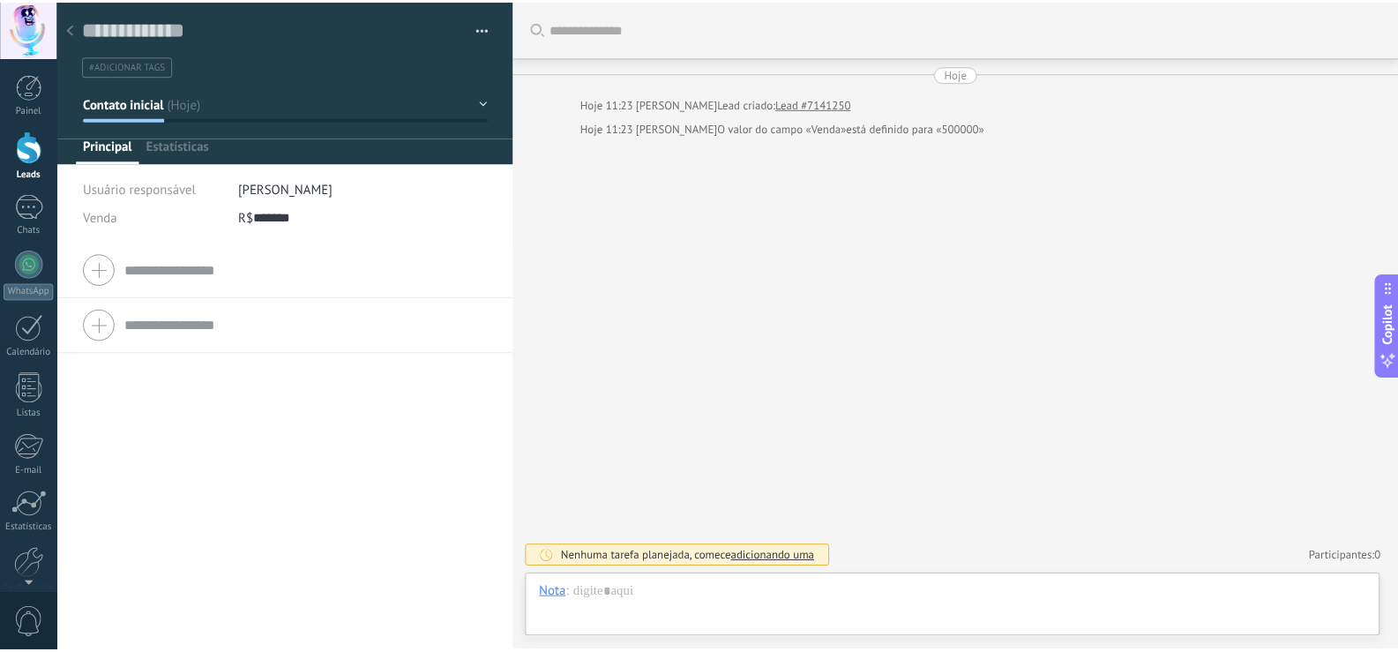
scroll to position [26, 0]
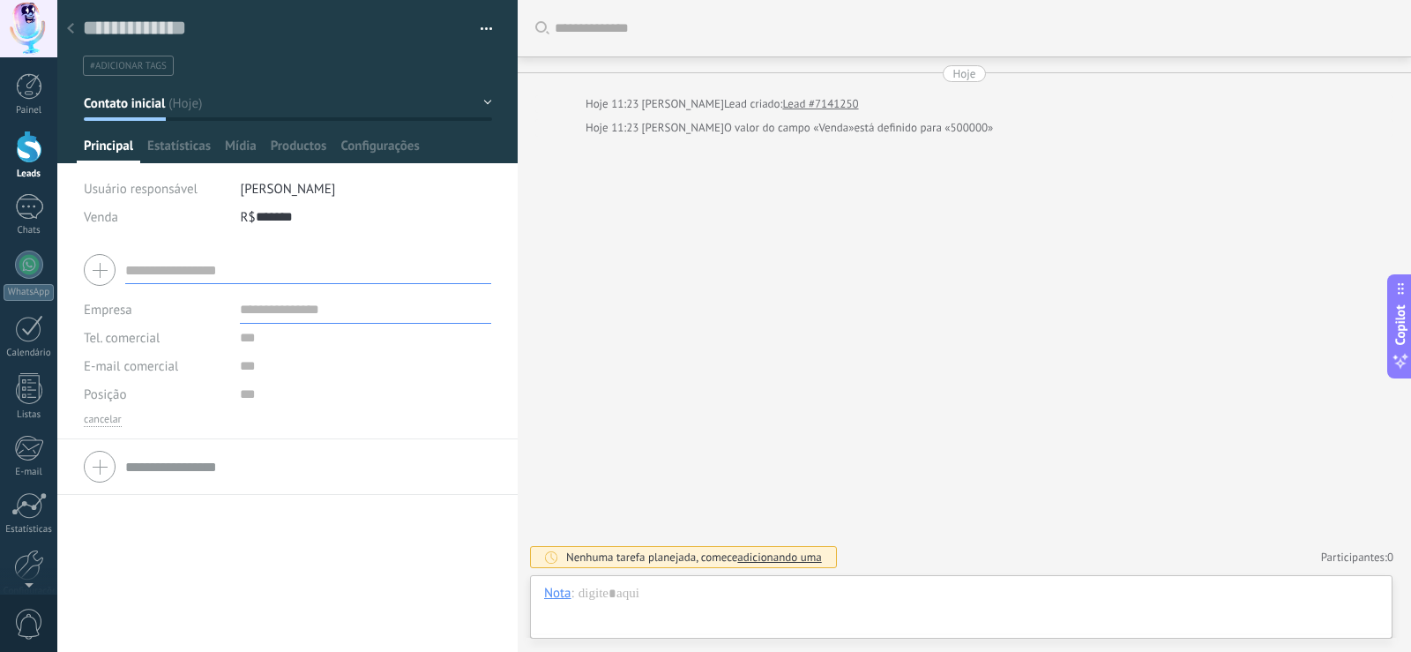
click at [174, 263] on input "text" at bounding box center [308, 270] width 366 height 28
click at [218, 453] on input "text" at bounding box center [308, 467] width 366 height 28
click at [813, 621] on div at bounding box center [961, 611] width 835 height 53
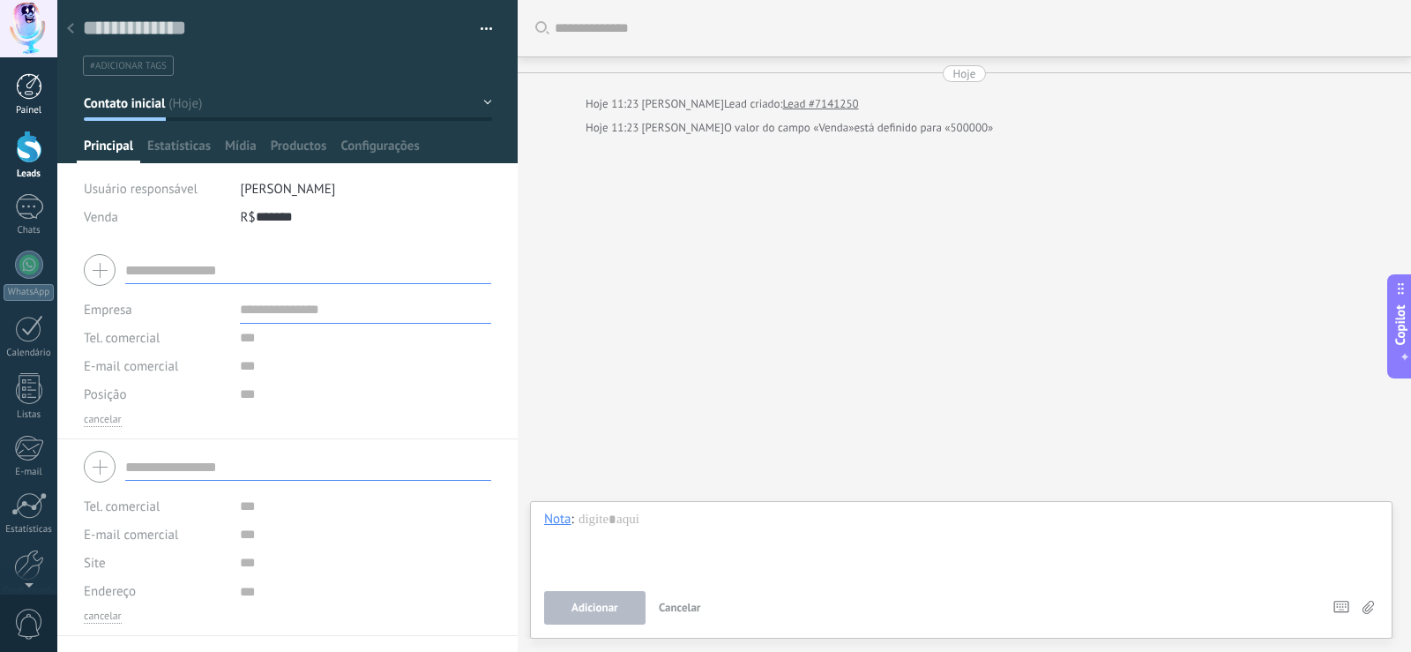
click at [56, 94] on link "Painel" at bounding box center [28, 94] width 57 height 43
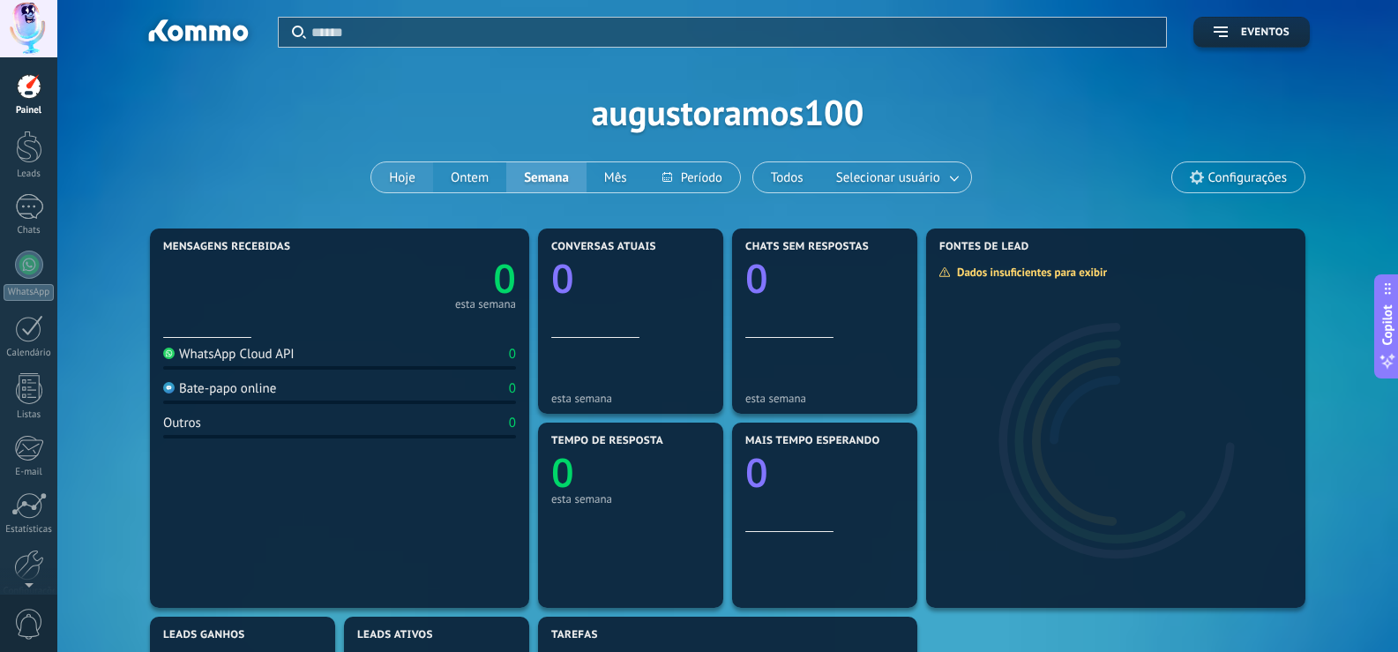
click at [417, 189] on button "Hoje" at bounding box center [402, 177] width 62 height 30
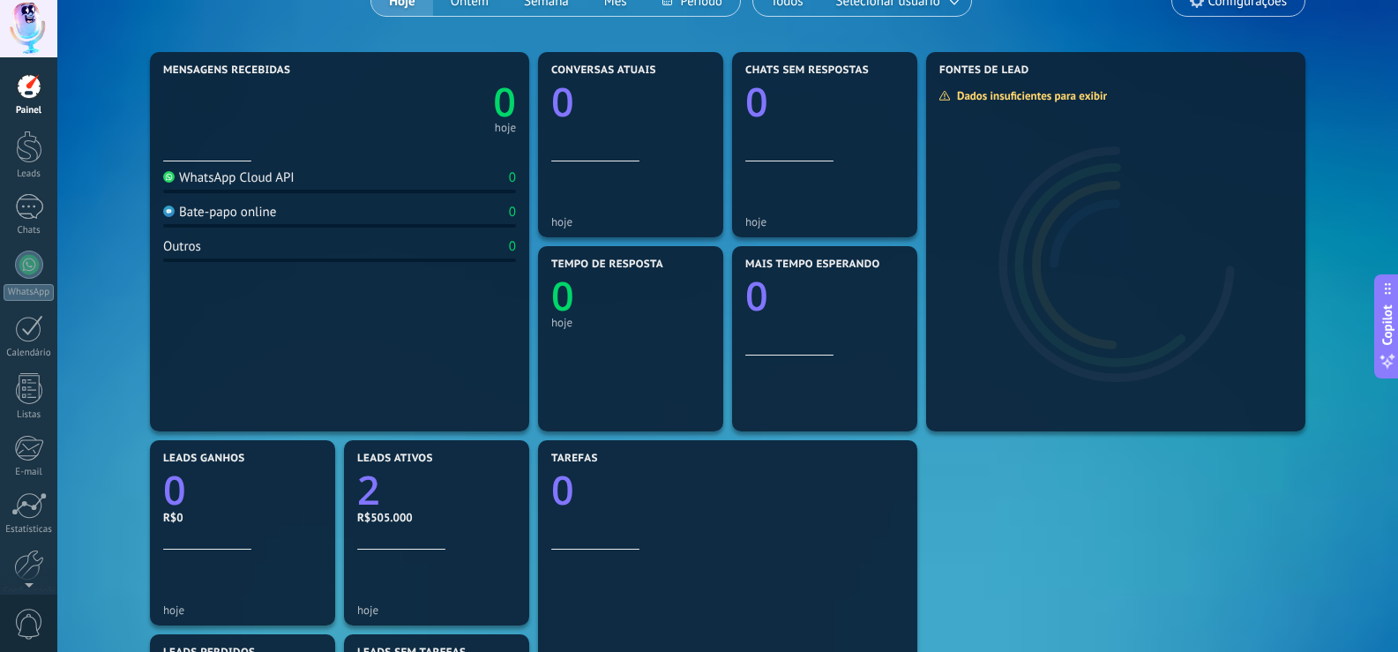
scroll to position [353, 0]
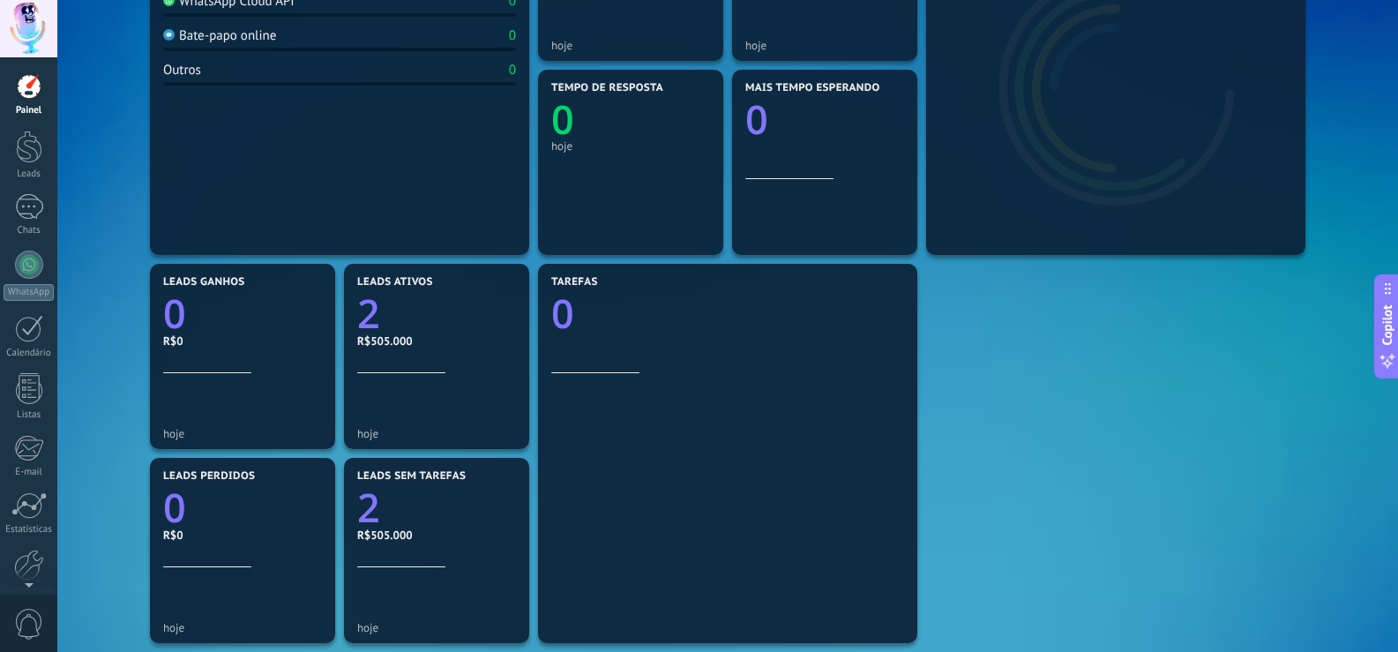
click at [1035, 341] on div "Mensagens recebidas 0 hoje WhatsApp Cloud API 0 Bate-papo online 0 Outros 0 Con…" at bounding box center [728, 356] width 1164 height 970
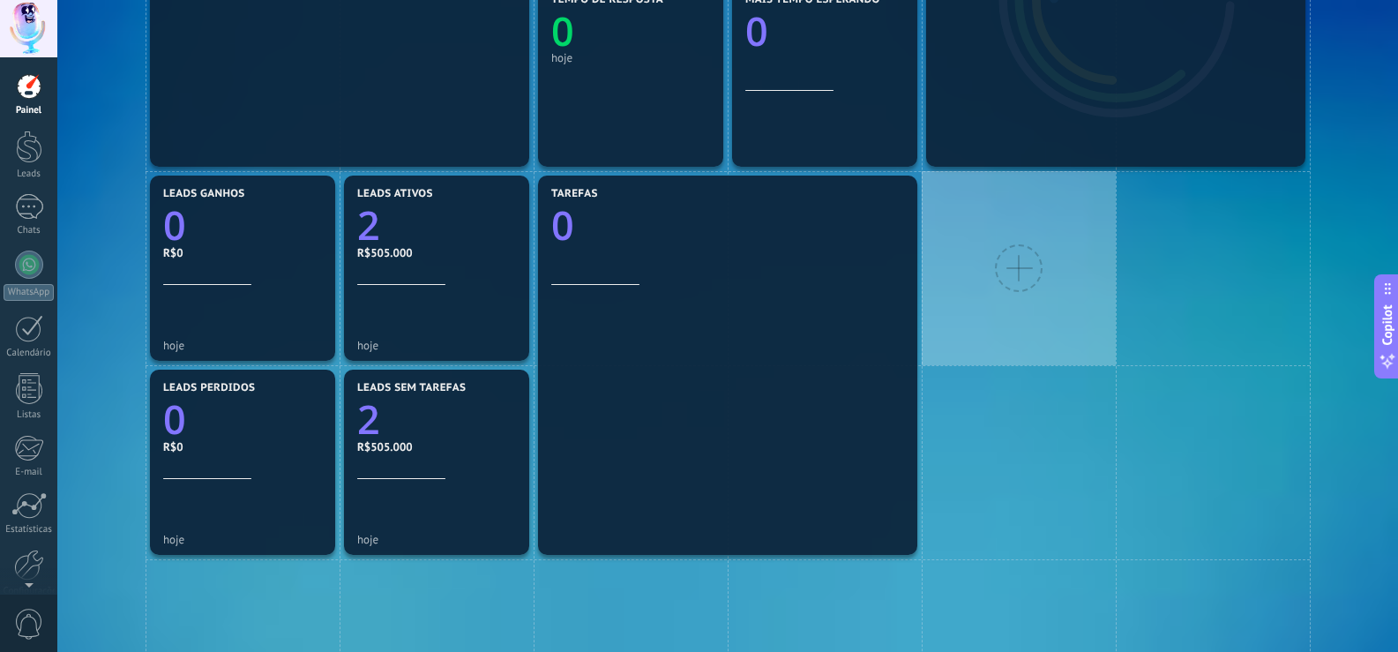
scroll to position [529, 0]
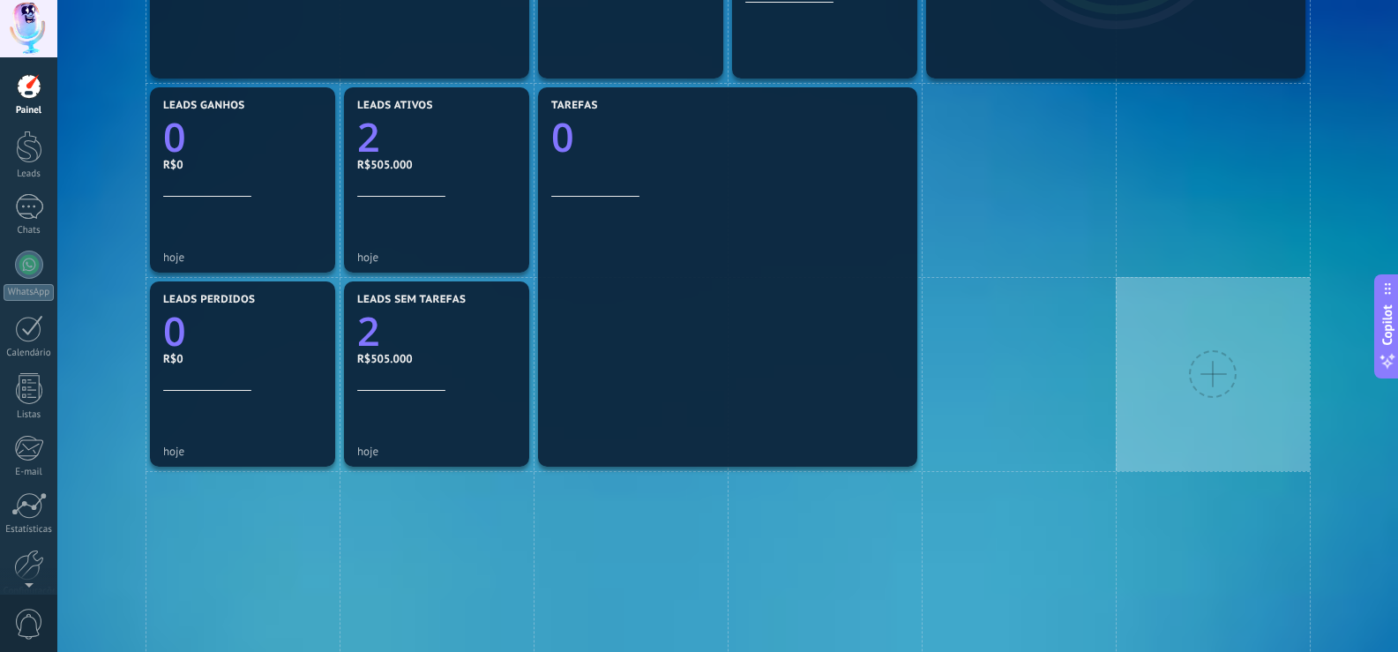
click at [1189, 351] on div at bounding box center [1213, 374] width 194 height 194
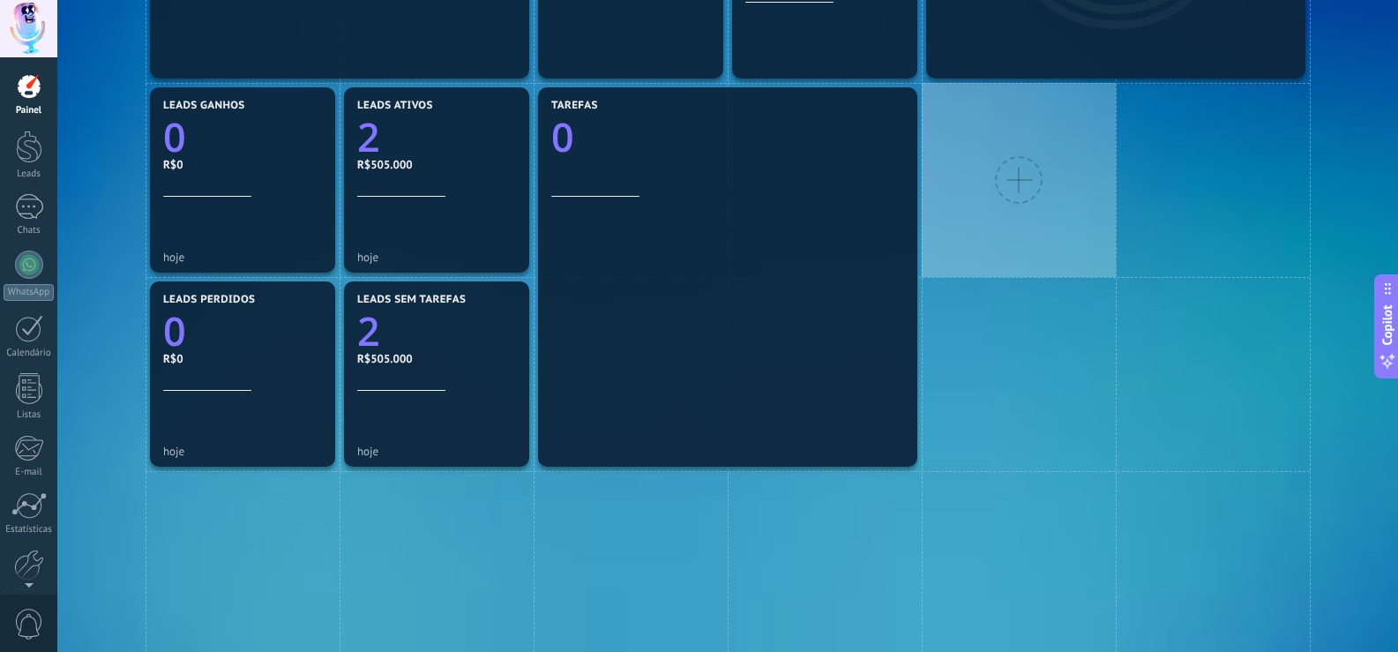
click at [1003, 190] on div at bounding box center [1019, 180] width 48 height 48
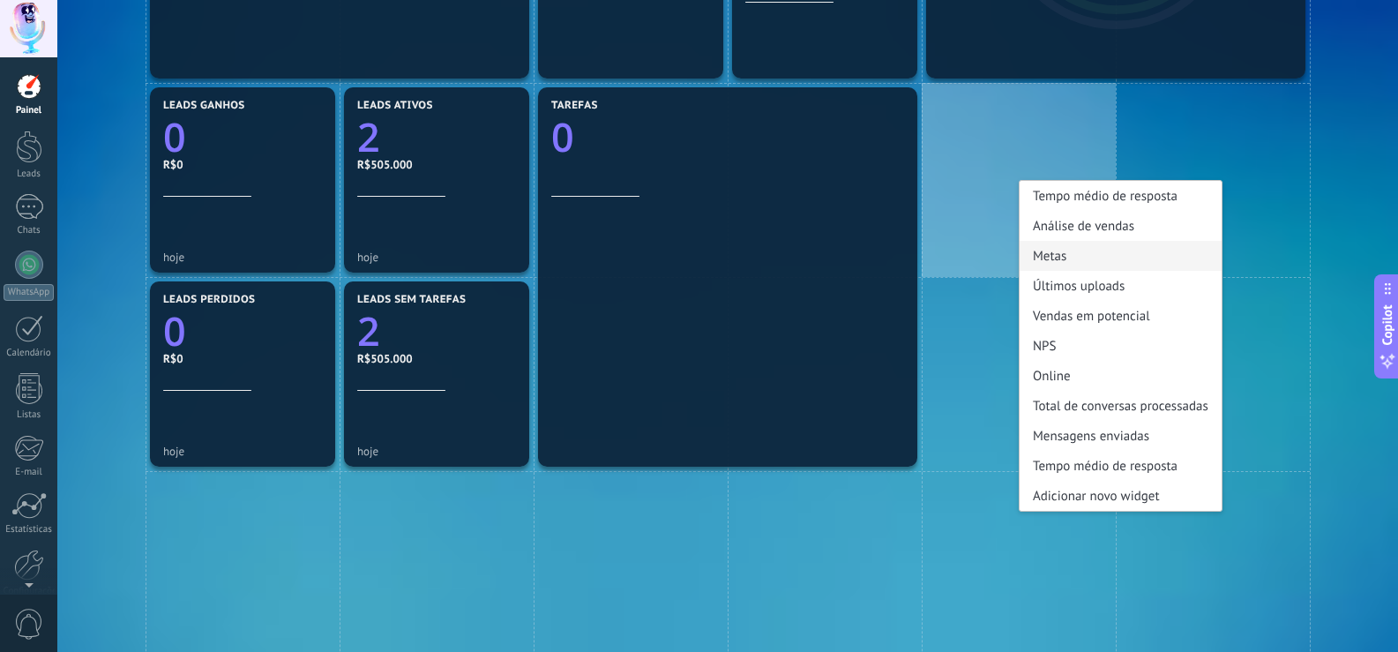
click at [1082, 244] on div "Metas" at bounding box center [1121, 256] width 202 height 30
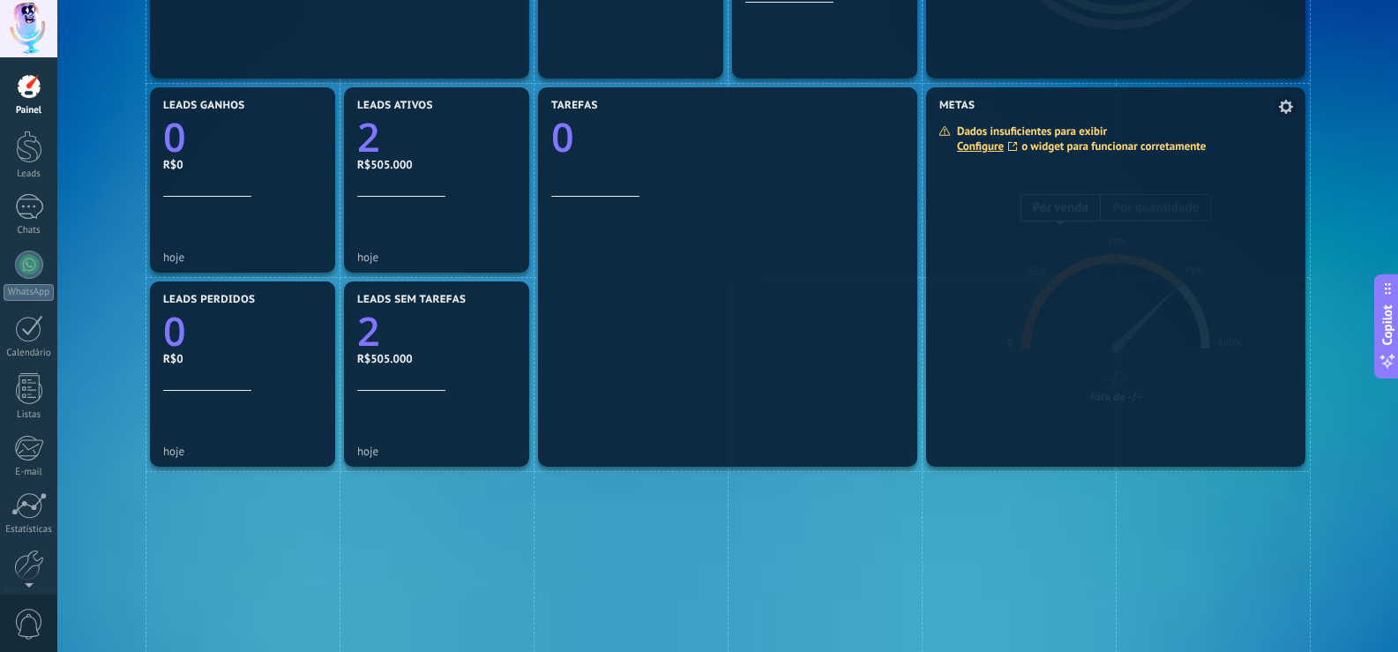
click at [1081, 134] on div "Dados insuficientes para exibir Configure o widget para funcionar corretamente" at bounding box center [1079, 139] width 280 height 30
click at [1089, 153] on div "Dados insuficientes para exibir Configure o widget para funcionar corretamente" at bounding box center [1079, 139] width 280 height 30
click at [1000, 144] on link "Configure" at bounding box center [989, 146] width 64 height 15
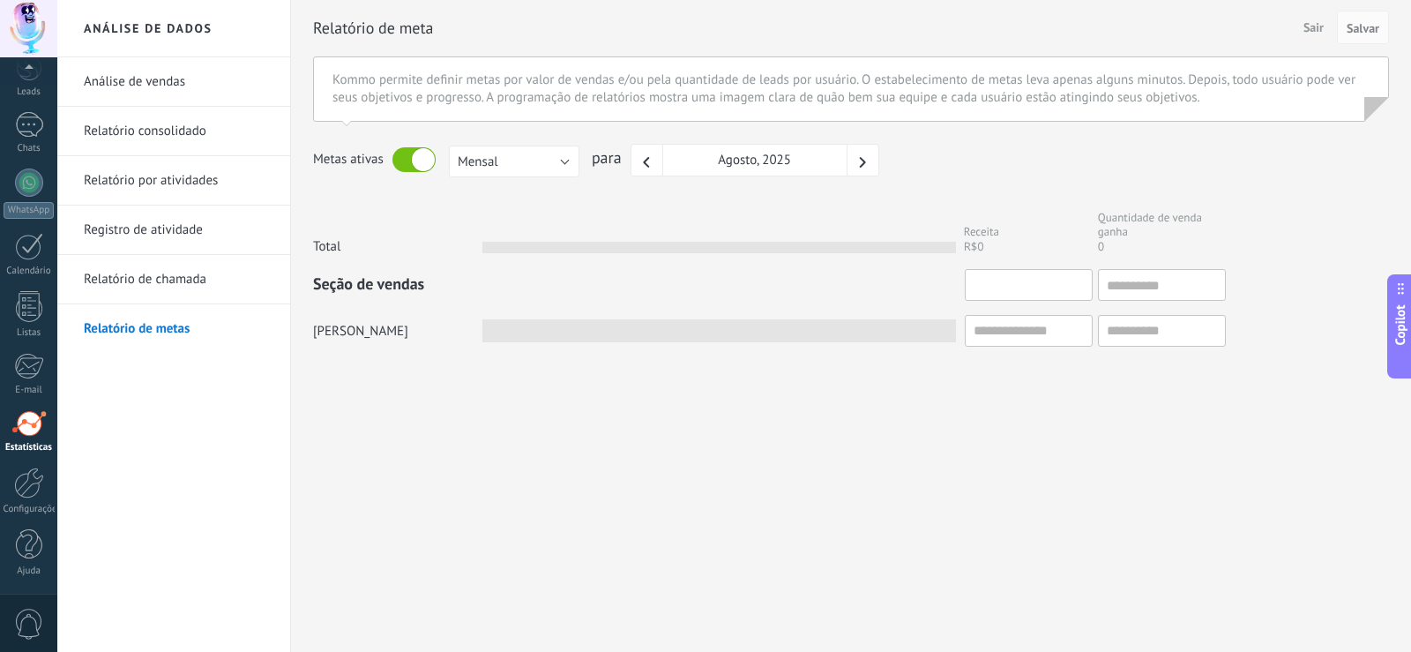
click at [1008, 283] on input "text" at bounding box center [1029, 285] width 128 height 32
click at [1041, 333] on input "text" at bounding box center [1029, 331] width 128 height 32
click at [1060, 277] on input "text" at bounding box center [1029, 285] width 128 height 32
type input "*"
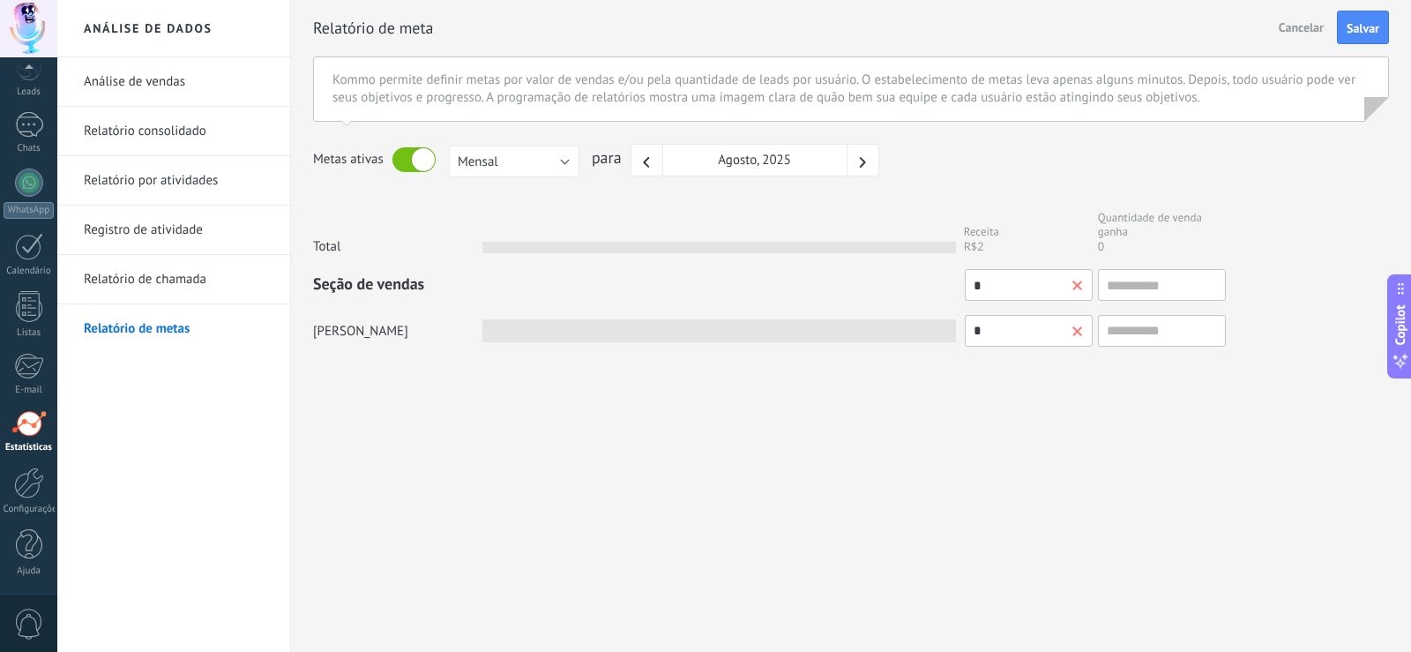
type input "**"
type input "***"
type input "****"
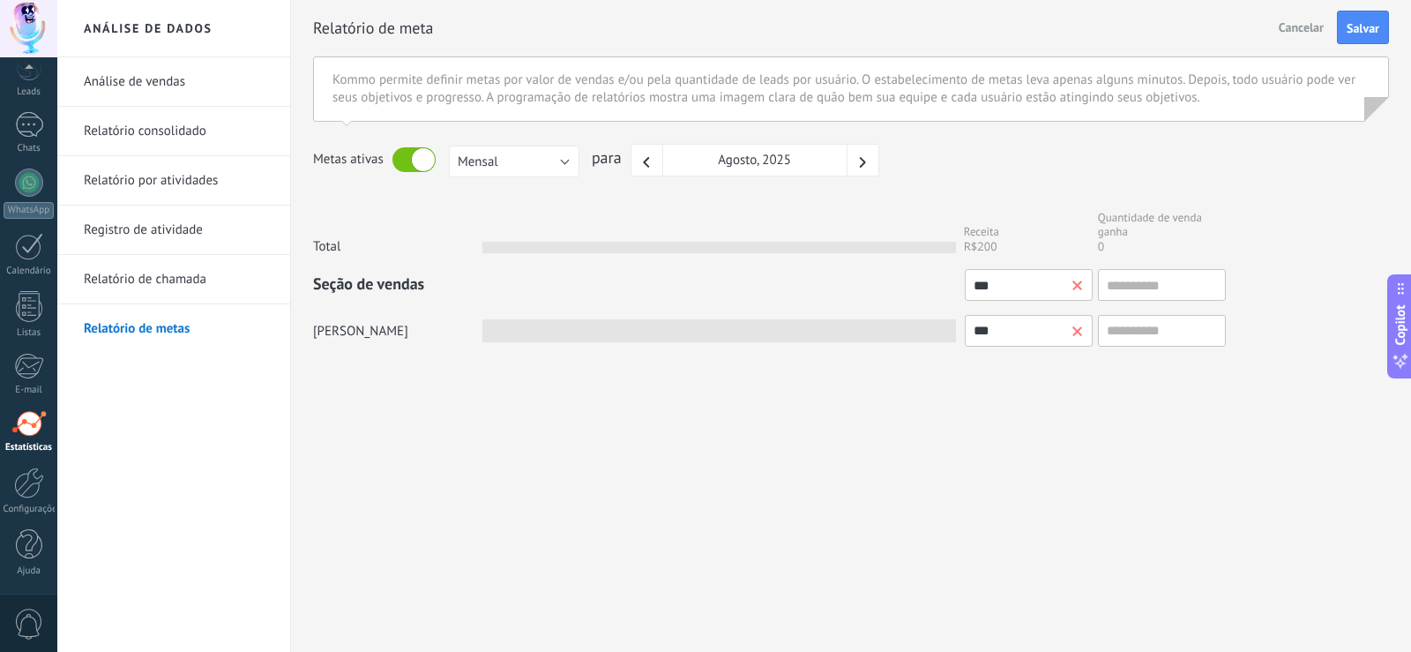
type input "****"
type input "*****"
click at [1411, 303] on button "Copilot" at bounding box center [1400, 326] width 25 height 104
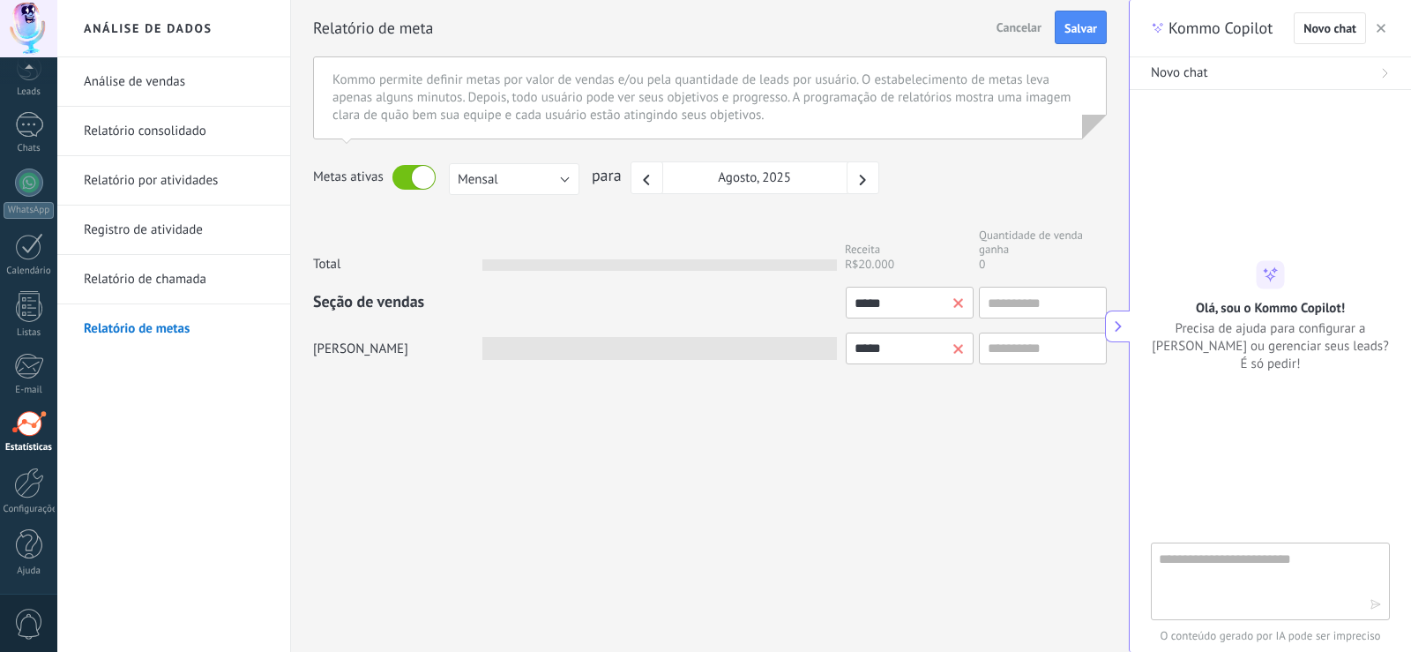
type textarea "**********"
click at [1325, 257] on div at bounding box center [1270, 326] width 239 height 431
click at [1050, 304] on input "text" at bounding box center [1043, 303] width 128 height 32
type input "*"
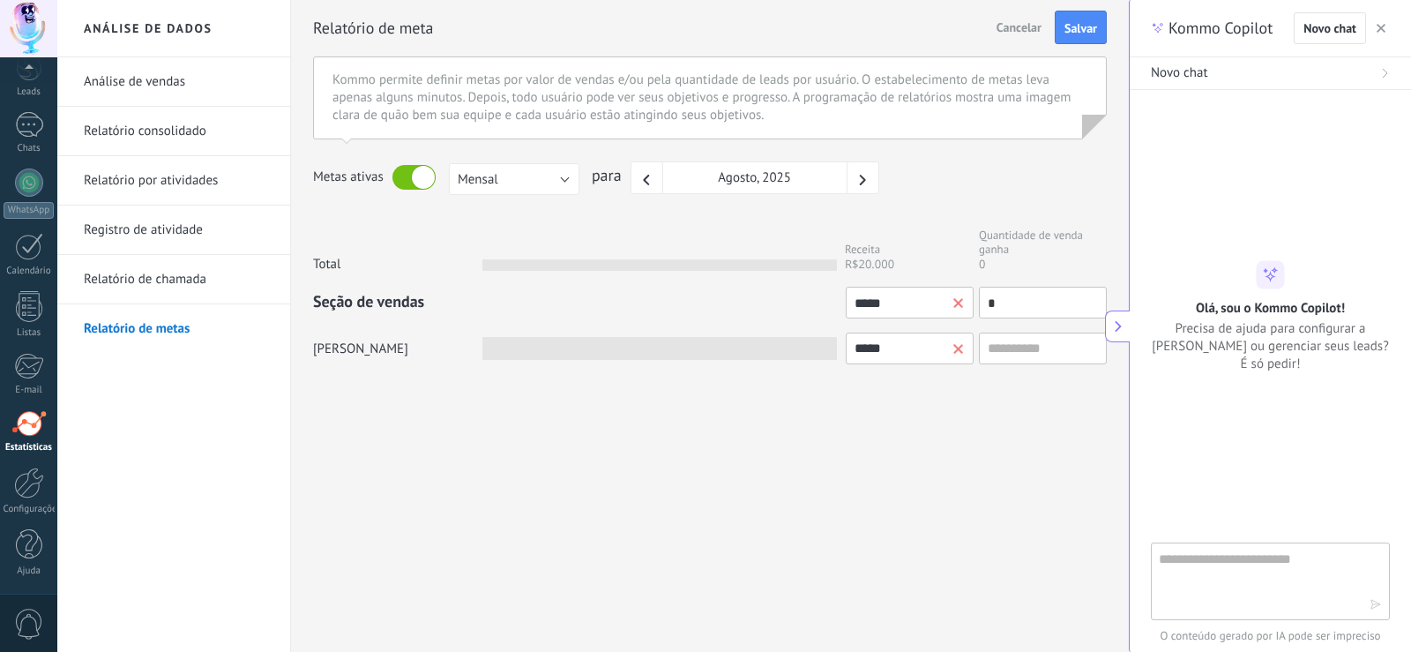
type input "*"
click at [1072, 177] on div "Metas ativas Mensal Por trimestre Por ano Mensal para Agosto, 2025" at bounding box center [710, 177] width 794 height 33
click at [1378, 26] on use "button" at bounding box center [1381, 28] width 9 height 9
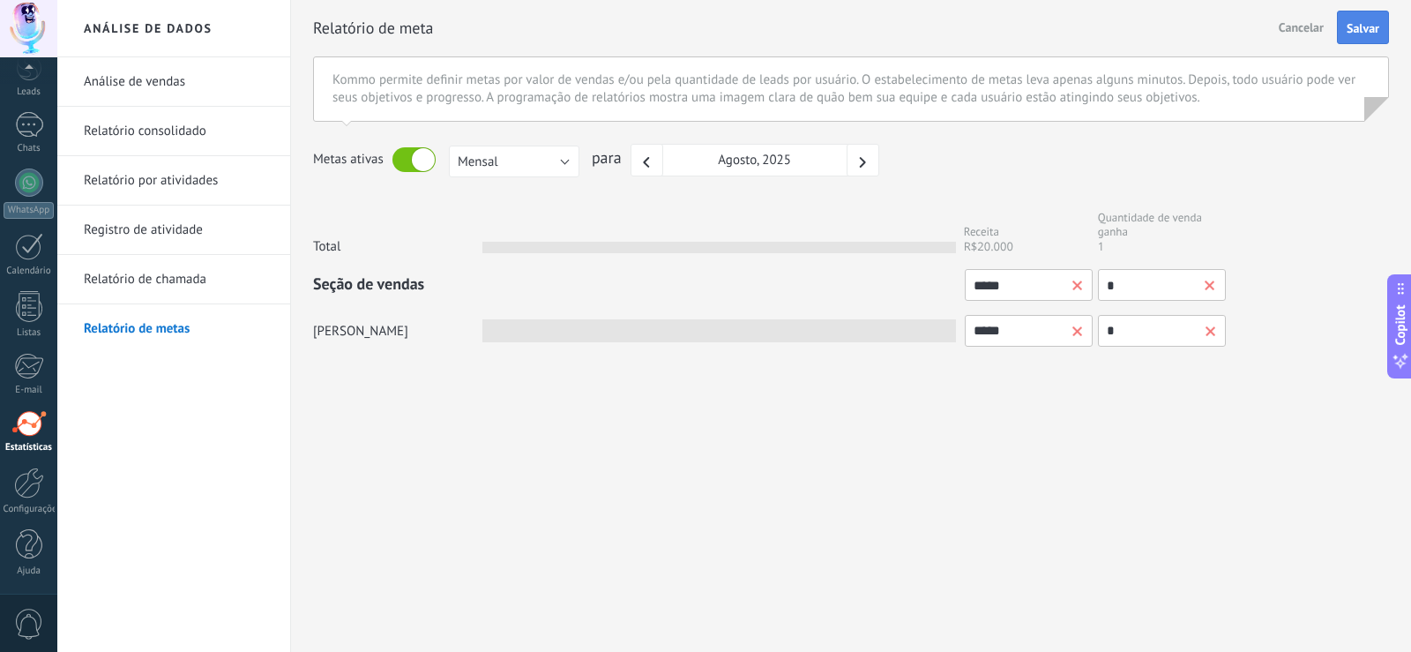
click at [1358, 39] on button "Salvar" at bounding box center [1363, 28] width 52 height 34
click at [34, 115] on div at bounding box center [29, 125] width 28 height 26
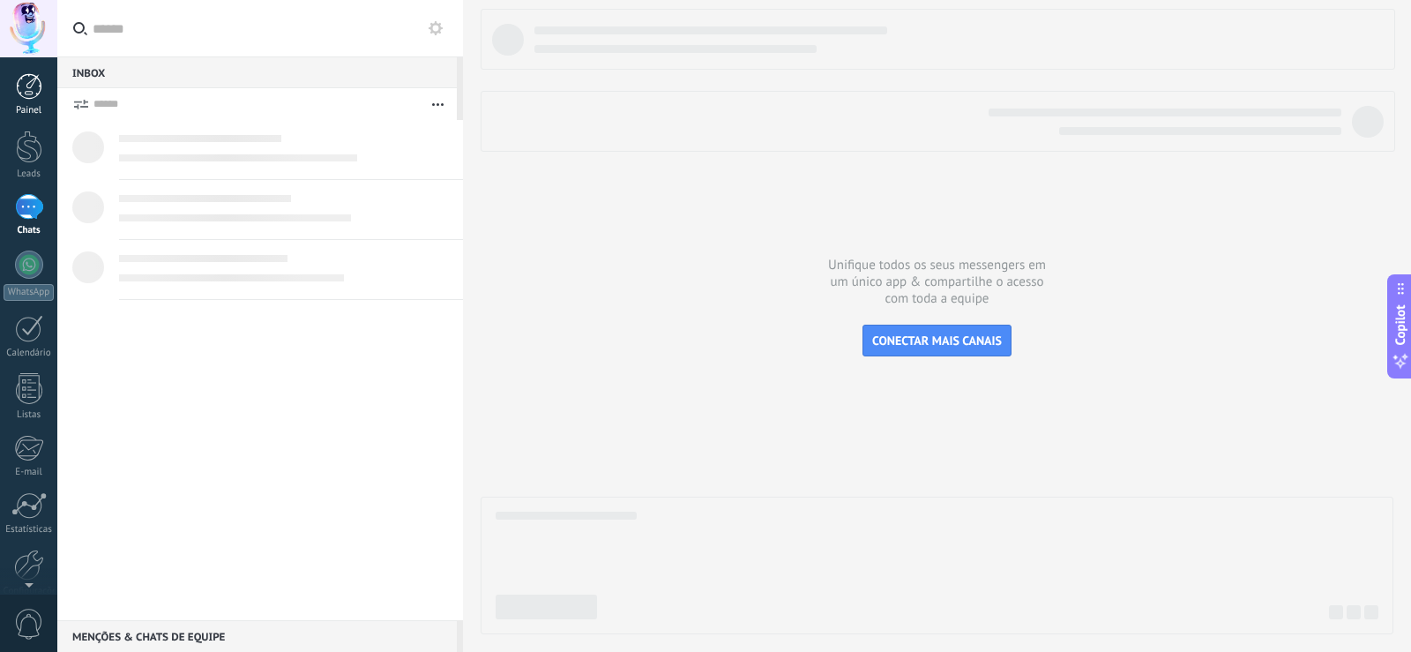
click at [36, 92] on div at bounding box center [29, 86] width 26 height 26
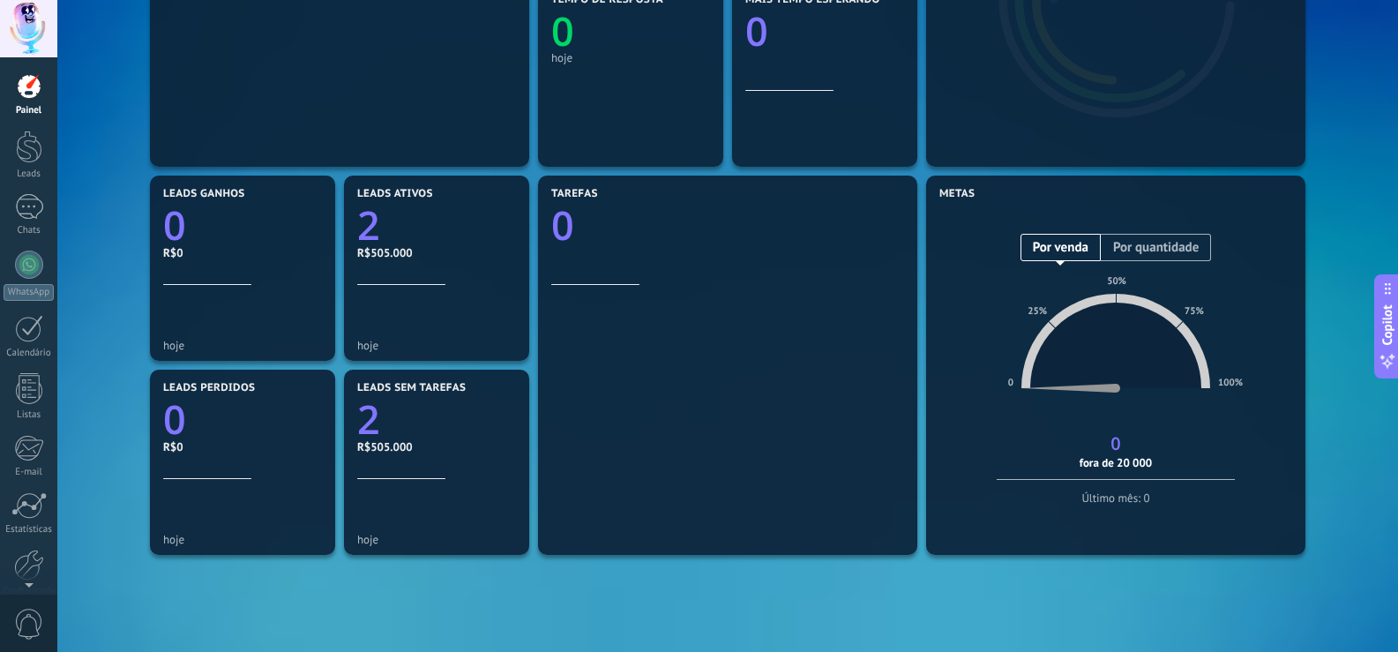
scroll to position [353, 0]
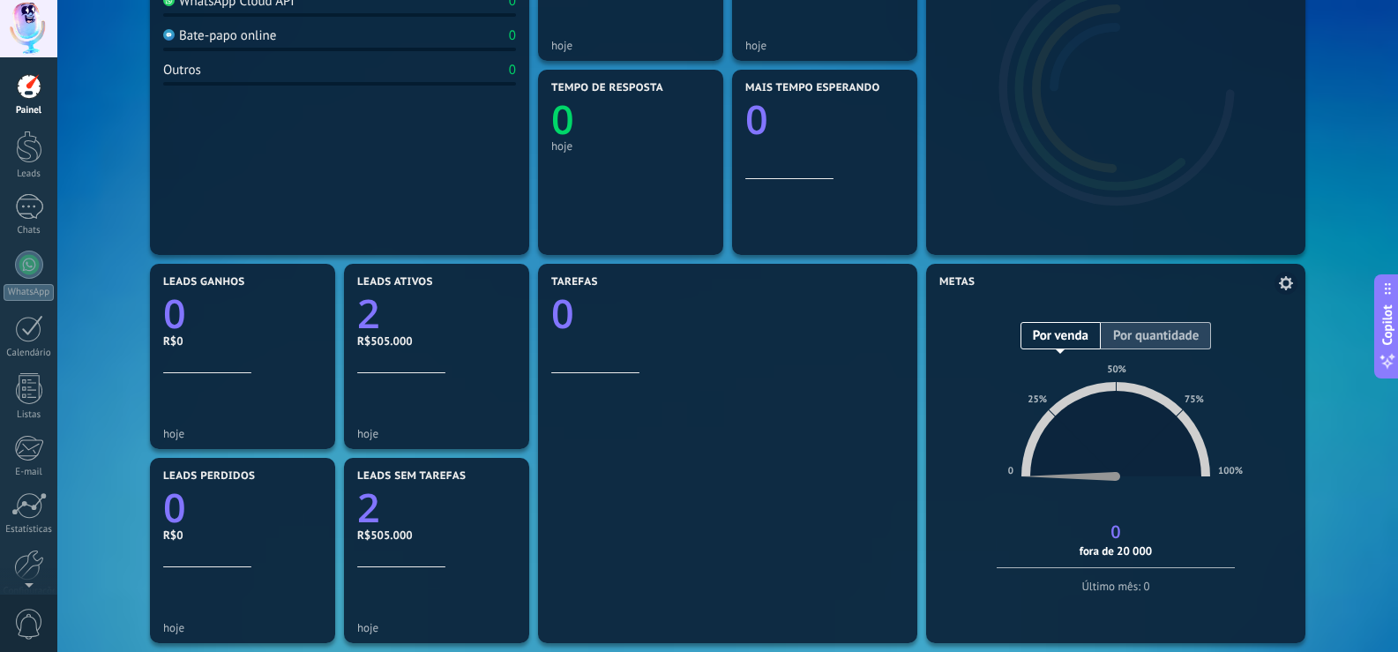
click at [1141, 334] on span "Por quantidade" at bounding box center [1156, 335] width 110 height 27
click at [1073, 340] on span "Por venda" at bounding box center [1061, 335] width 80 height 27
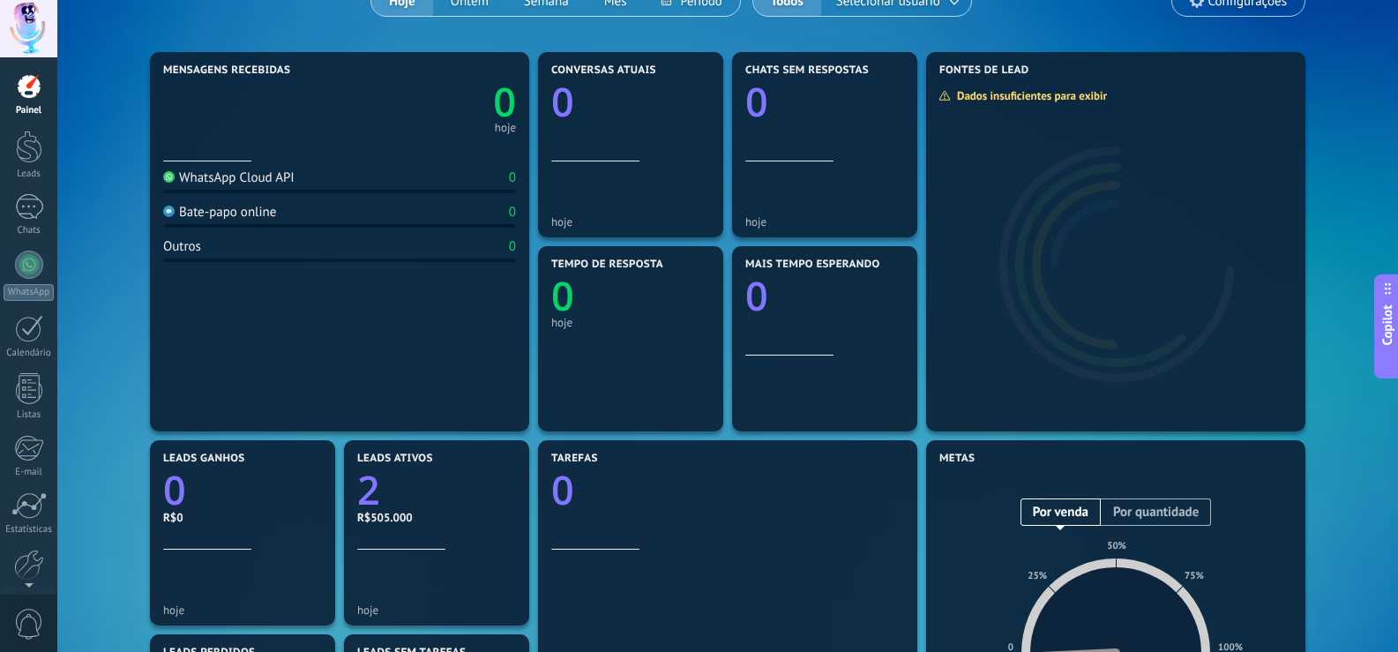
scroll to position [0, 0]
